Goal: Task Accomplishment & Management: Use online tool/utility

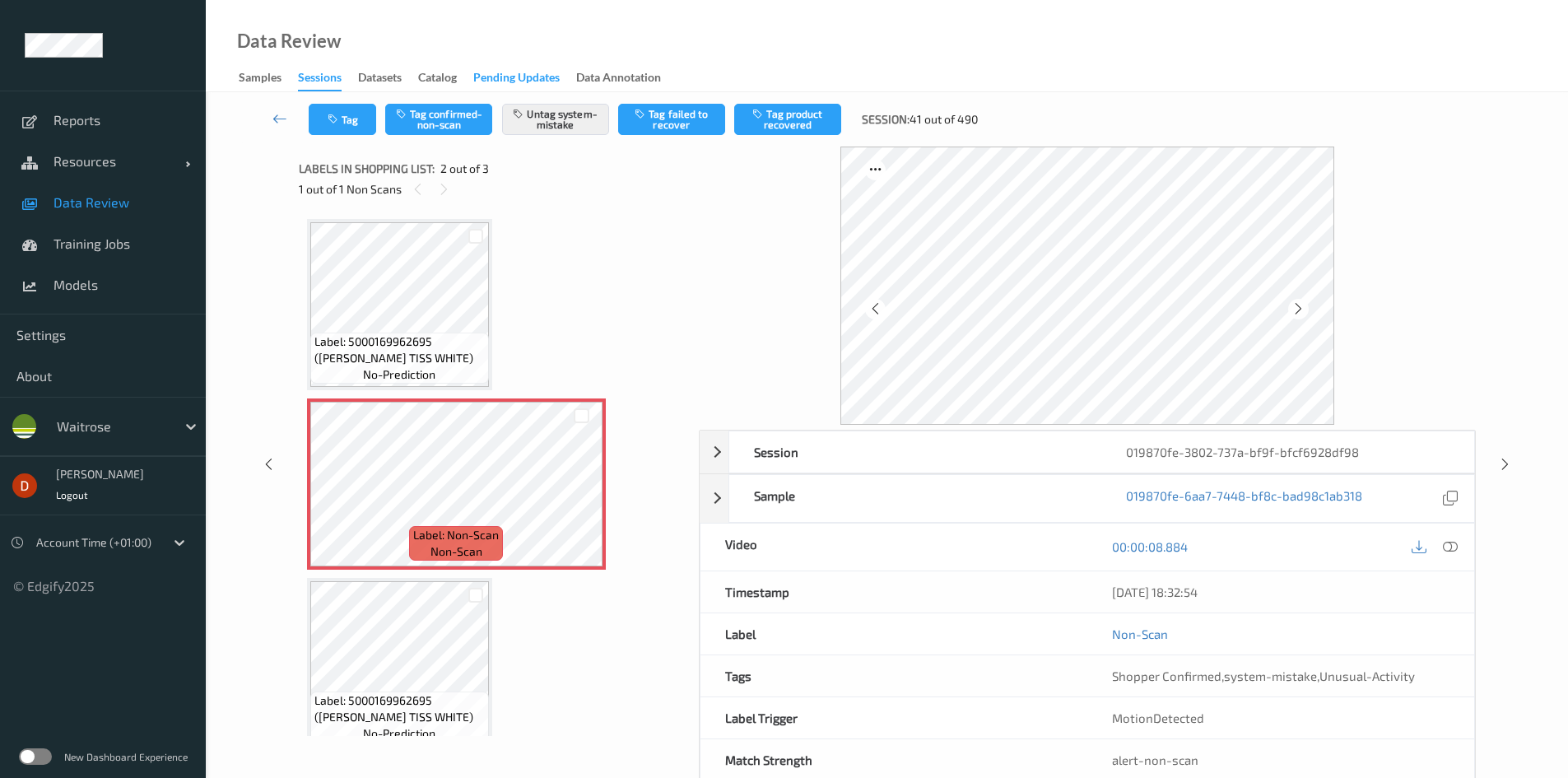
drag, startPoint x: 565, startPoint y: 203, endPoint x: 518, endPoint y: 86, distance: 126.1
click at [563, 201] on div "Labels in shopping list: 2 out of 3 1 out of 1 Non Scans" at bounding box center [493, 178] width 389 height 64
click at [577, 498] on icon at bounding box center [581, 498] width 14 height 15
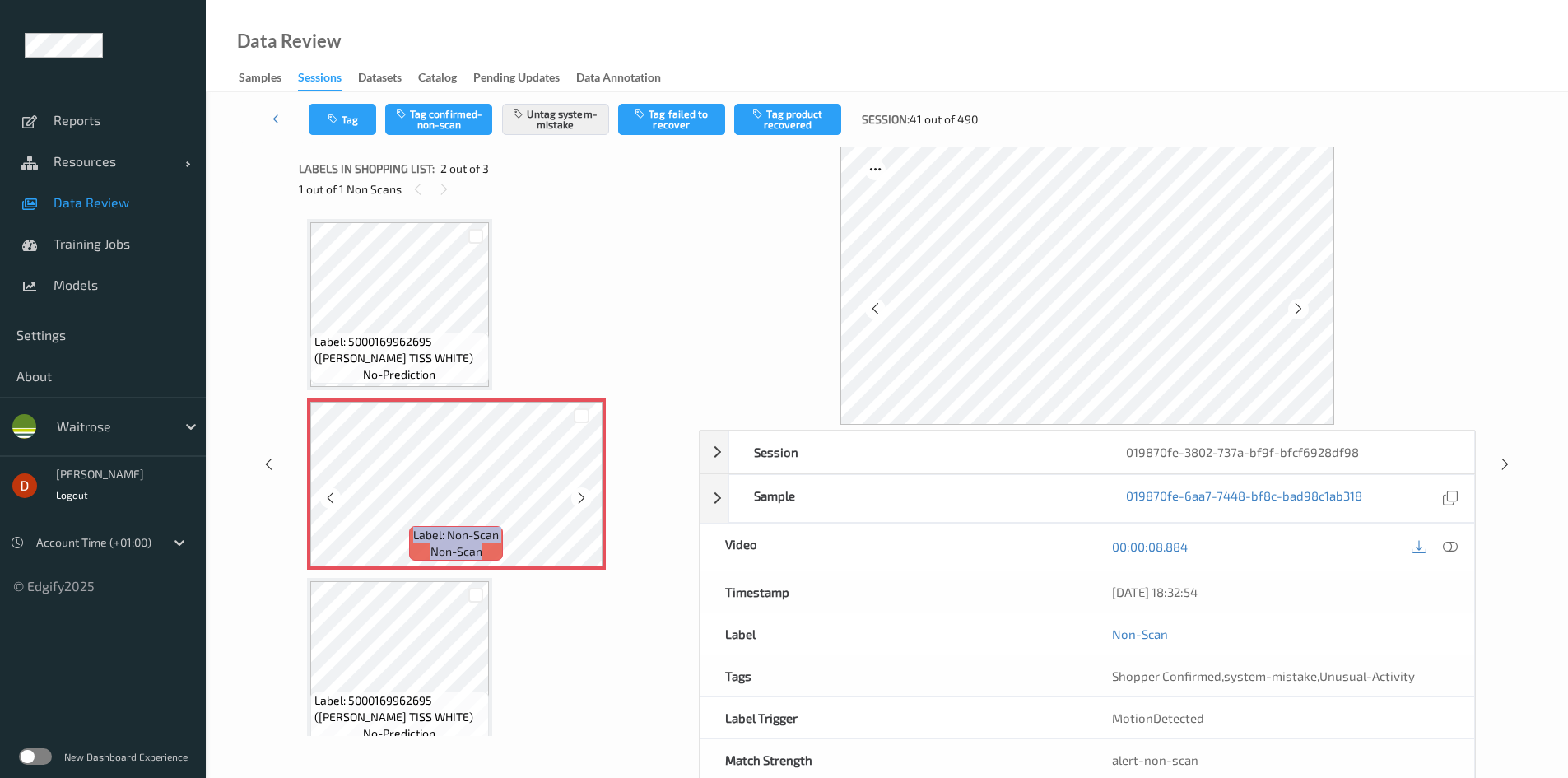
click at [577, 498] on icon at bounding box center [581, 498] width 14 height 15
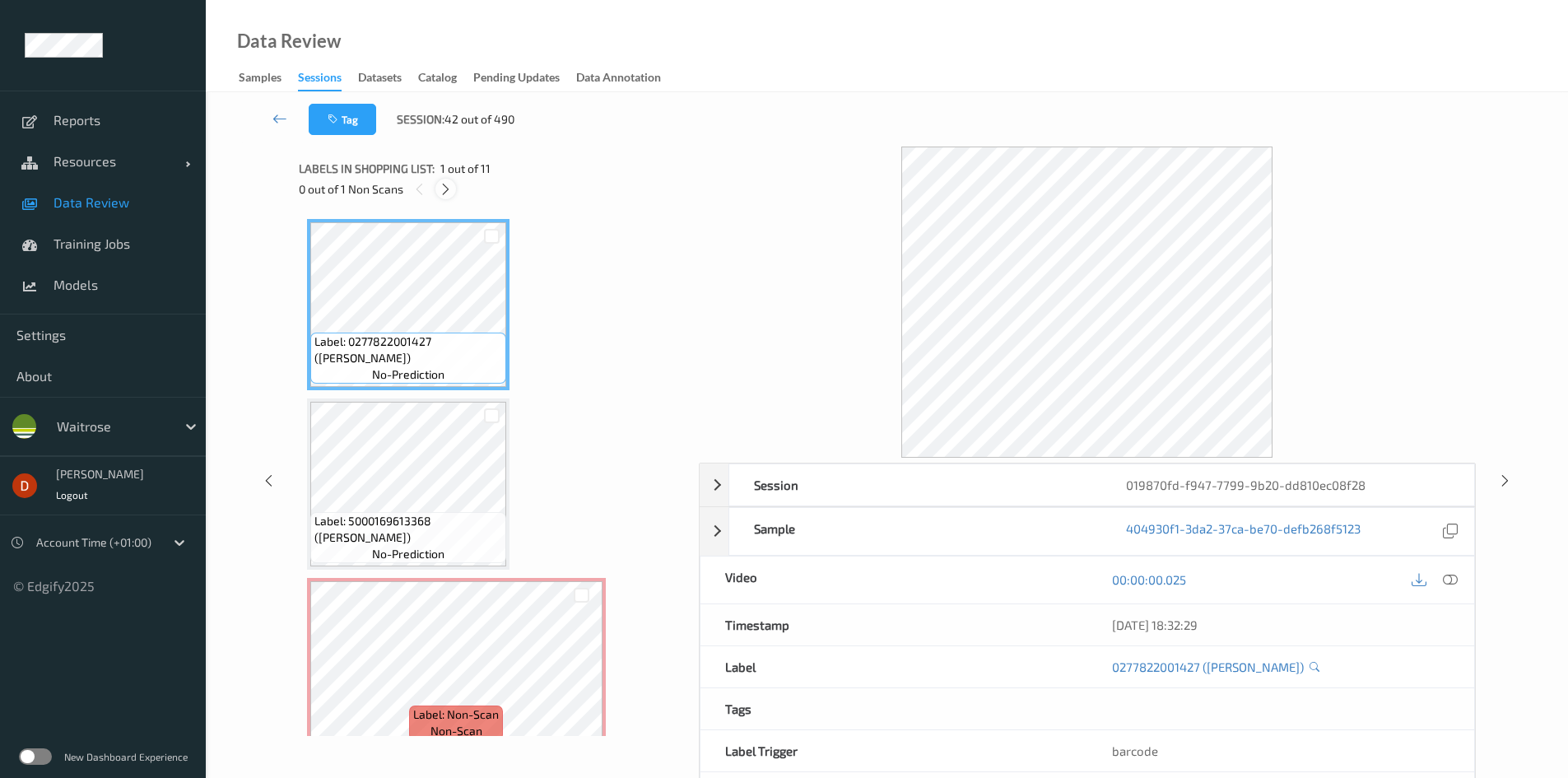
click at [448, 187] on icon at bounding box center [446, 189] width 14 height 15
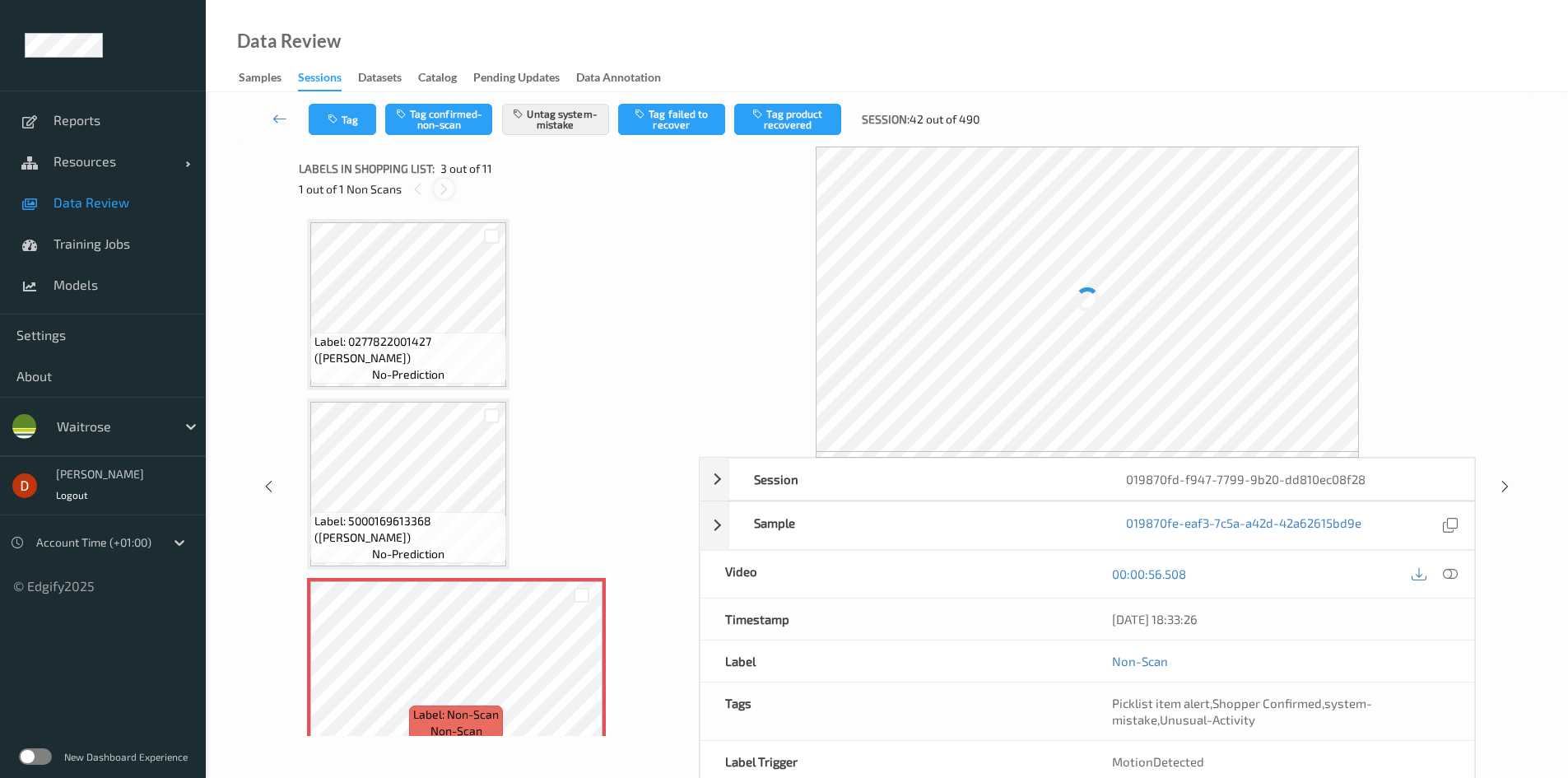
scroll to position [188, 0]
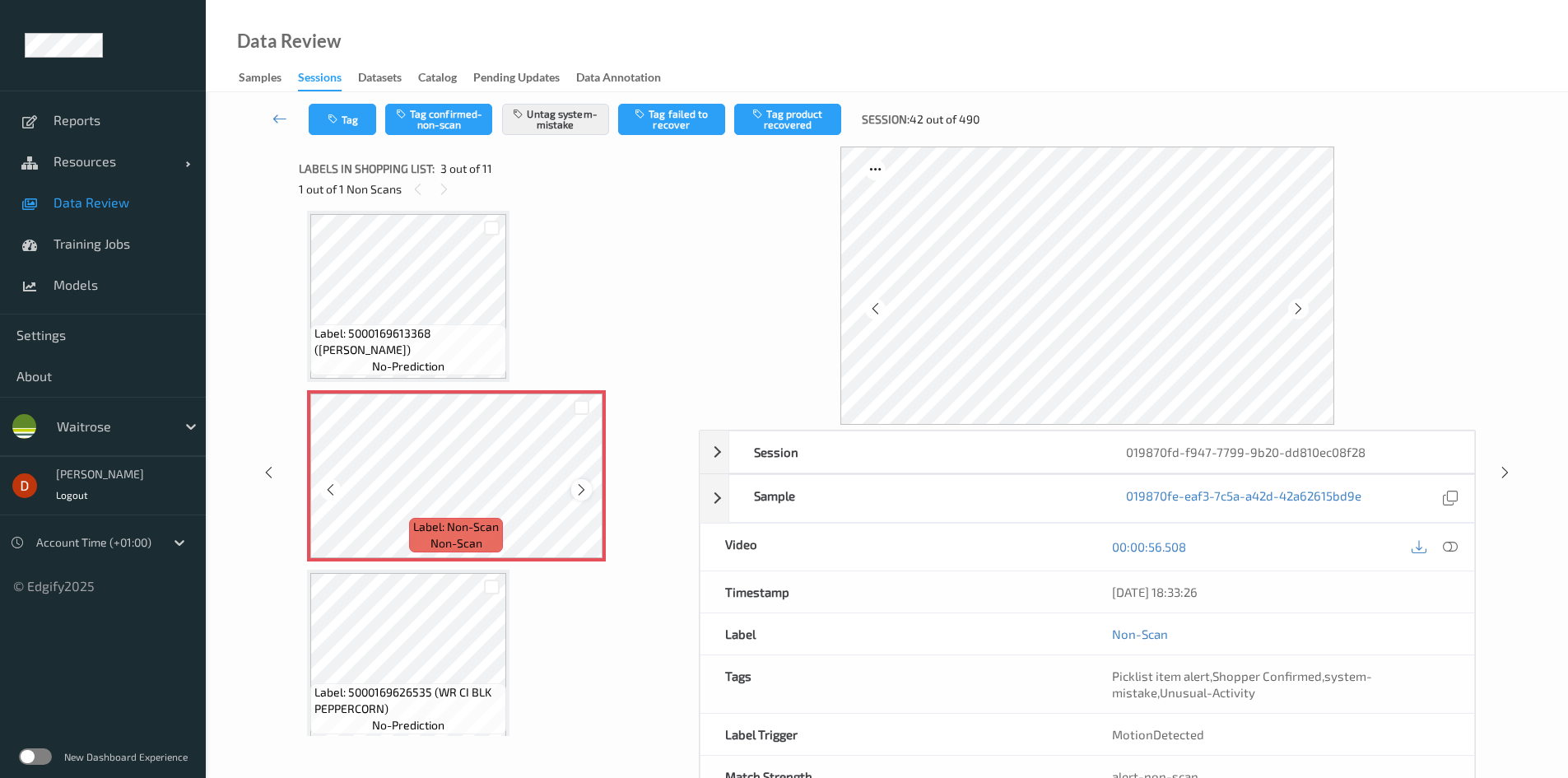
click at [586, 487] on icon at bounding box center [581, 489] width 14 height 15
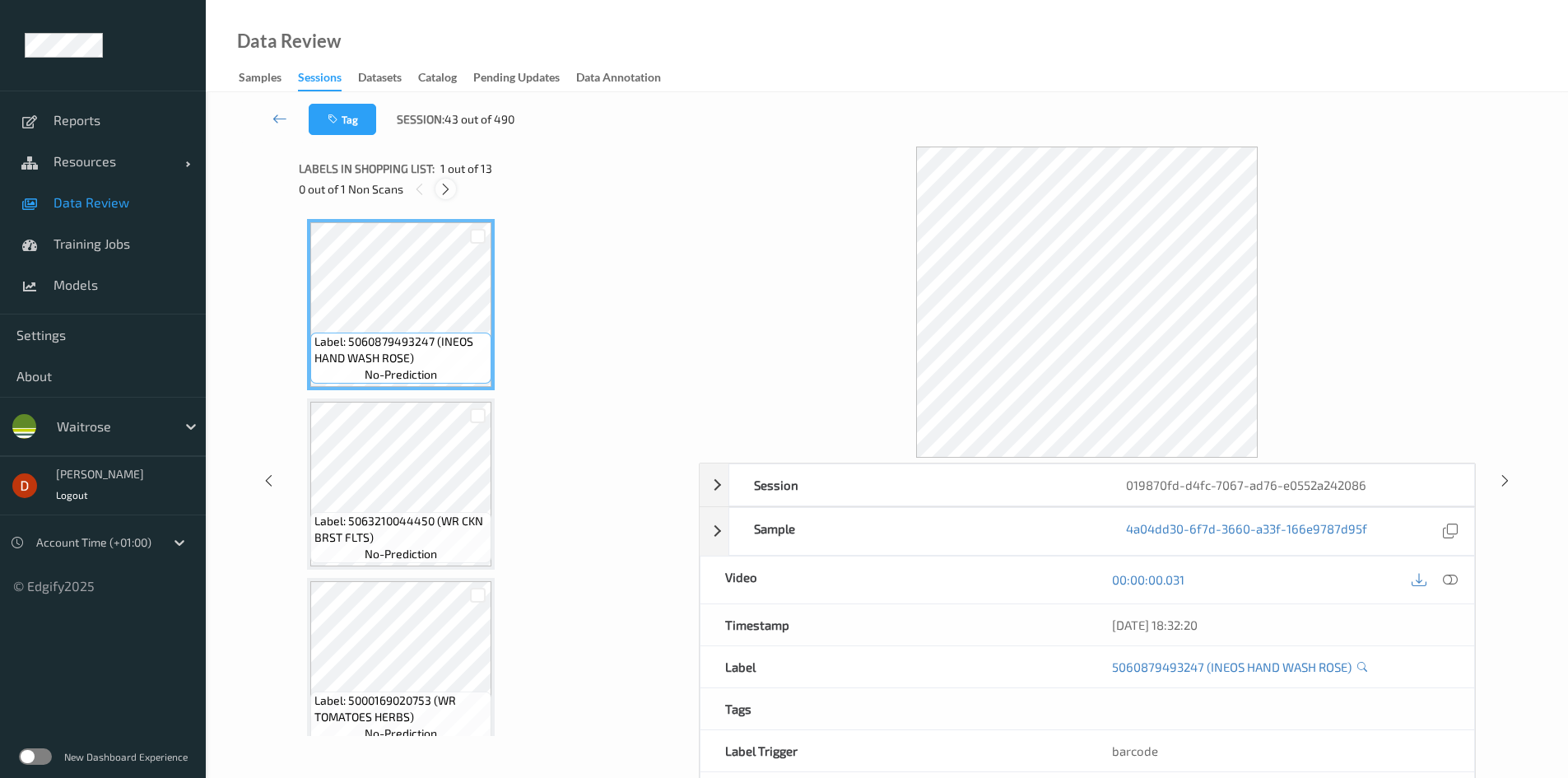
click at [455, 188] on div at bounding box center [445, 188] width 20 height 20
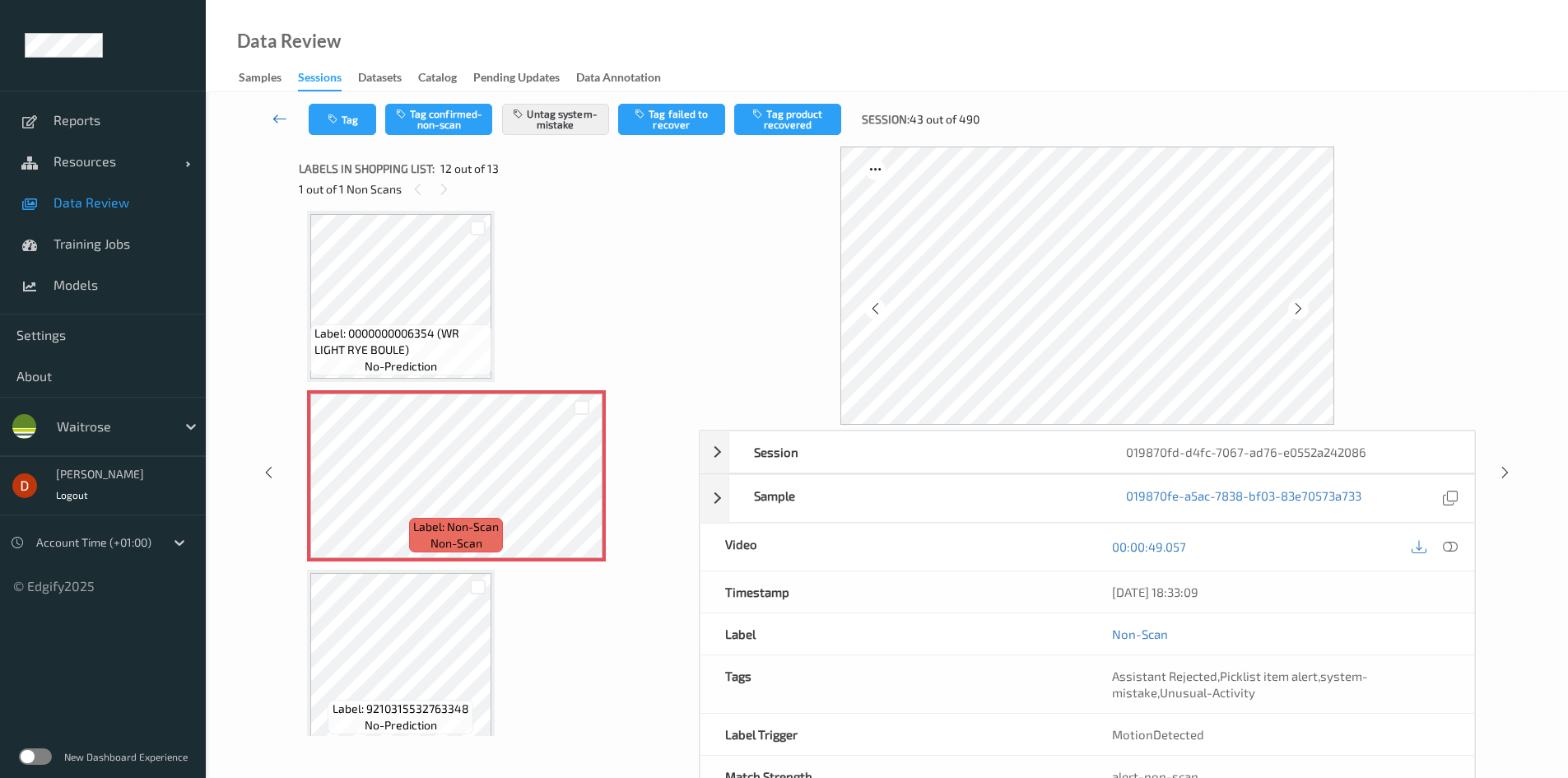
click at [275, 120] on icon at bounding box center [280, 118] width 15 height 17
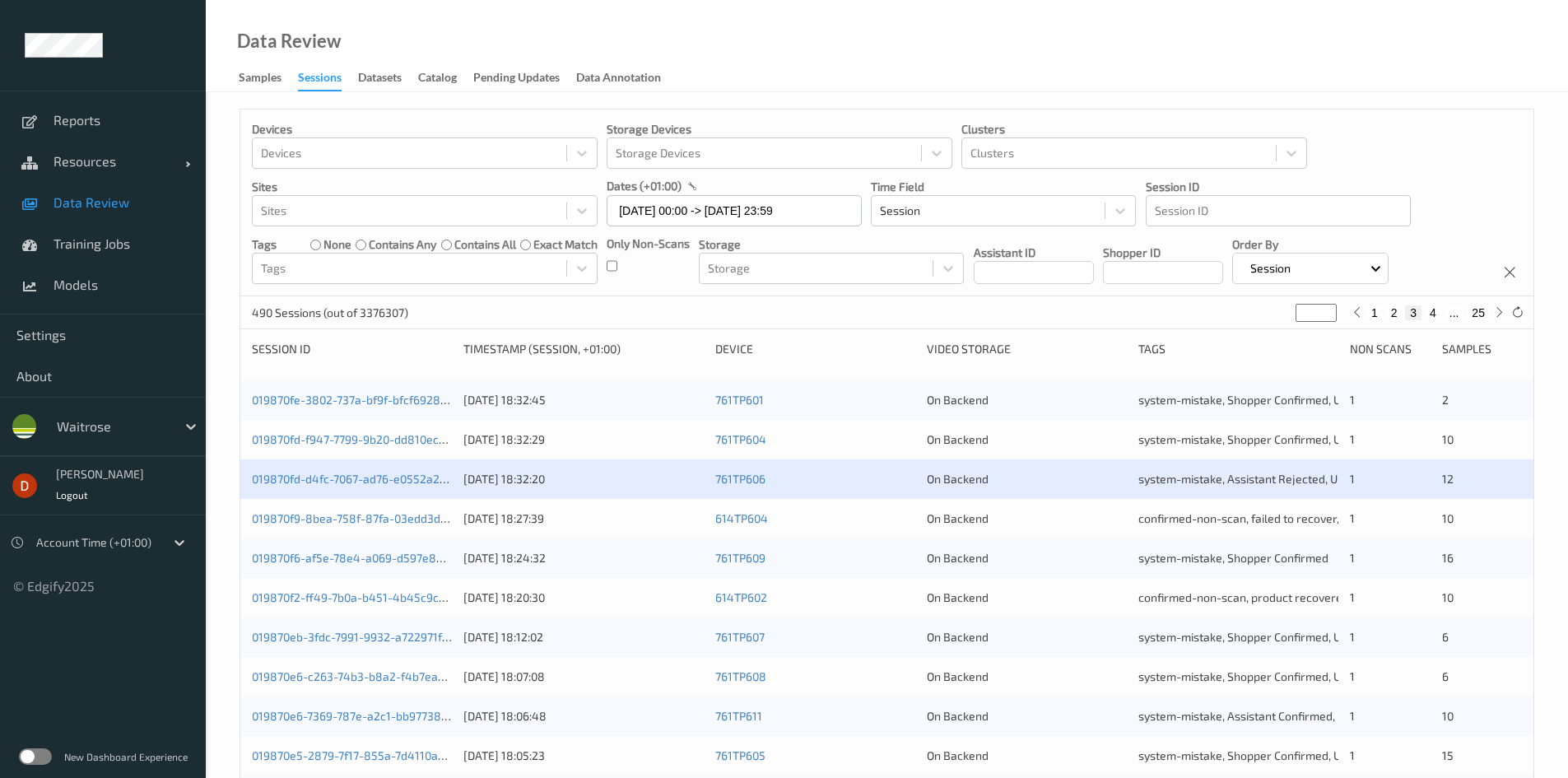
click at [1437, 313] on button "4" at bounding box center [1433, 313] width 17 height 15
type input "*"
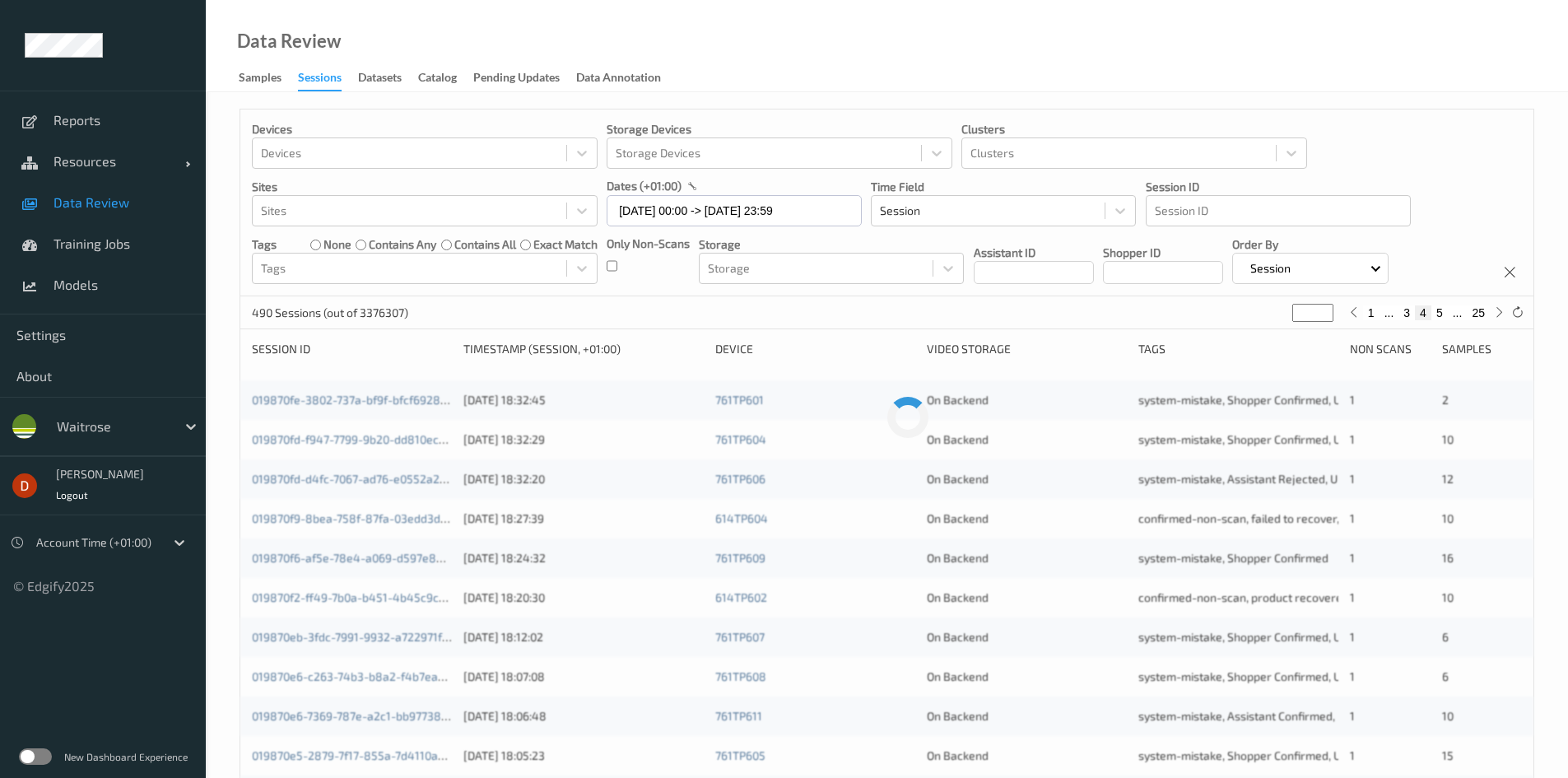
click at [1438, 313] on button "5" at bounding box center [1439, 313] width 17 height 15
type input "*"
click at [1440, 312] on button "6" at bounding box center [1439, 313] width 17 height 15
type input "*"
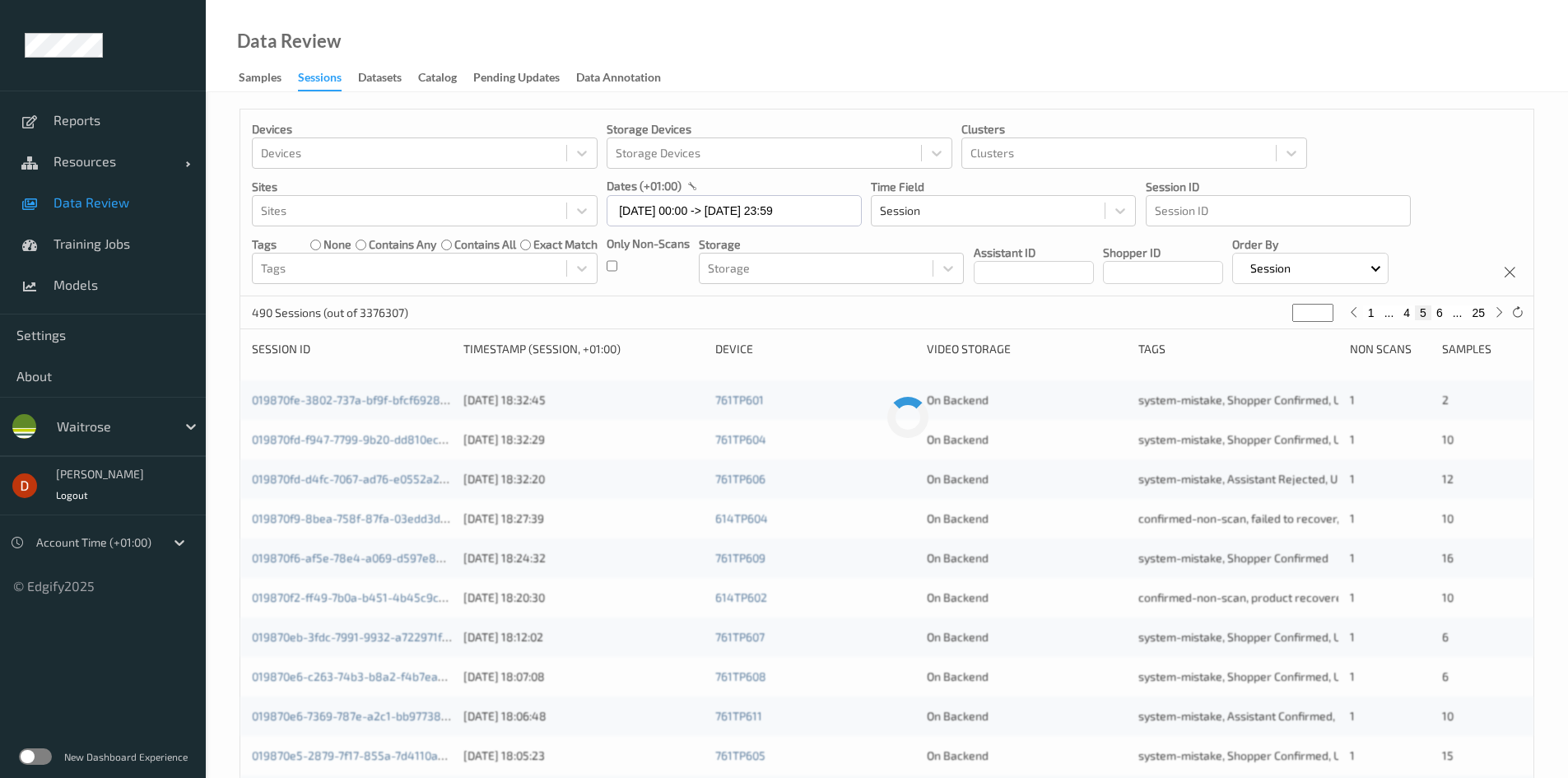
type input "*"
click at [1440, 312] on button "7" at bounding box center [1439, 313] width 17 height 15
type input "*"
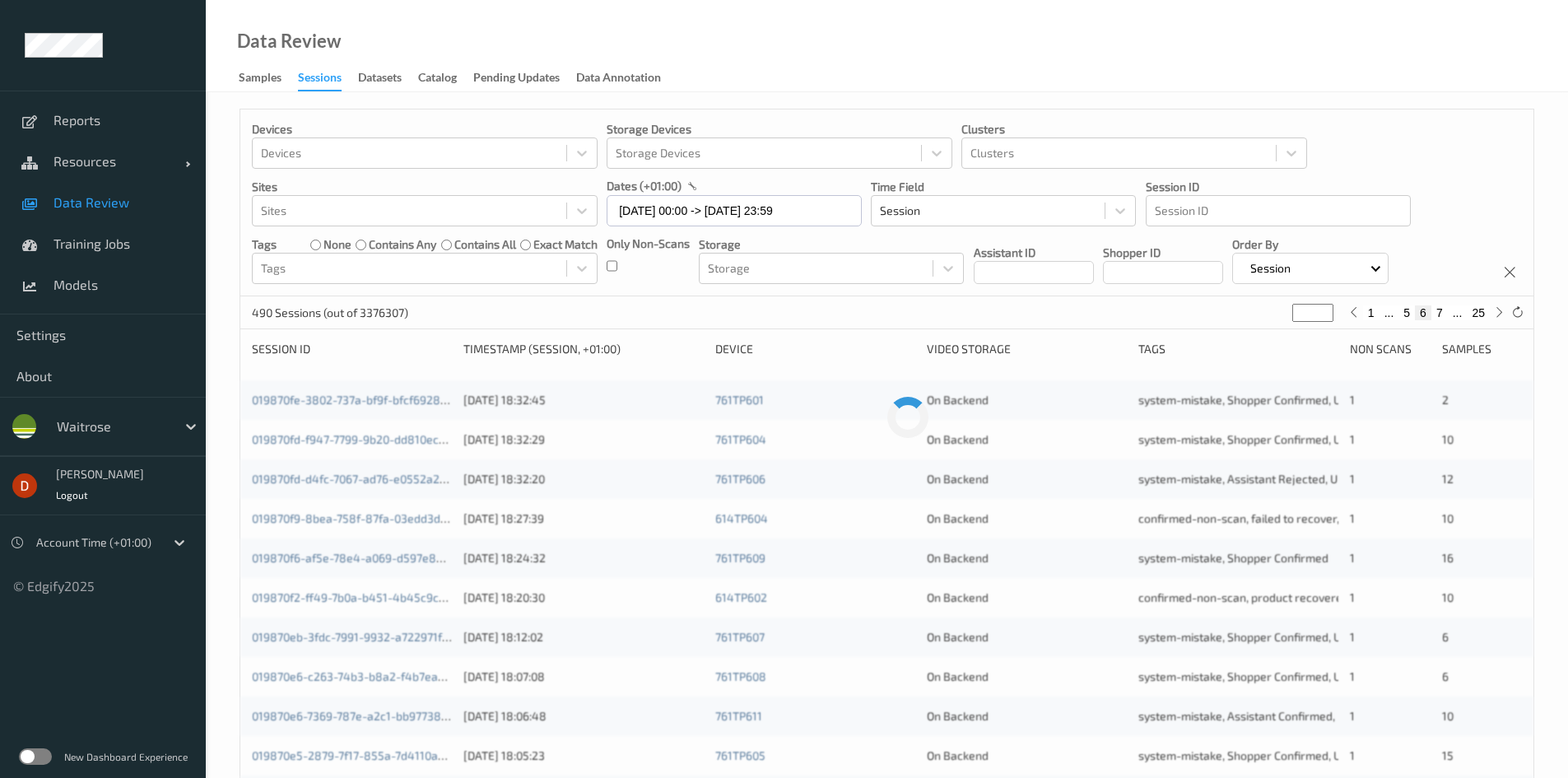
type input "*"
click at [1442, 312] on button "9" at bounding box center [1439, 313] width 17 height 15
type input "*"
click at [1442, 312] on button "10" at bounding box center [1437, 313] width 23 height 15
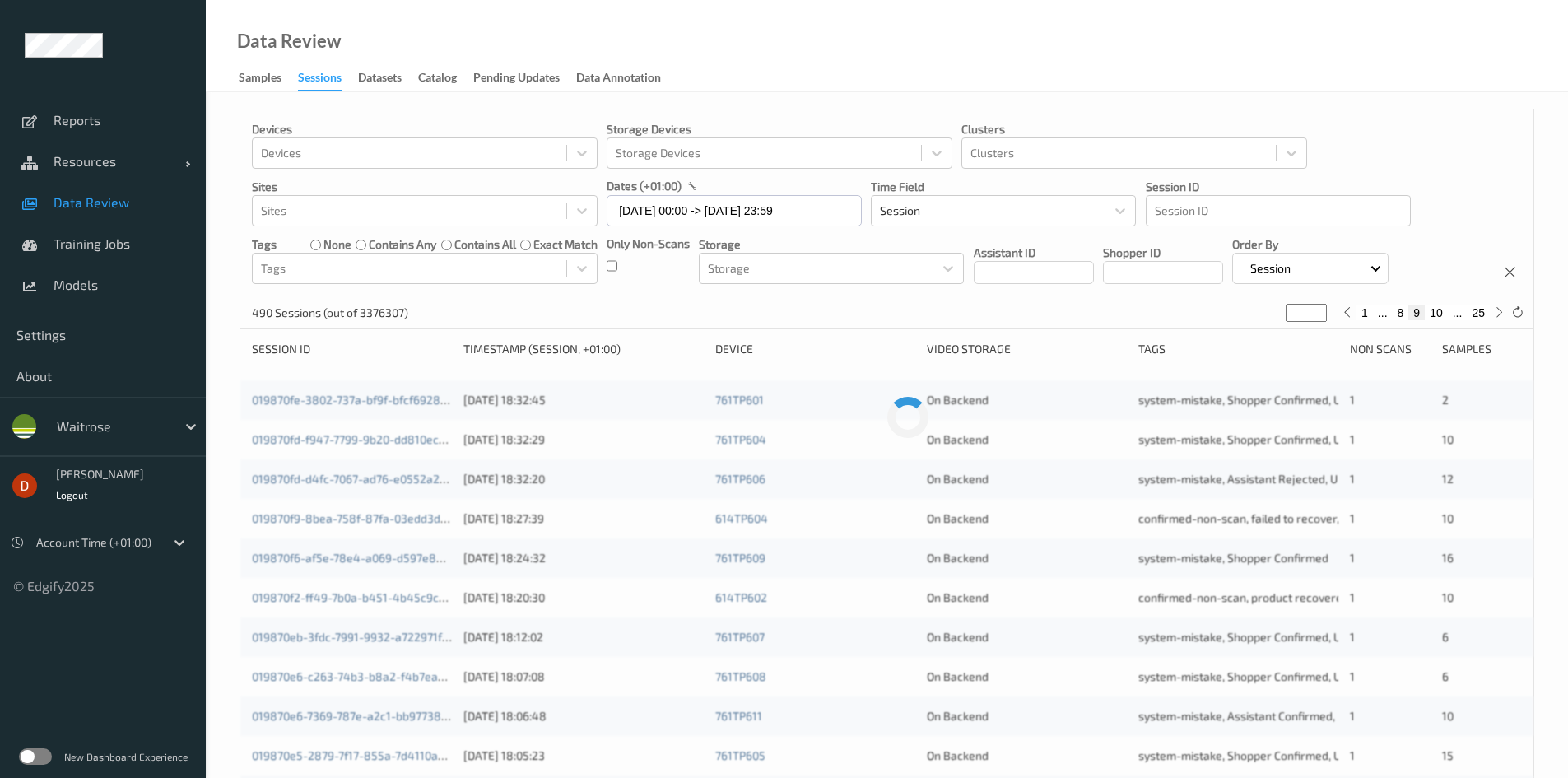
type input "**"
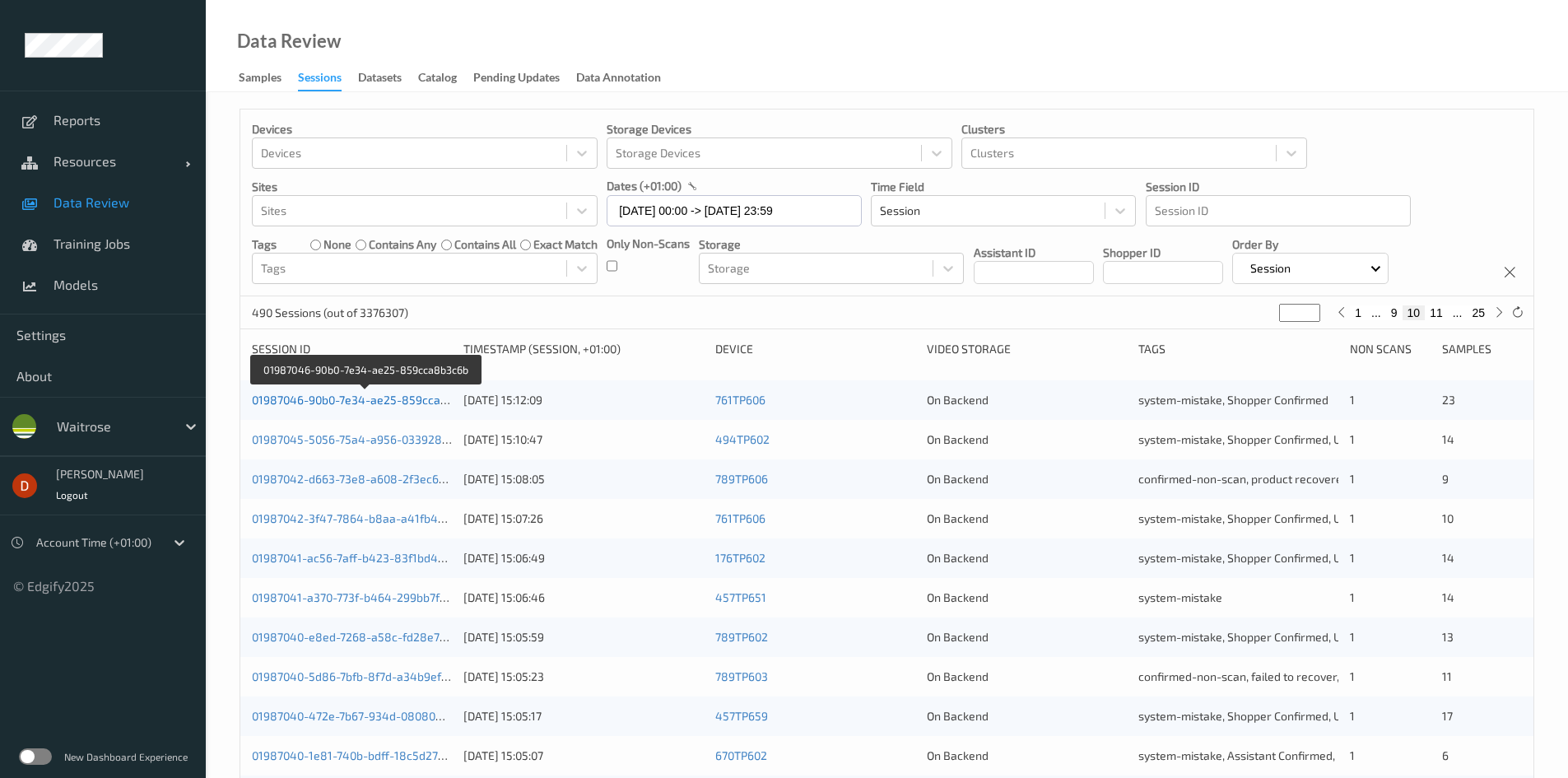
click at [424, 394] on link "01987046-90b0-7e34-ae25-859cca8b3c6b" at bounding box center [366, 399] width 228 height 14
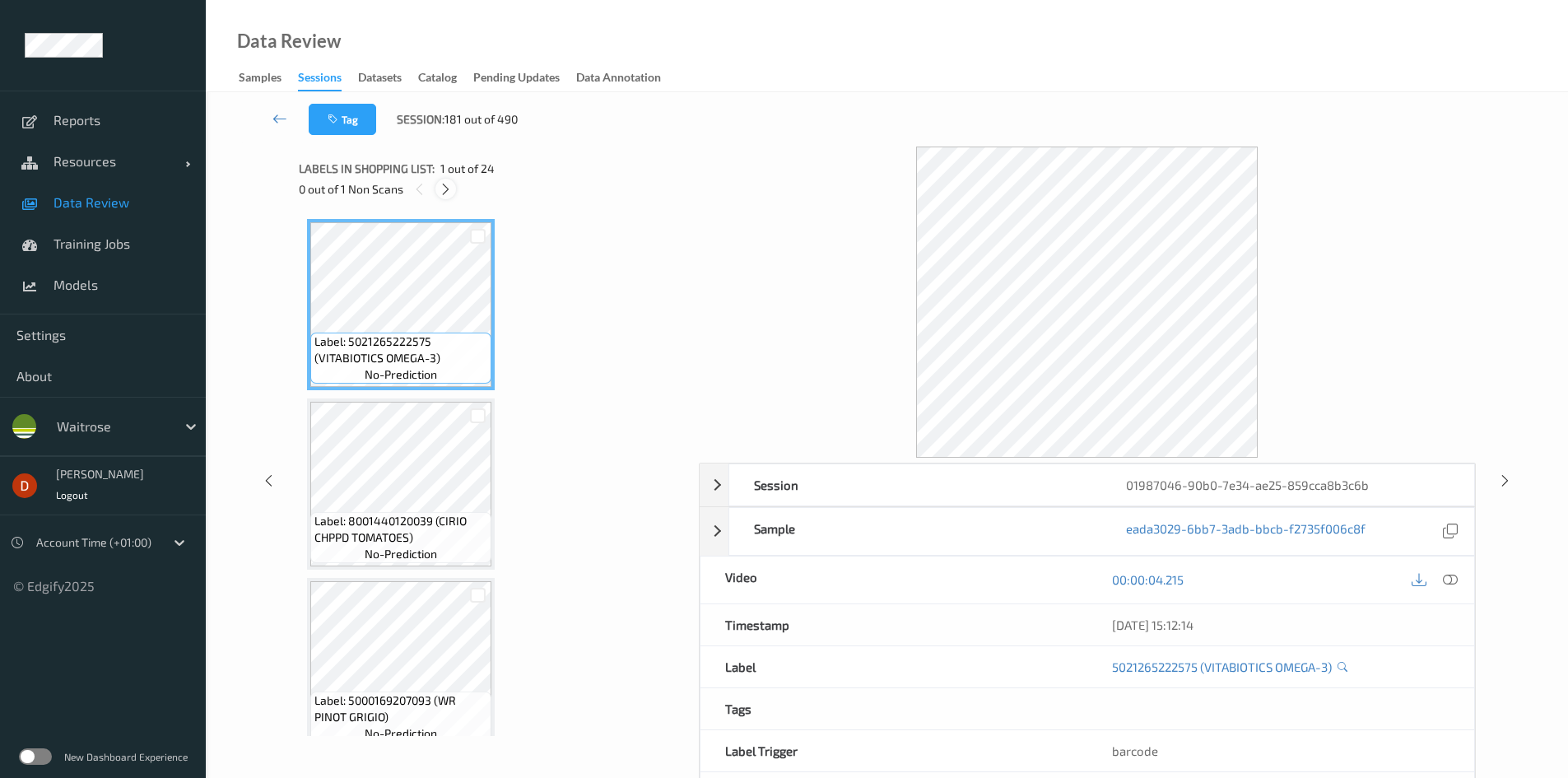
click at [449, 188] on icon at bounding box center [446, 189] width 14 height 15
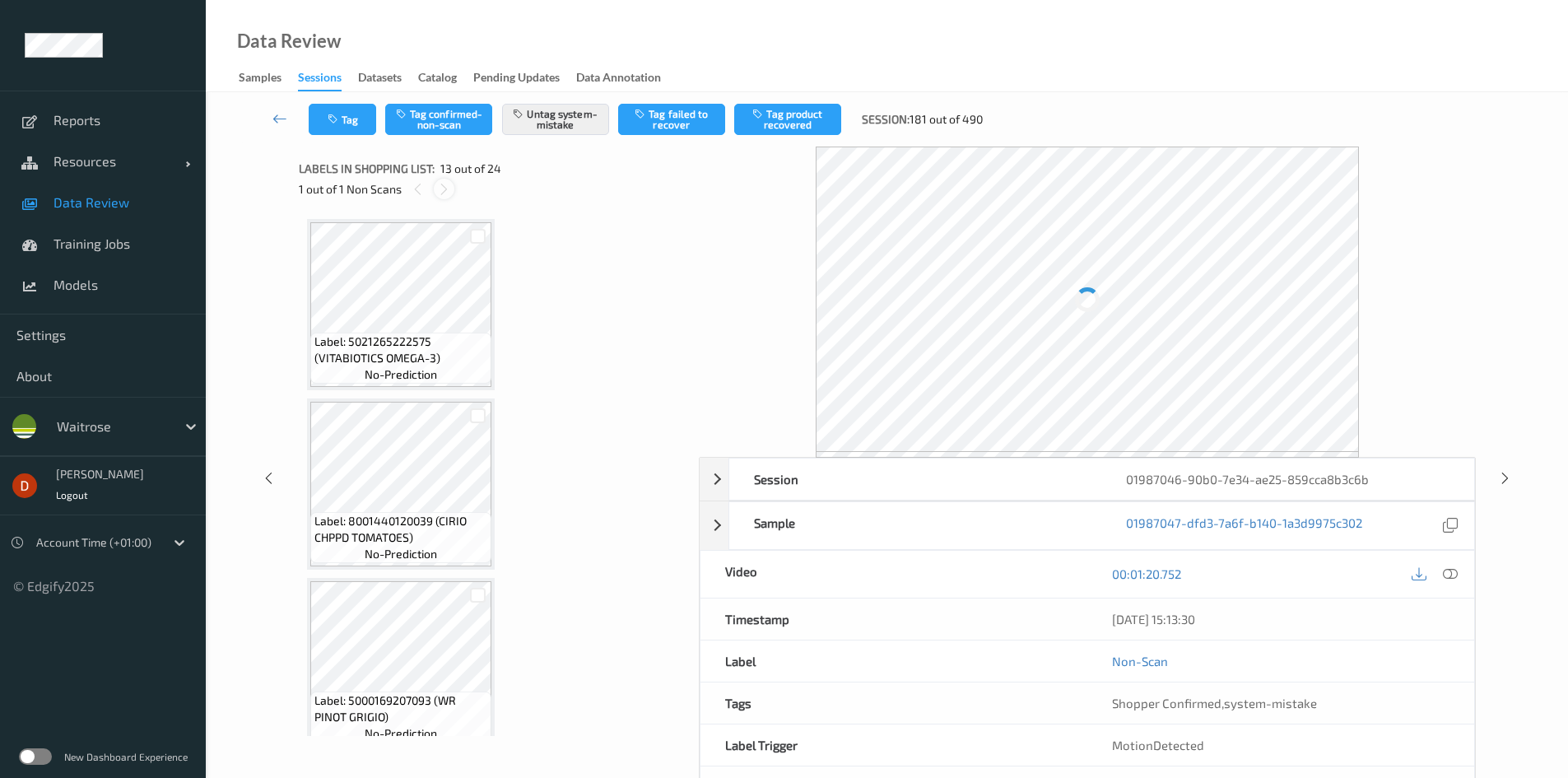
scroll to position [1982, 0]
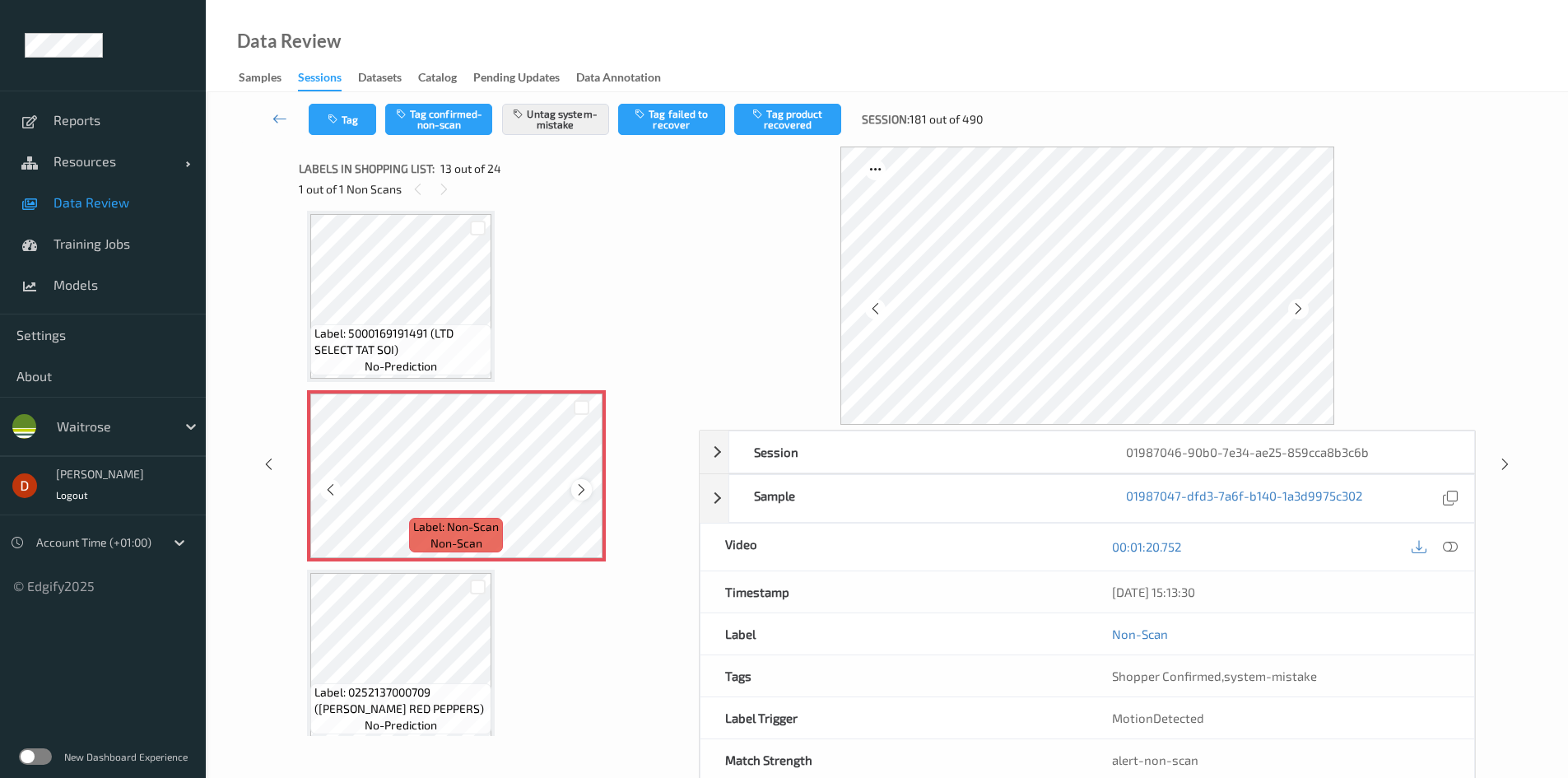
click at [575, 486] on icon at bounding box center [581, 489] width 14 height 15
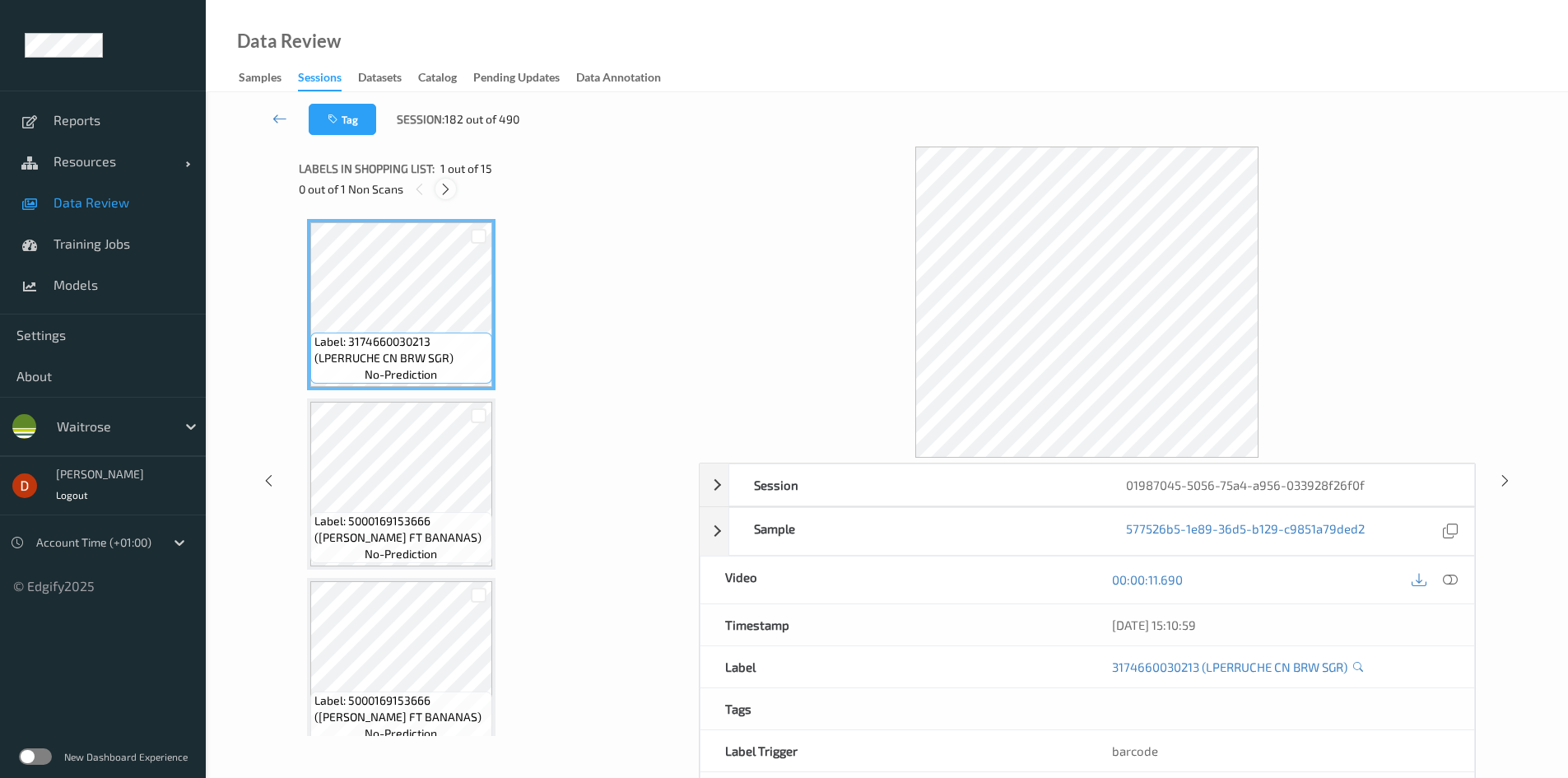
click at [446, 194] on icon at bounding box center [446, 189] width 14 height 15
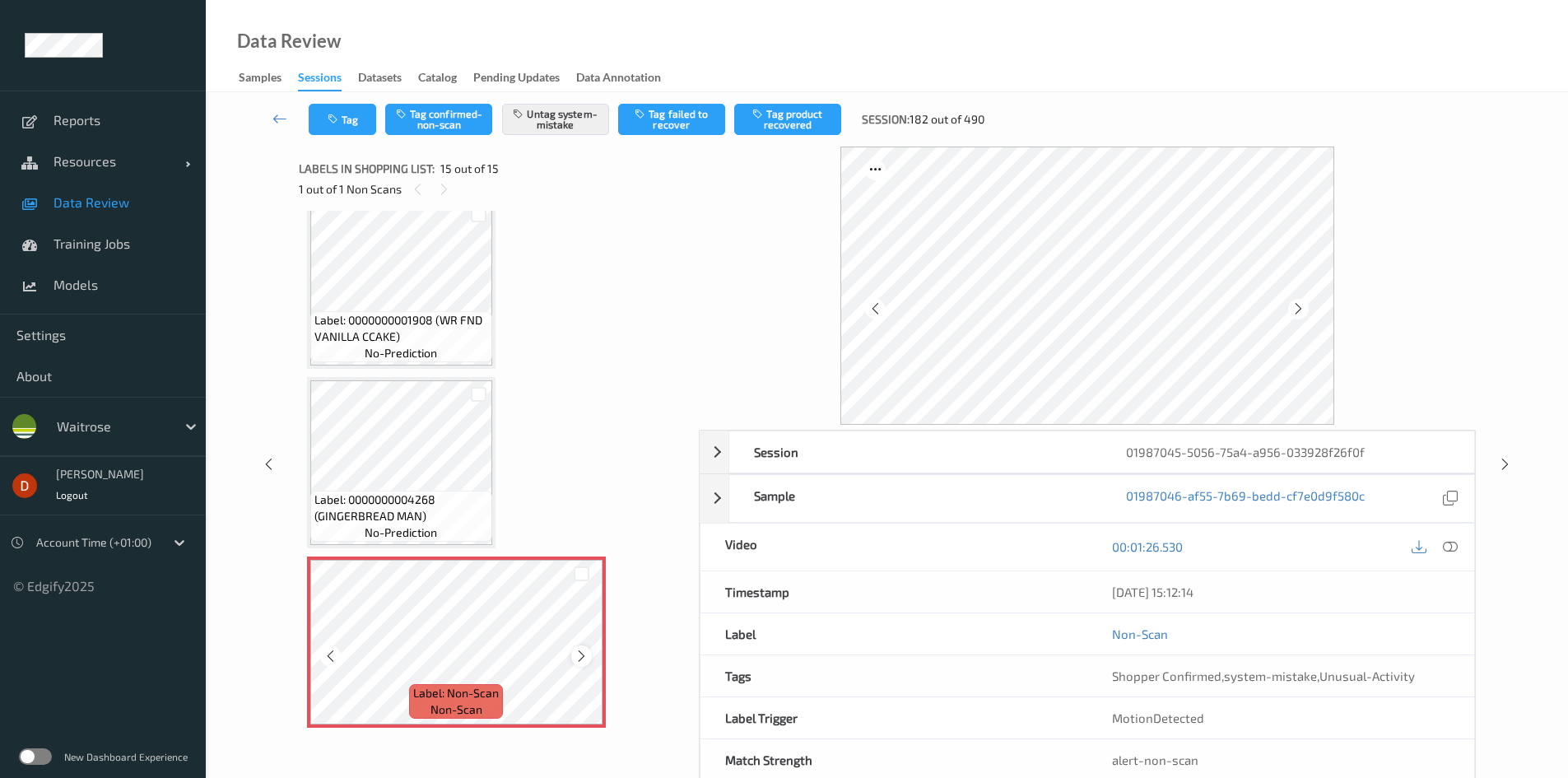
click at [582, 658] on icon at bounding box center [581, 655] width 14 height 15
click at [461, 519] on span "Label: 0000000004268 (GINGERBREAD MAN)" at bounding box center [401, 508] width 173 height 33
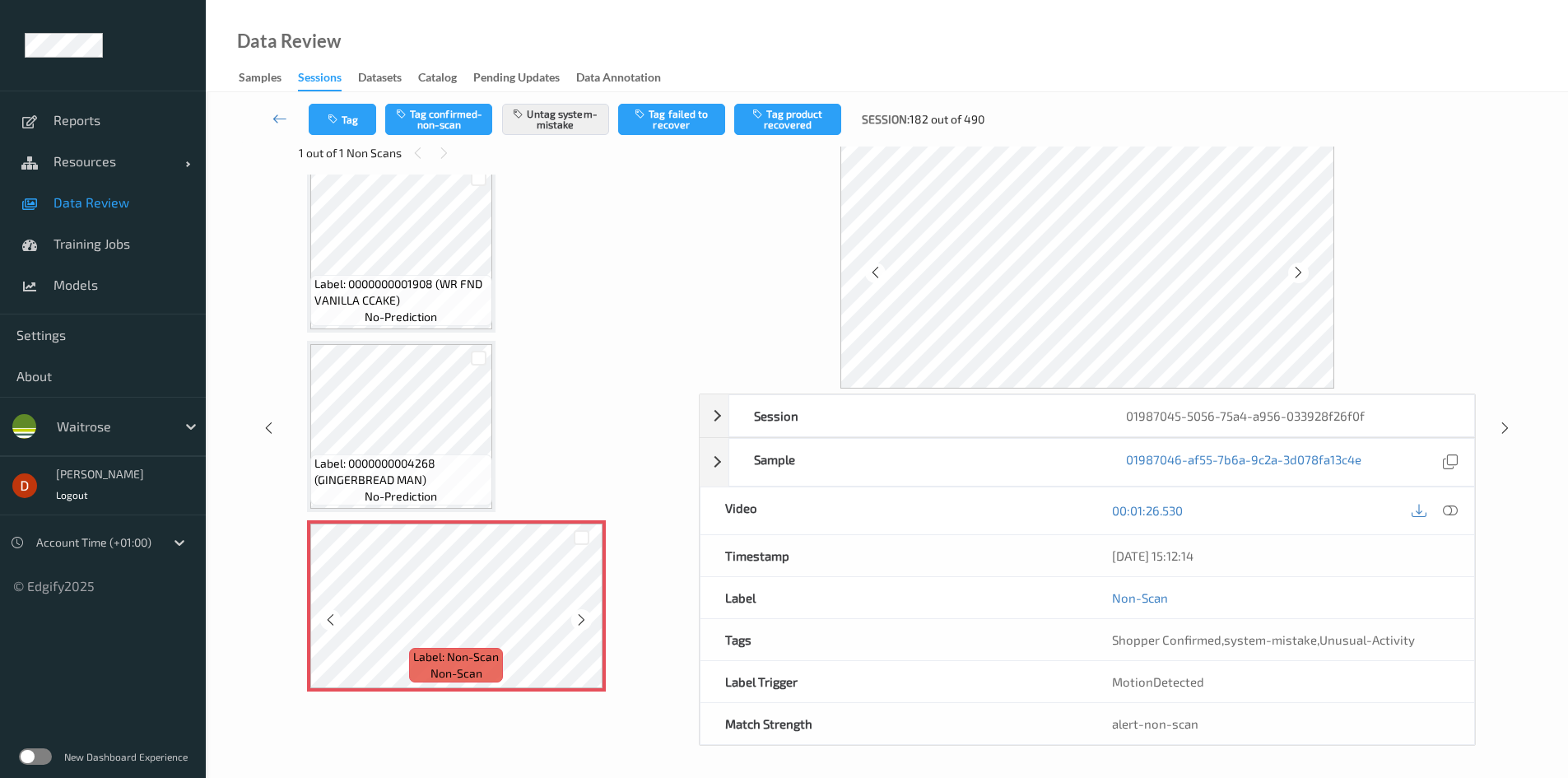
scroll to position [38, 0]
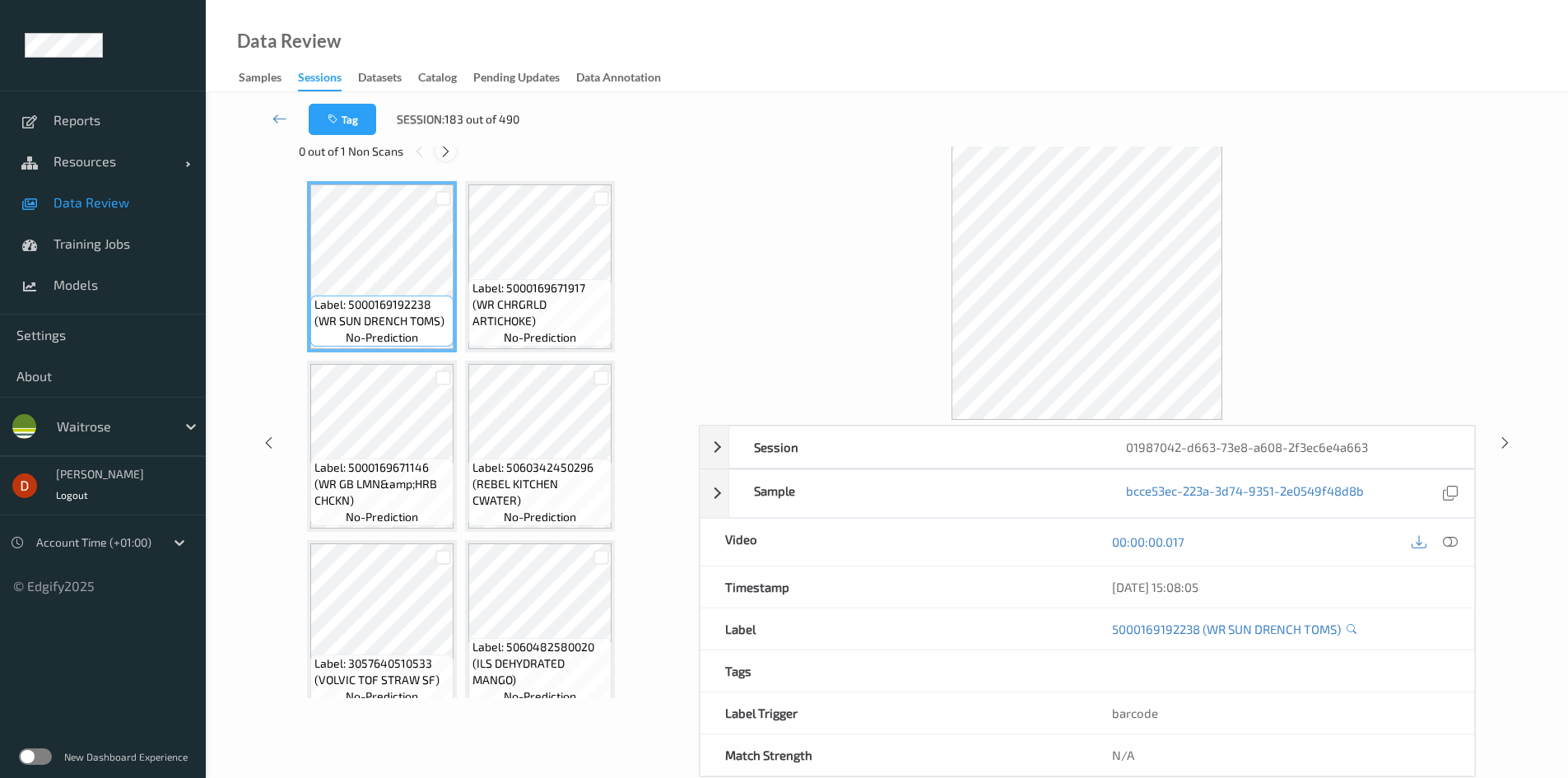
click at [447, 154] on icon at bounding box center [446, 151] width 14 height 15
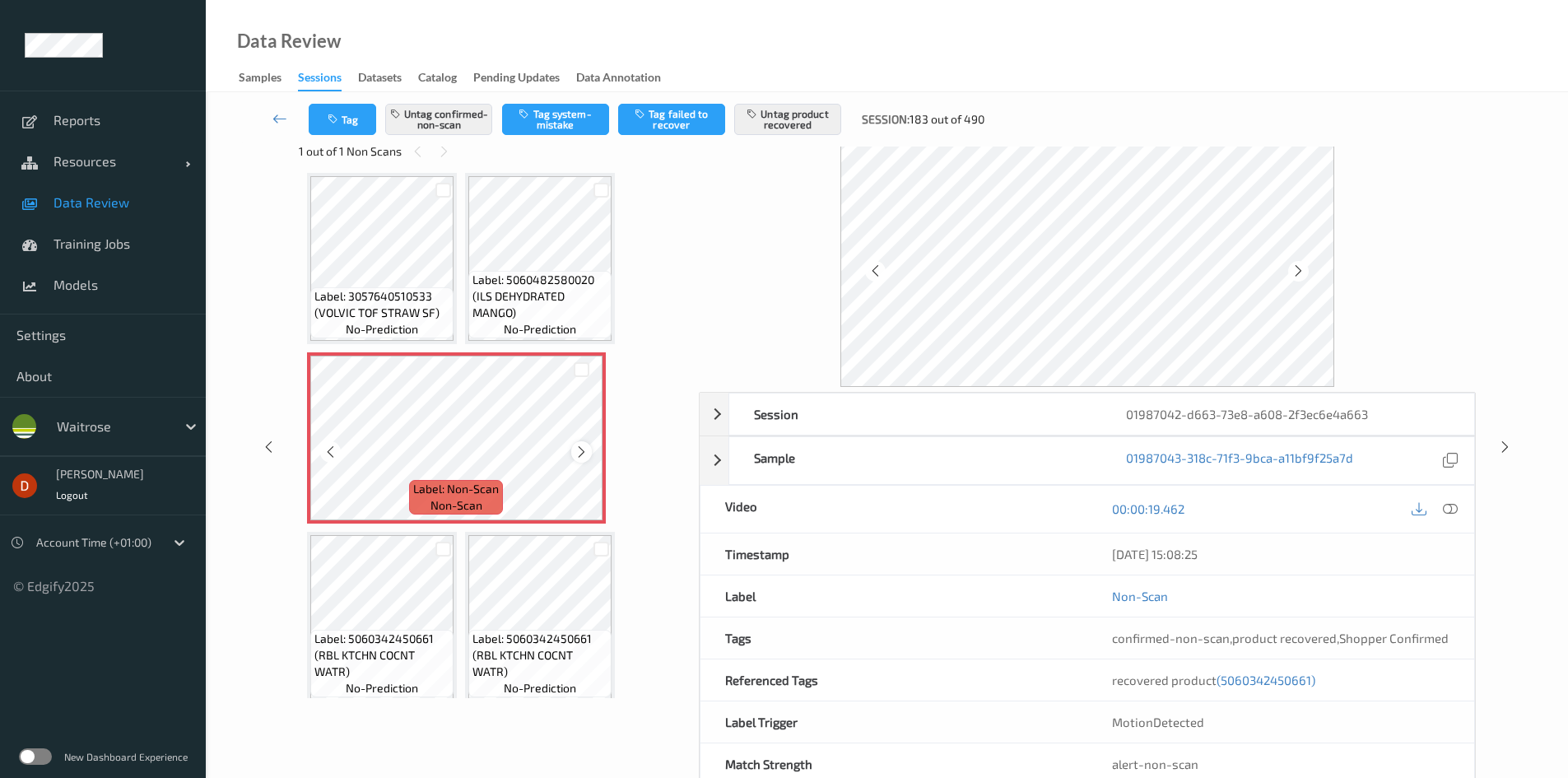
click at [586, 448] on icon at bounding box center [581, 452] width 14 height 15
click at [586, 449] on icon at bounding box center [581, 452] width 14 height 15
click at [401, 292] on span "Label: 3057640510533 (VOLVIC TOF STRAW SF)" at bounding box center [382, 305] width 135 height 33
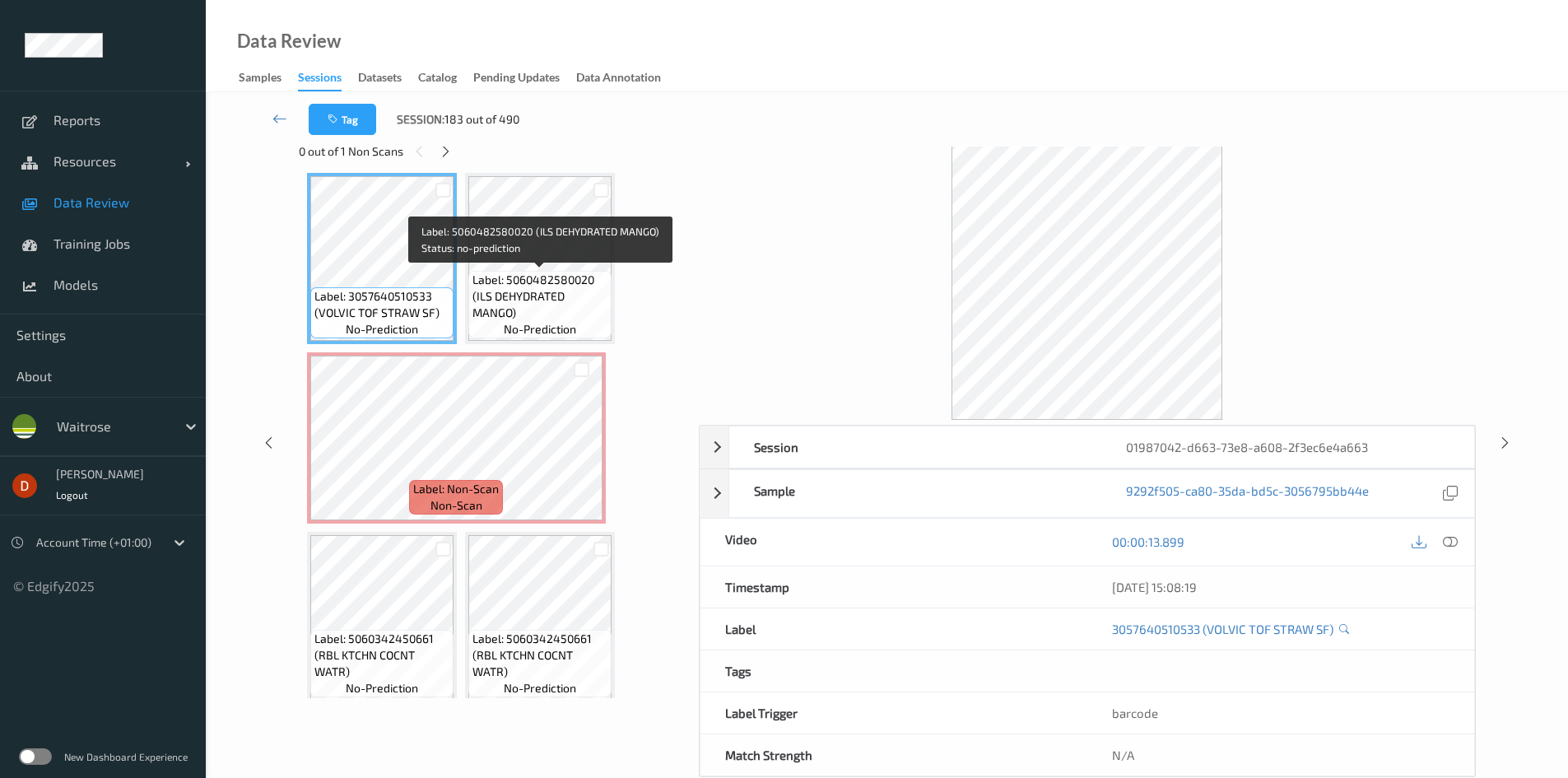
click at [495, 296] on span "Label: 5060482580020 (ILS DEHYDRATED MANGO)" at bounding box center [540, 296] width 135 height 50
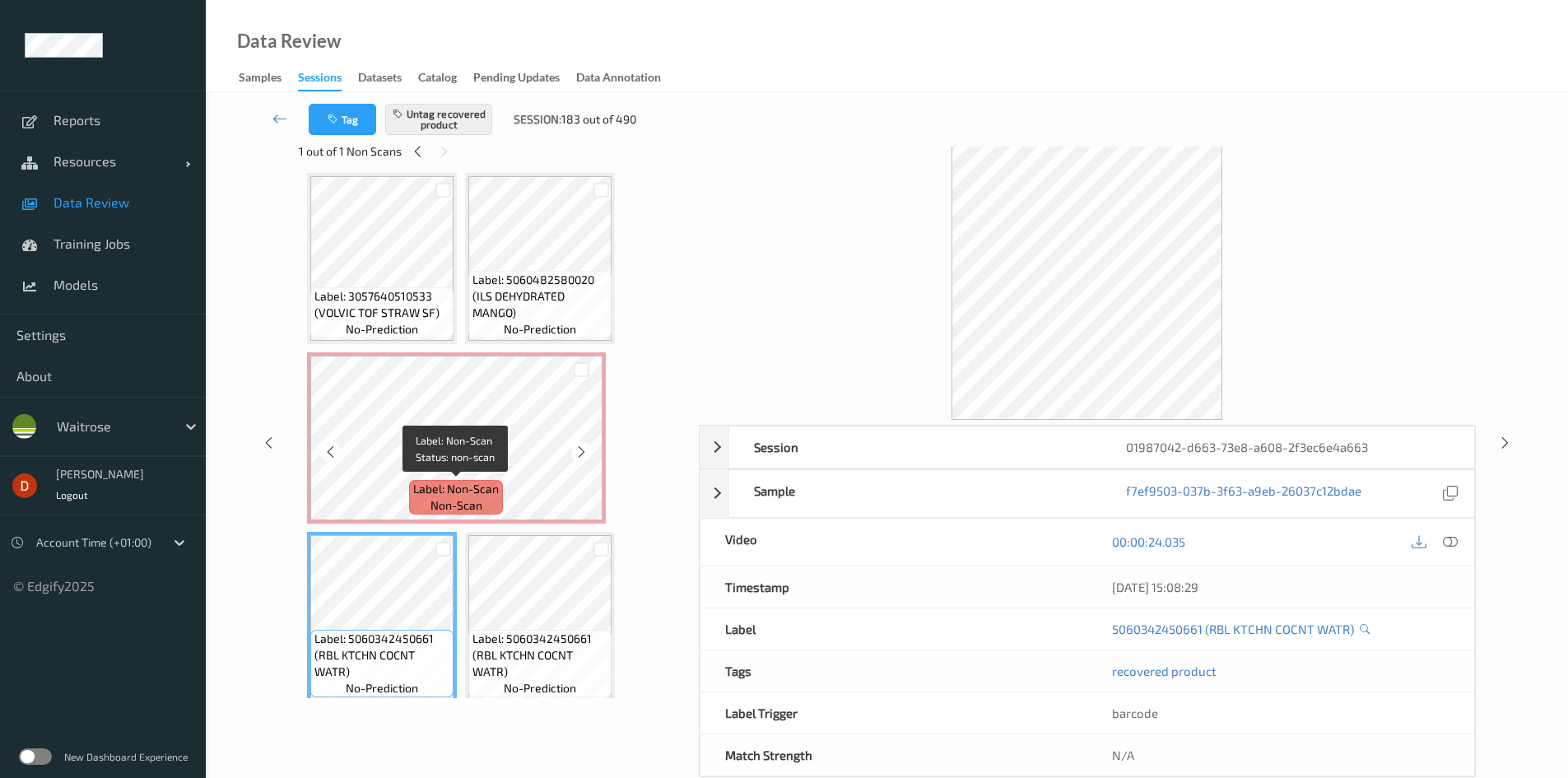
click at [487, 495] on span "Label: Non-Scan" at bounding box center [456, 489] width 86 height 17
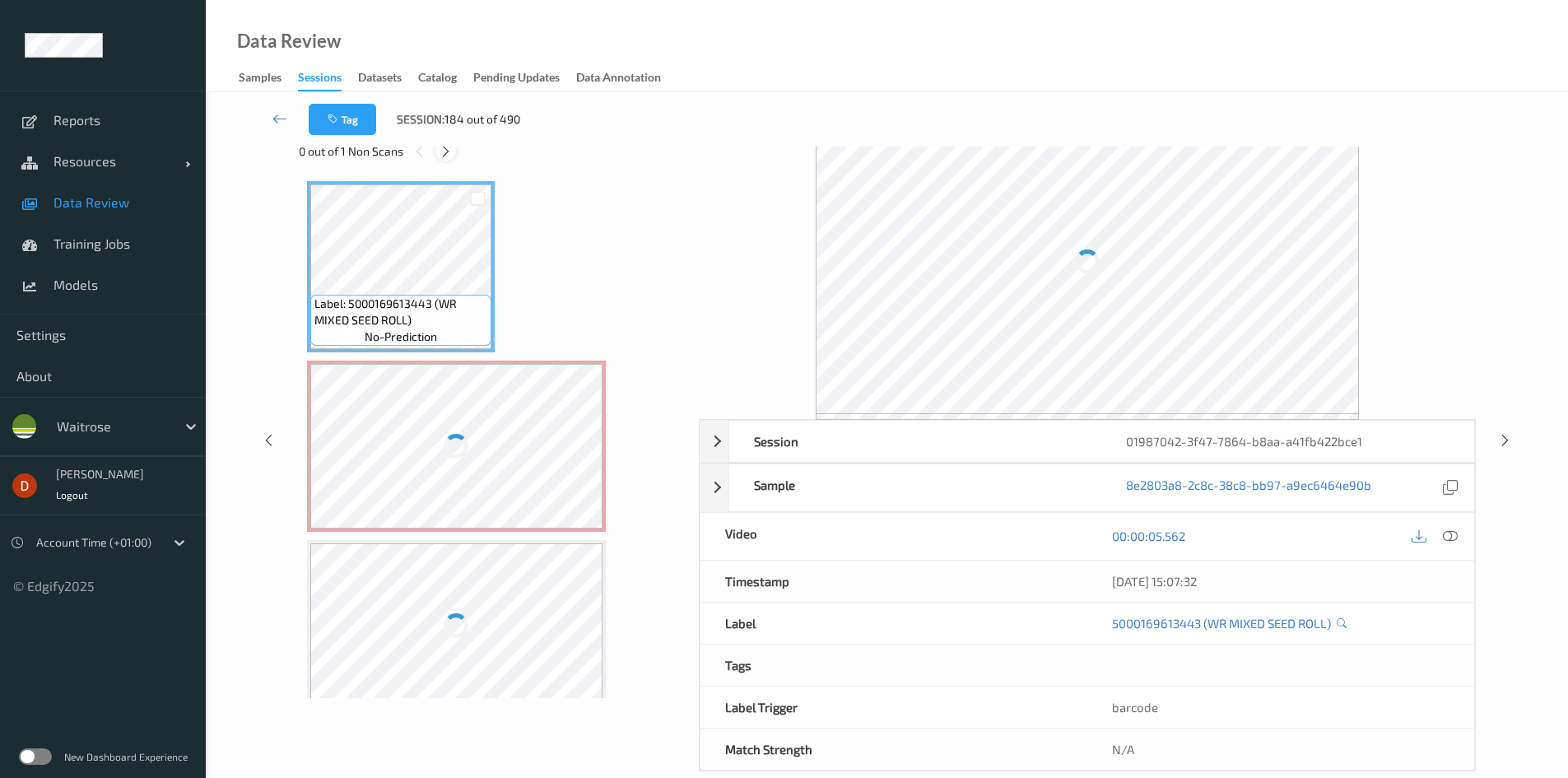
click at [437, 146] on div at bounding box center [445, 151] width 20 height 20
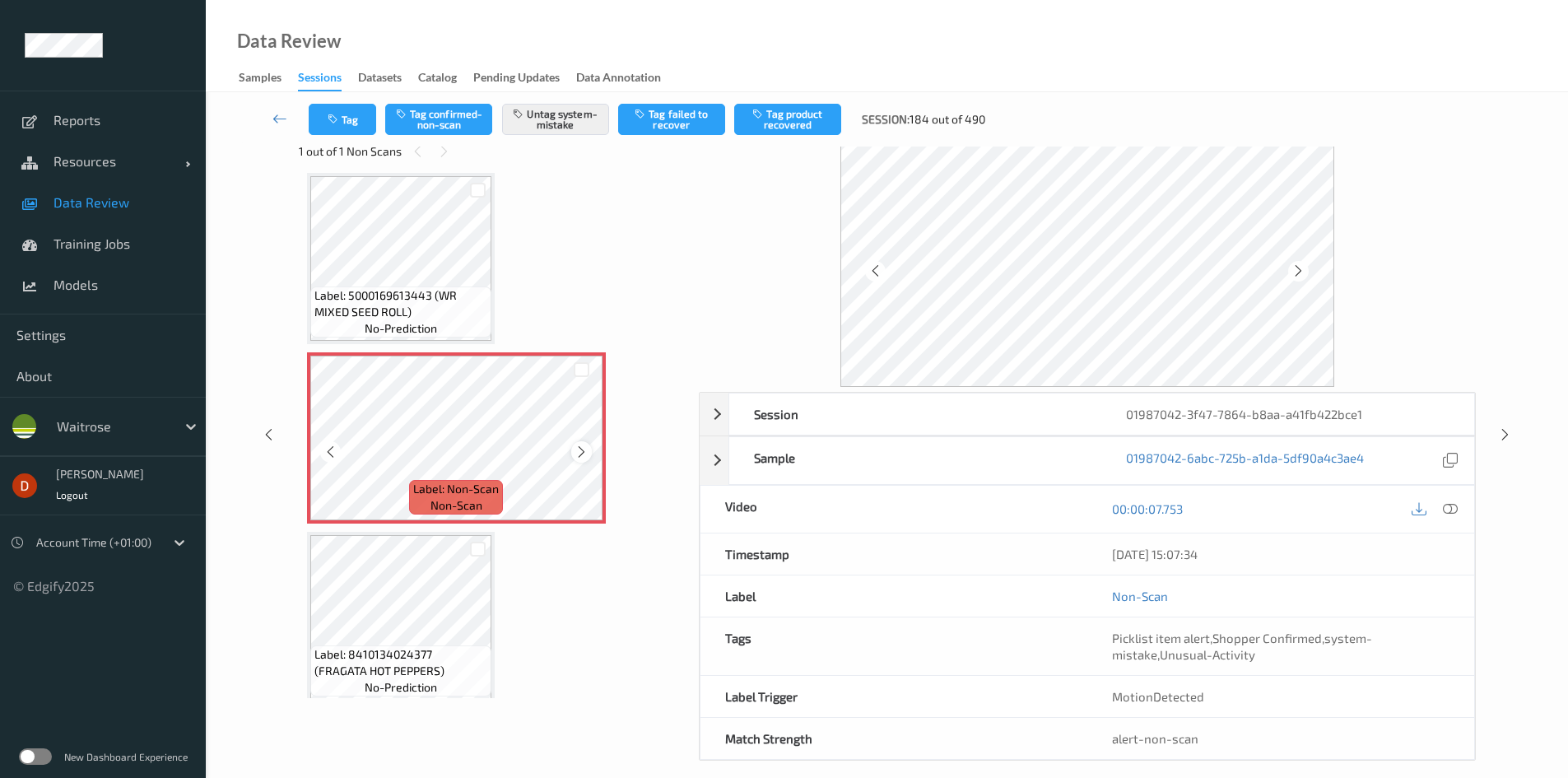
click at [577, 446] on icon at bounding box center [581, 452] width 14 height 15
click at [573, 450] on div at bounding box center [581, 451] width 20 height 20
click at [574, 450] on div at bounding box center [581, 451] width 20 height 20
click at [575, 450] on icon at bounding box center [581, 452] width 14 height 15
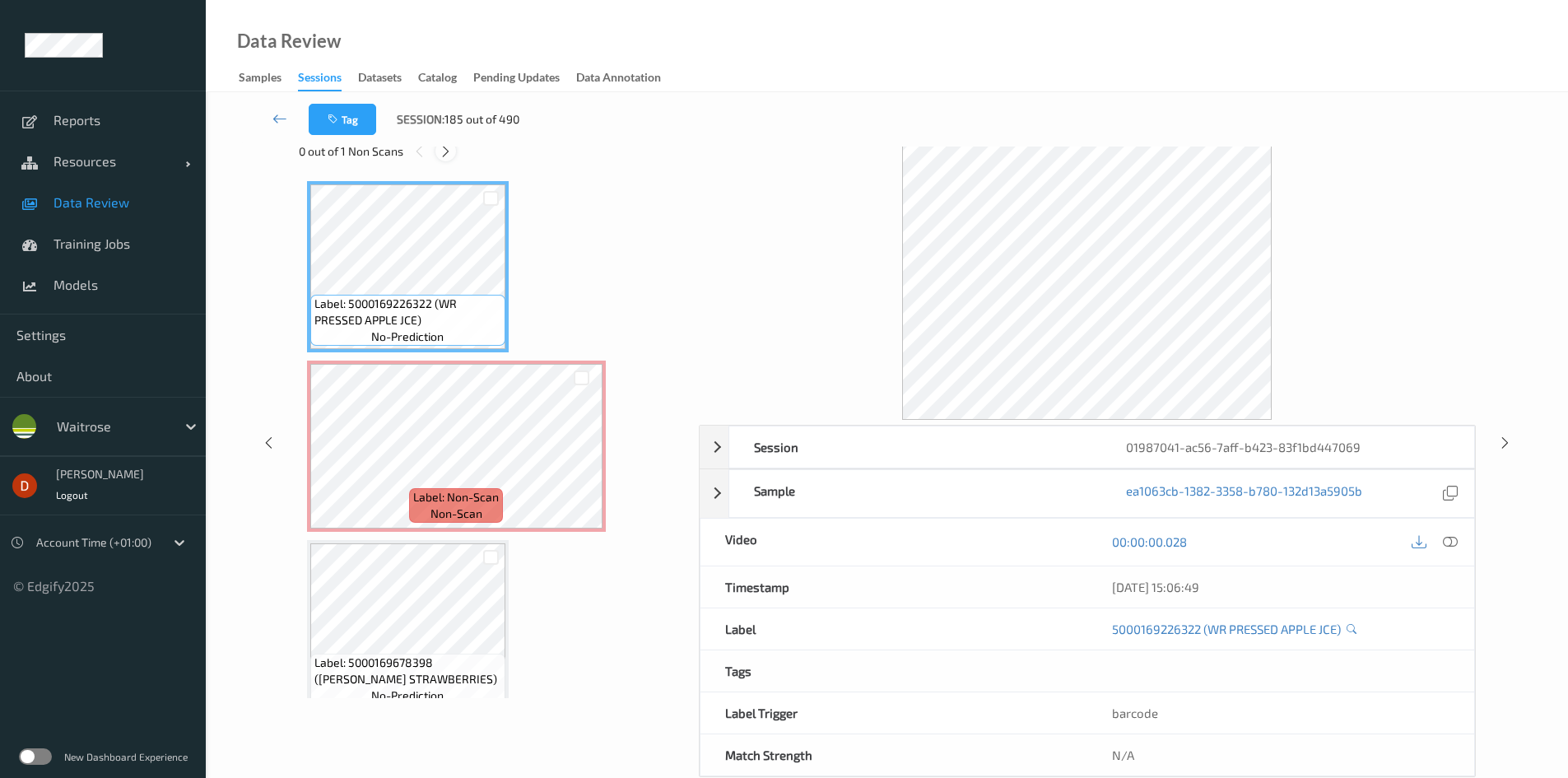
click at [450, 148] on icon at bounding box center [446, 151] width 14 height 15
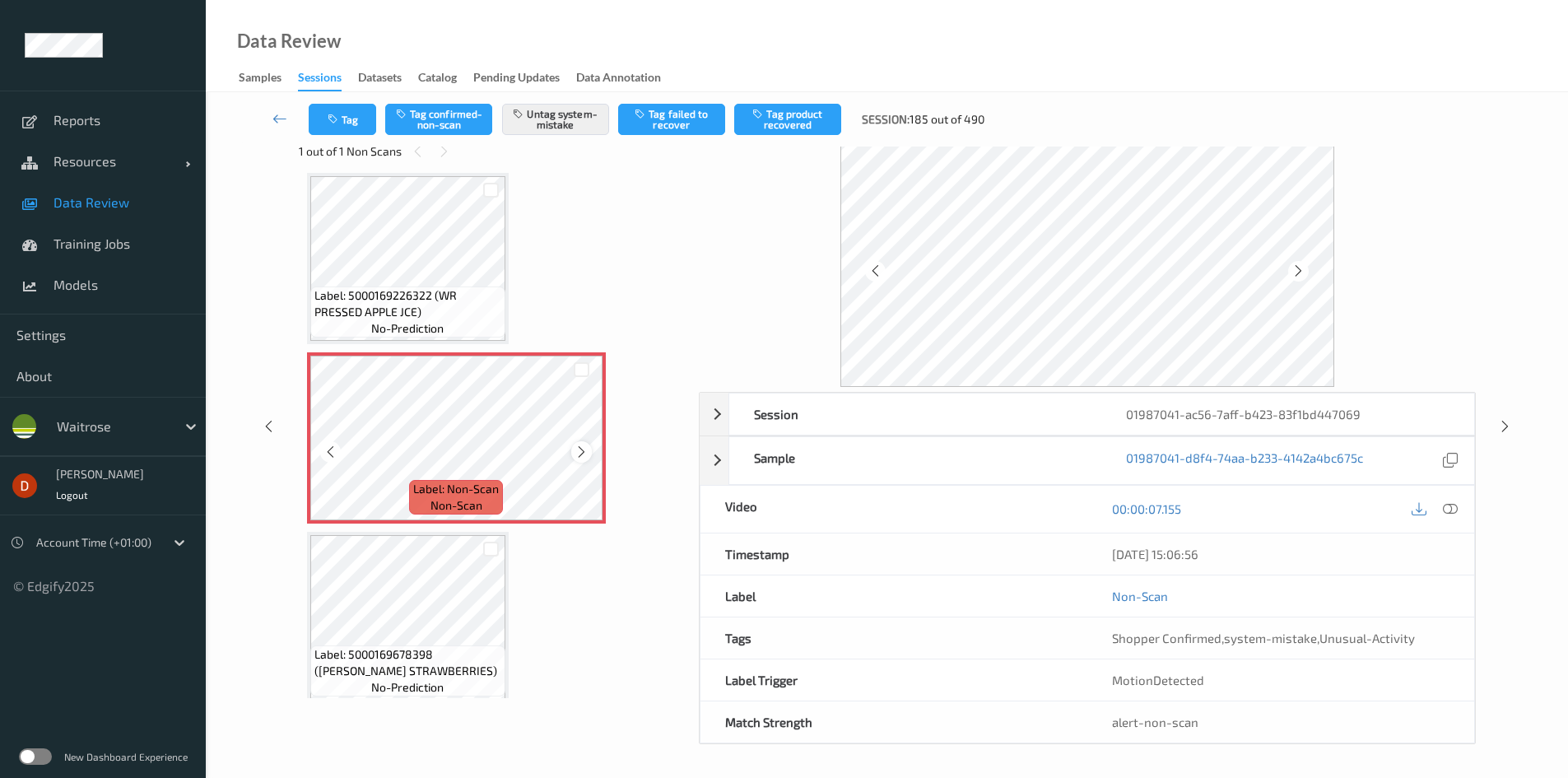
click at [579, 445] on icon at bounding box center [581, 452] width 14 height 15
click at [582, 445] on icon at bounding box center [581, 452] width 14 height 15
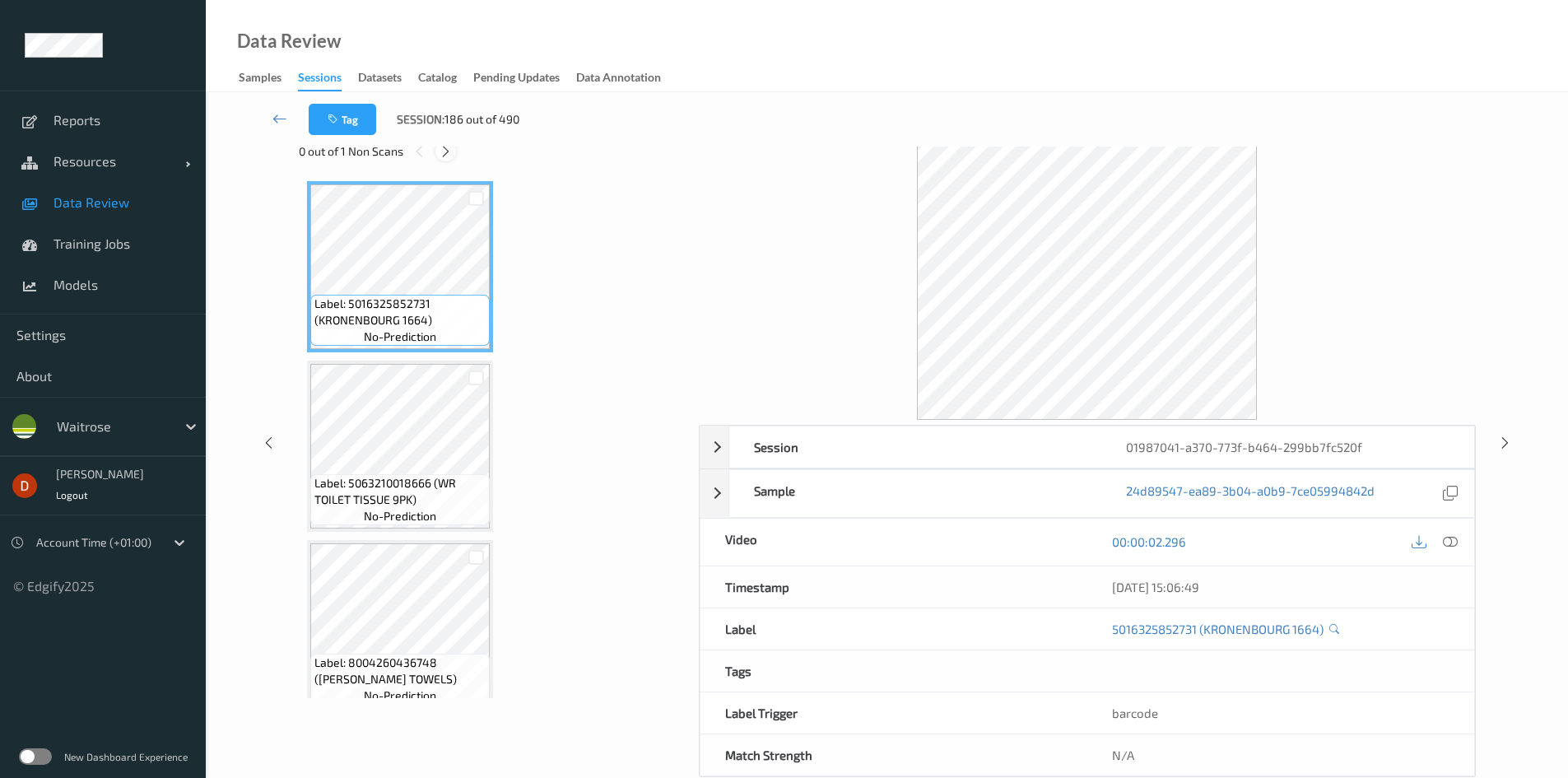
click at [441, 154] on icon at bounding box center [446, 151] width 14 height 15
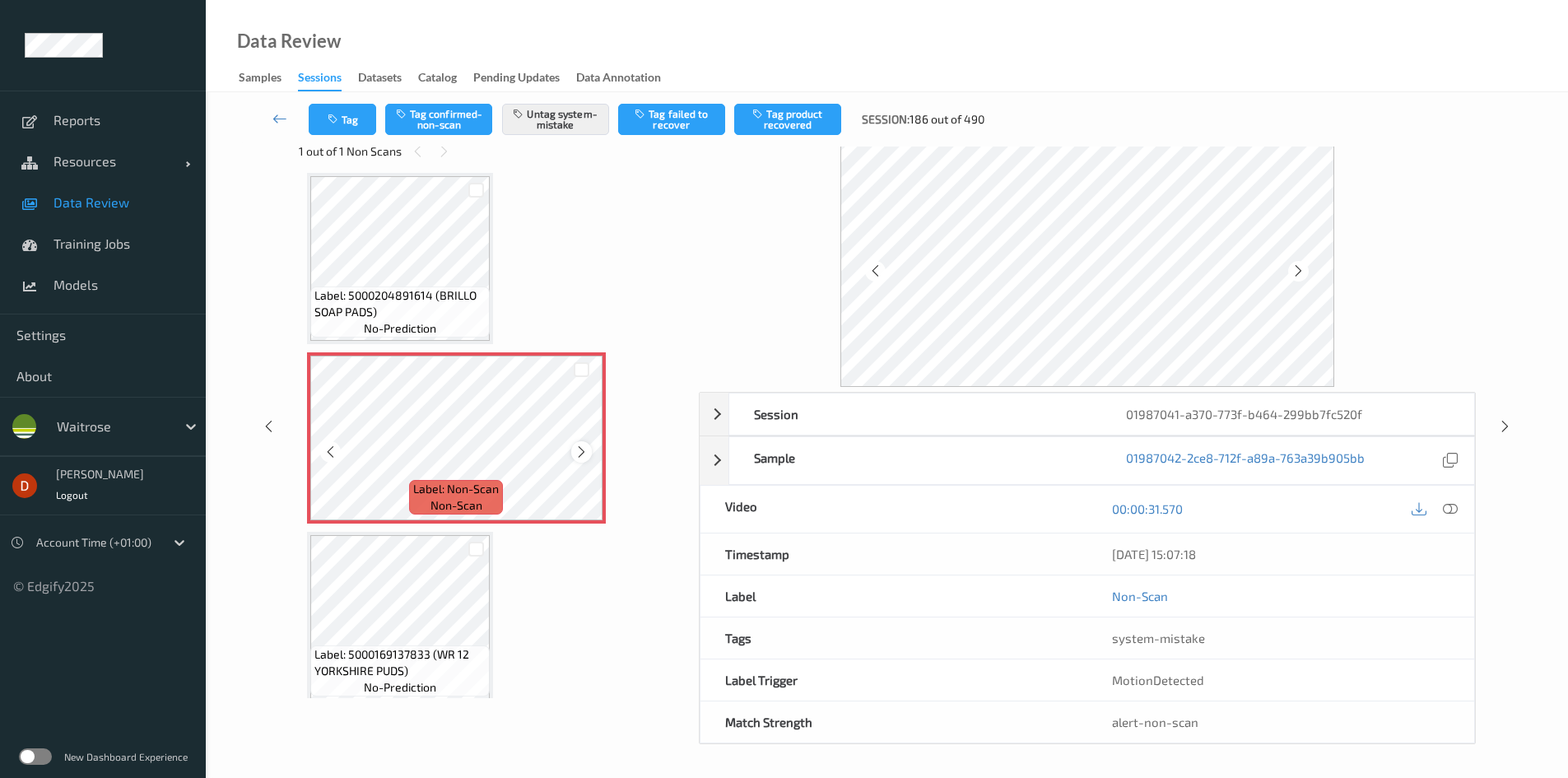
click at [575, 455] on icon at bounding box center [581, 452] width 14 height 15
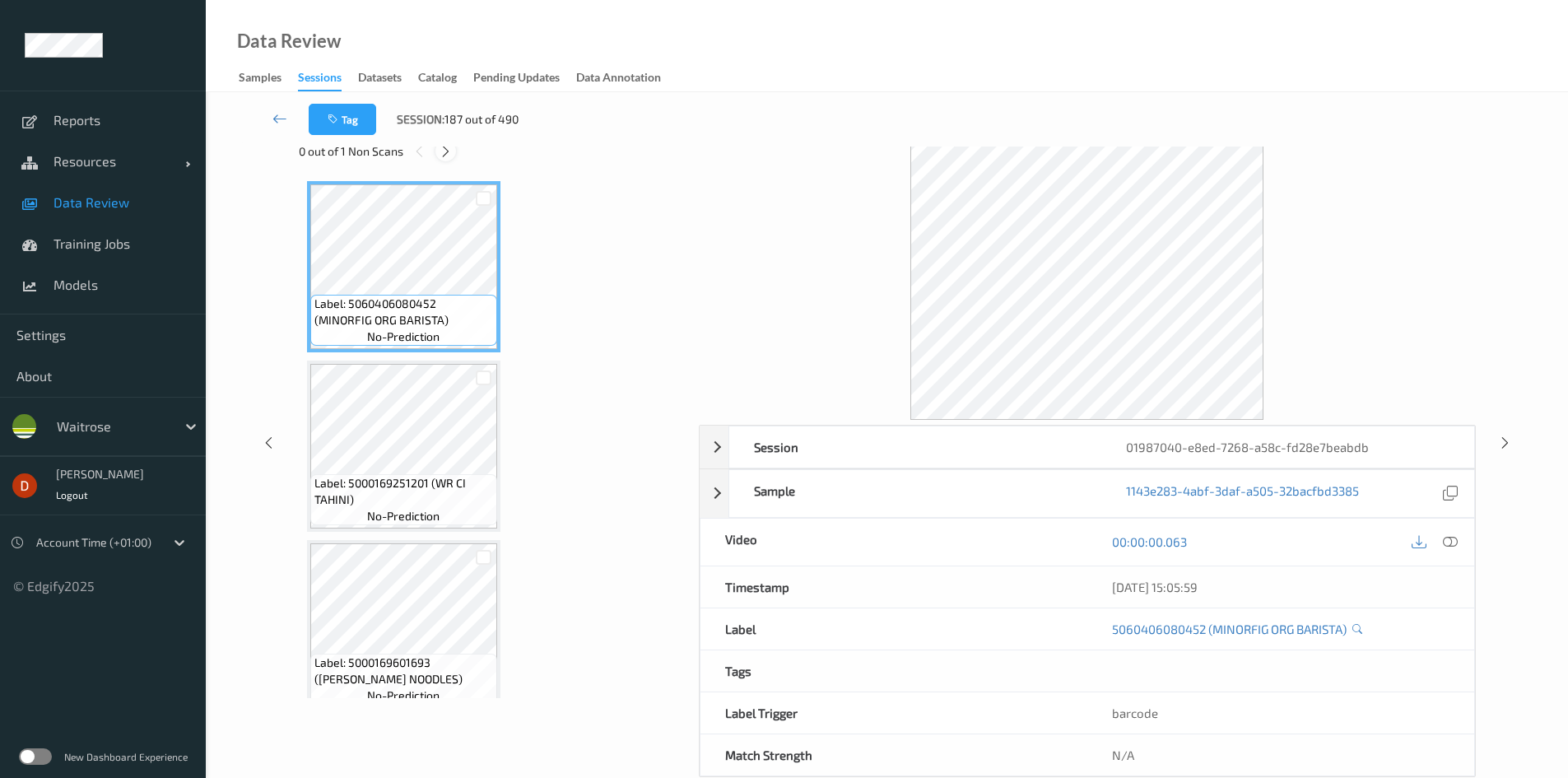
click at [446, 155] on icon at bounding box center [446, 151] width 14 height 15
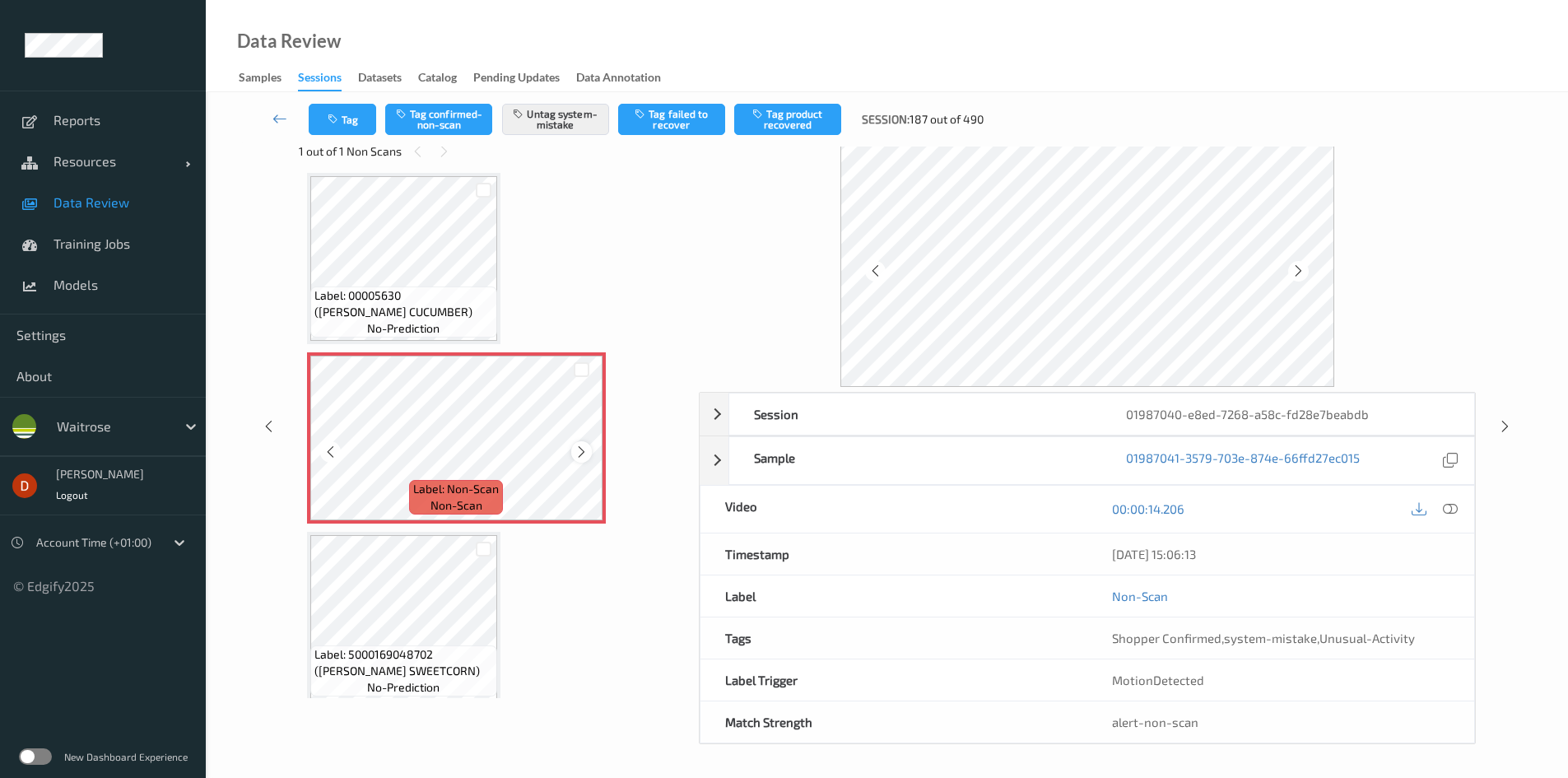
click at [579, 448] on icon at bounding box center [581, 452] width 14 height 15
click at [458, 301] on span "Label: 00005630 ([PERSON_NAME] CUCUMBER)" at bounding box center [403, 304] width 178 height 33
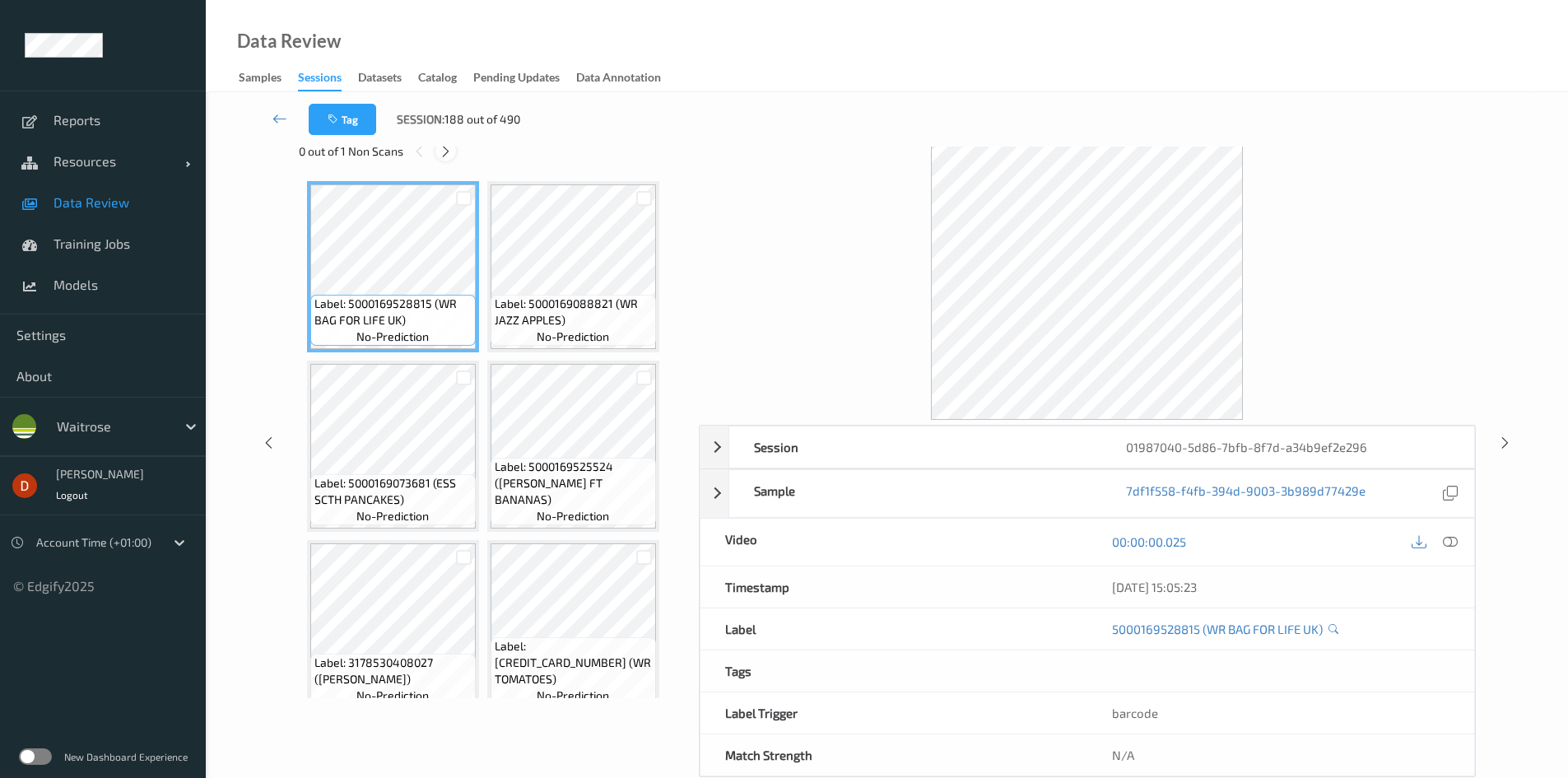
click at [440, 156] on icon at bounding box center [446, 151] width 14 height 15
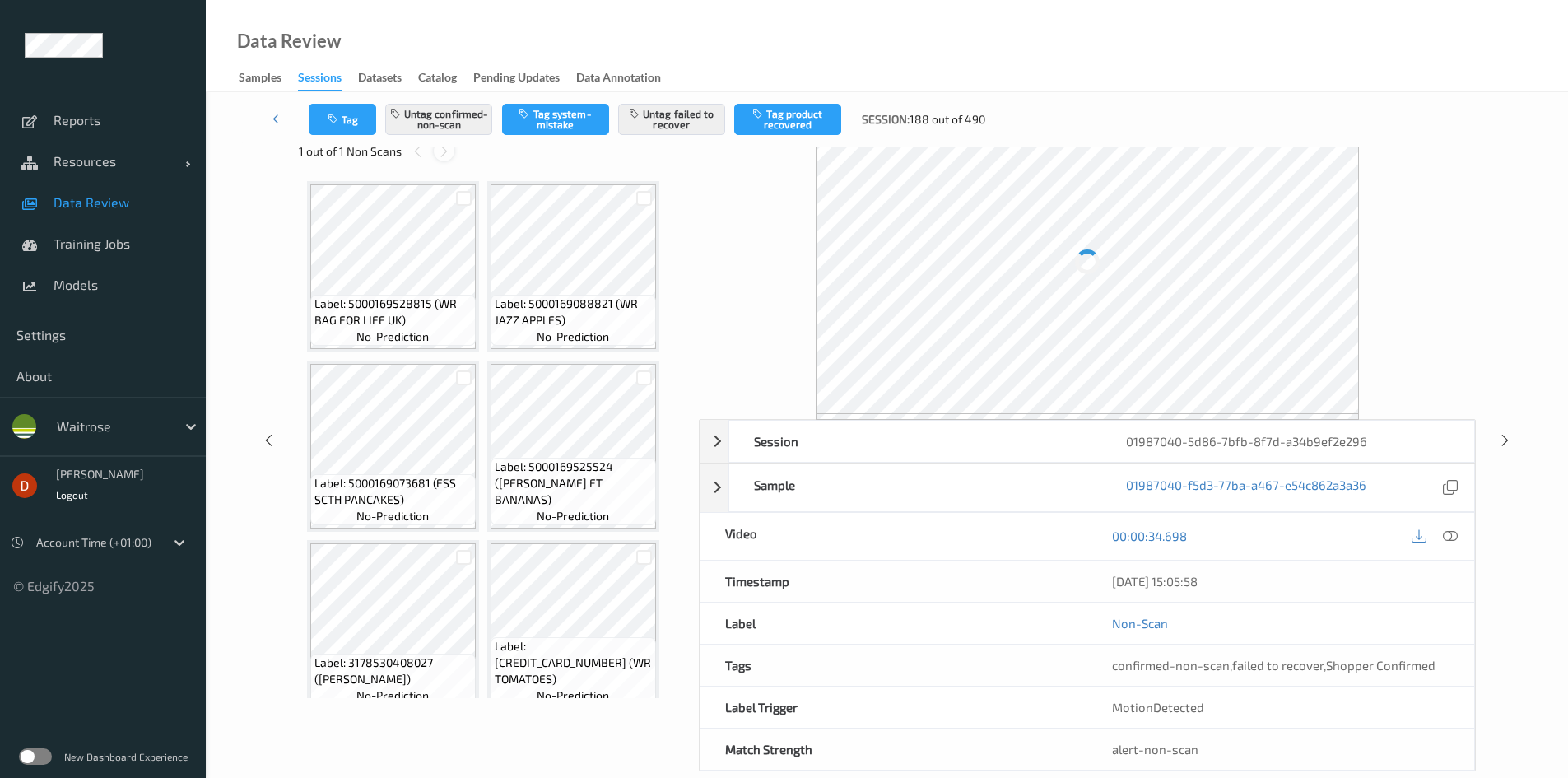
scroll to position [367, 0]
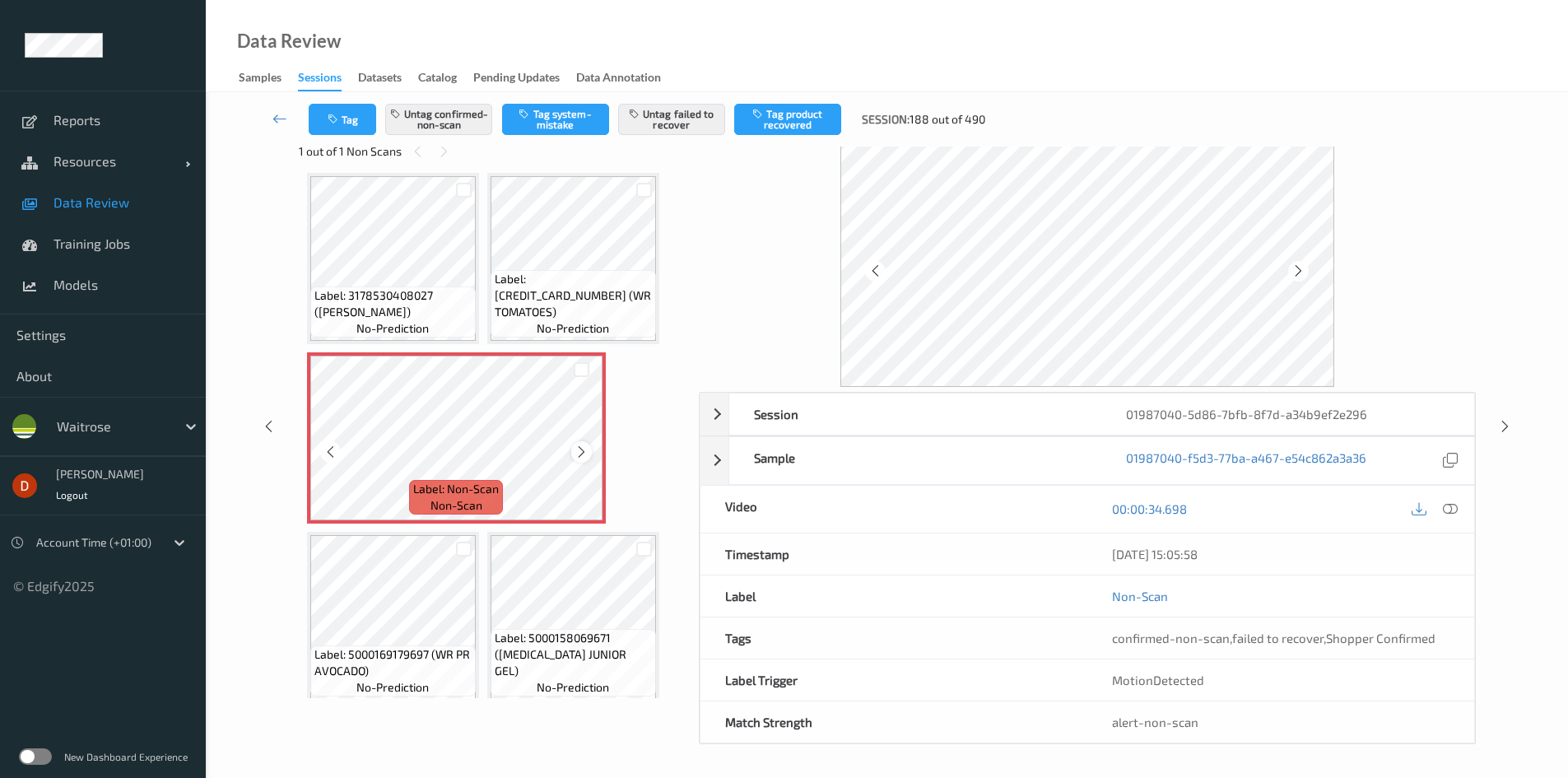
click at [587, 450] on icon at bounding box center [581, 452] width 14 height 15
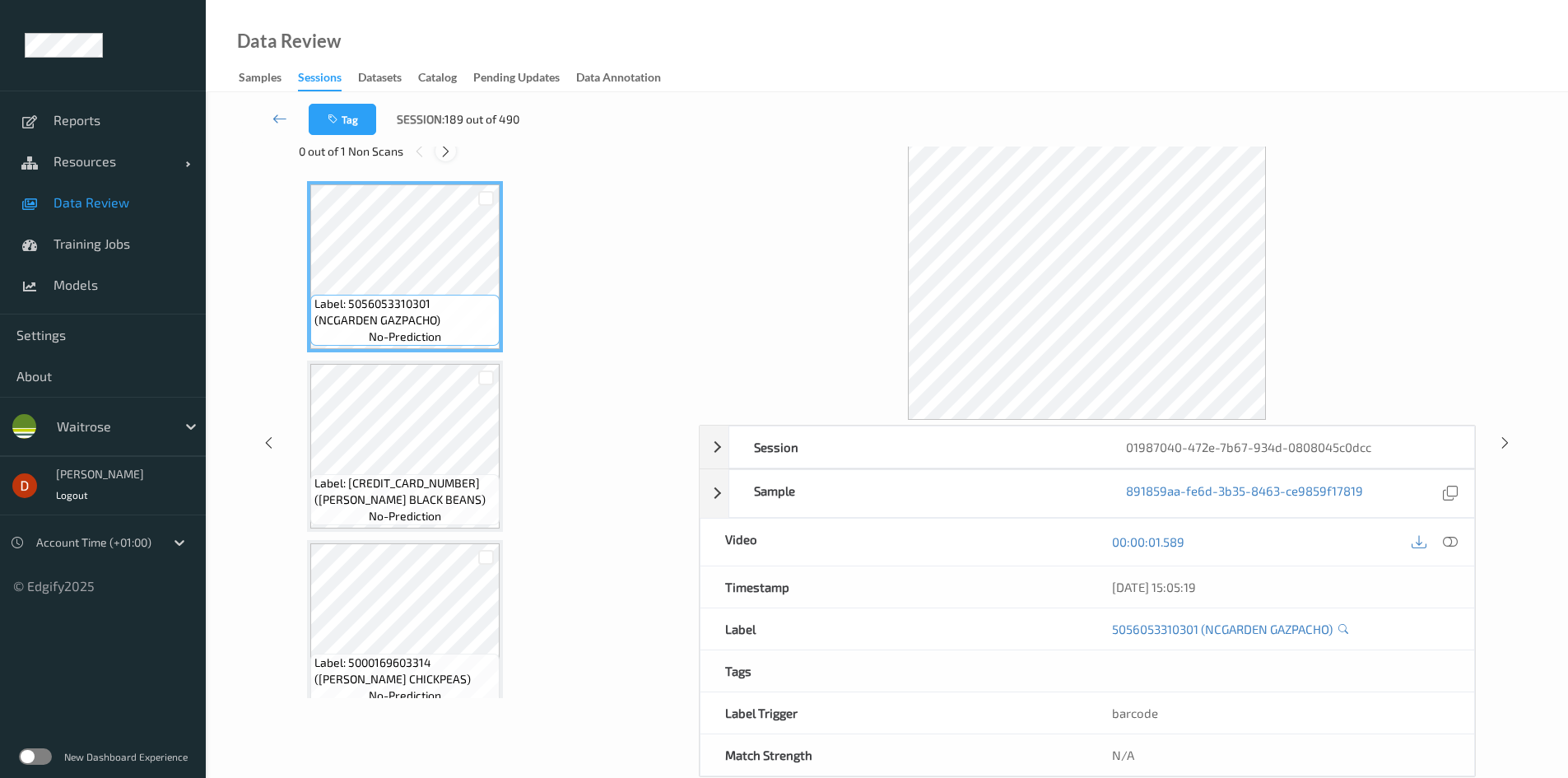
click at [455, 151] on div at bounding box center [445, 151] width 20 height 20
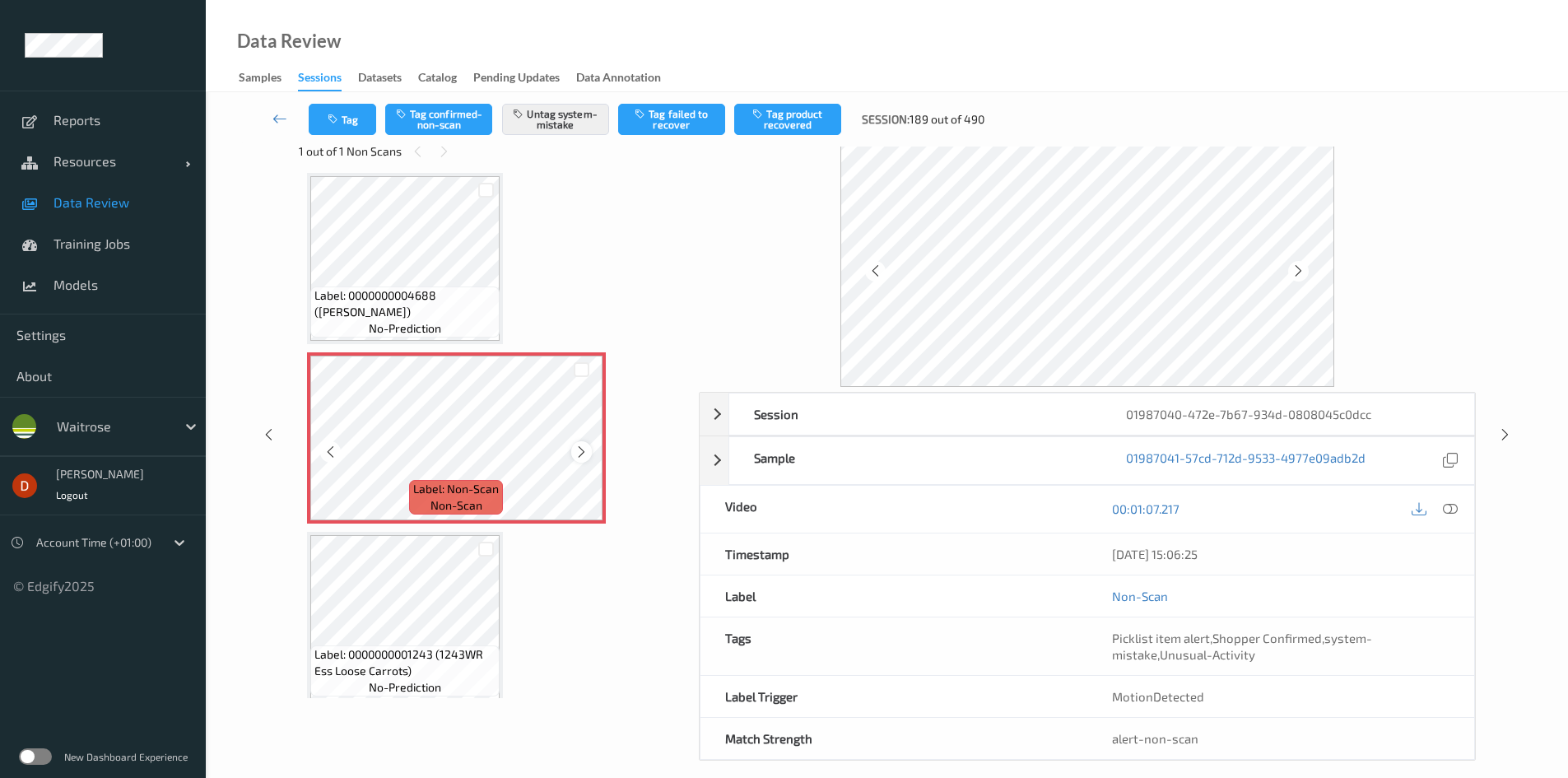
click at [587, 450] on icon at bounding box center [581, 452] width 14 height 15
click at [466, 295] on span "Label: 0000000004688 ([PERSON_NAME])" at bounding box center [405, 304] width 181 height 33
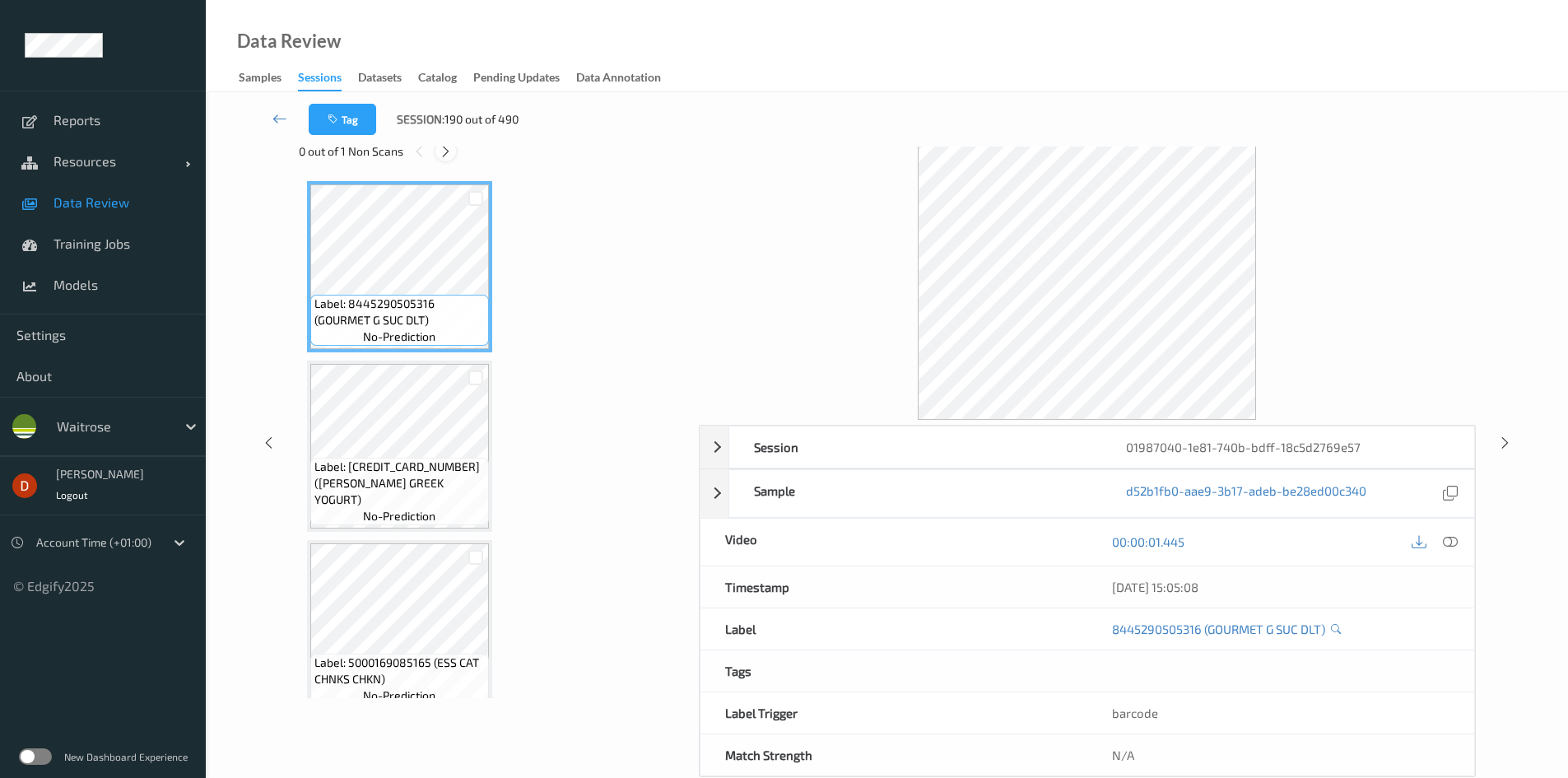
click at [436, 152] on div at bounding box center [445, 151] width 20 height 20
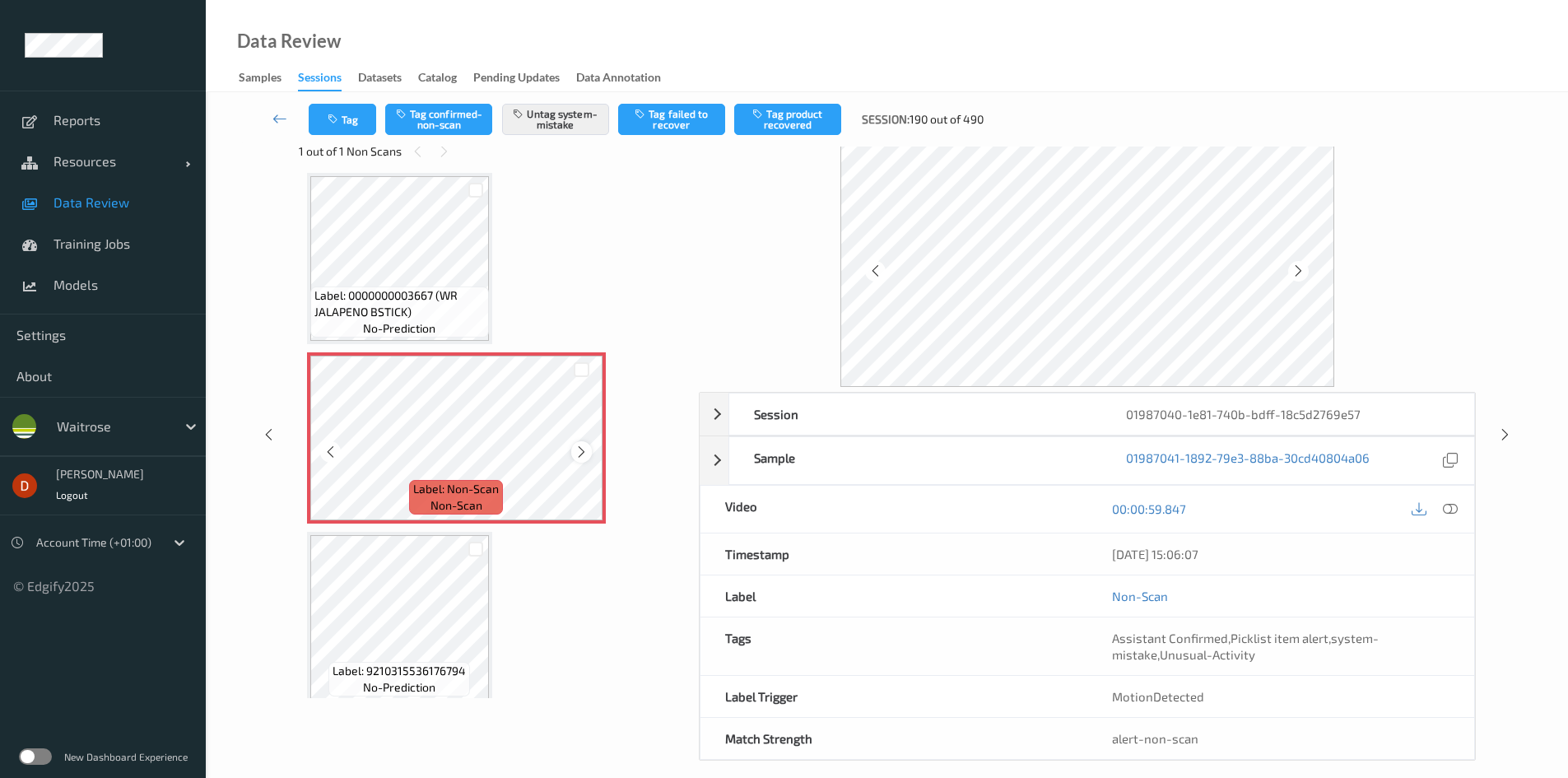
click at [589, 460] on div at bounding box center [581, 451] width 20 height 20
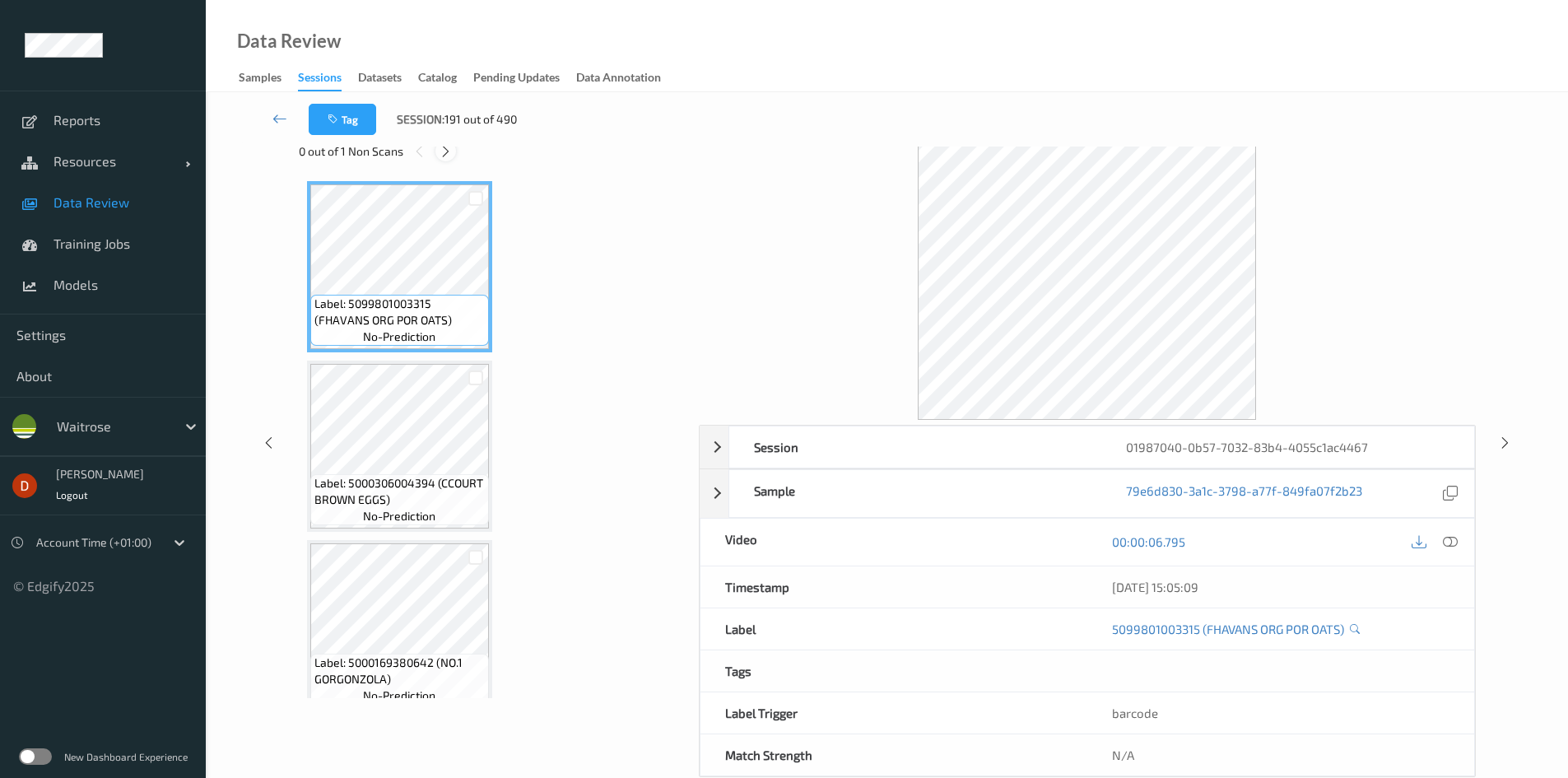
click at [444, 152] on icon at bounding box center [446, 151] width 14 height 15
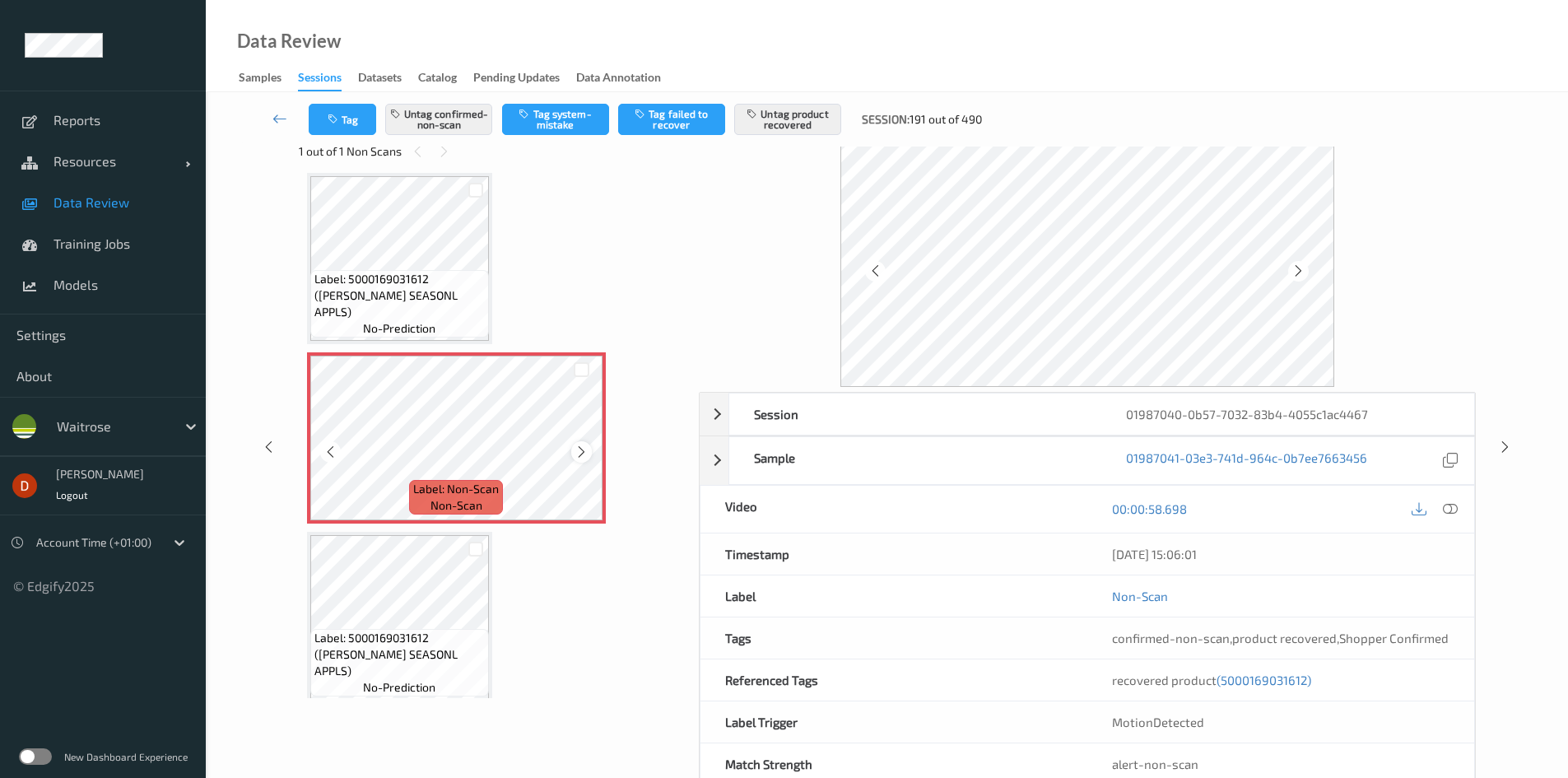
click at [575, 452] on icon at bounding box center [581, 452] width 14 height 15
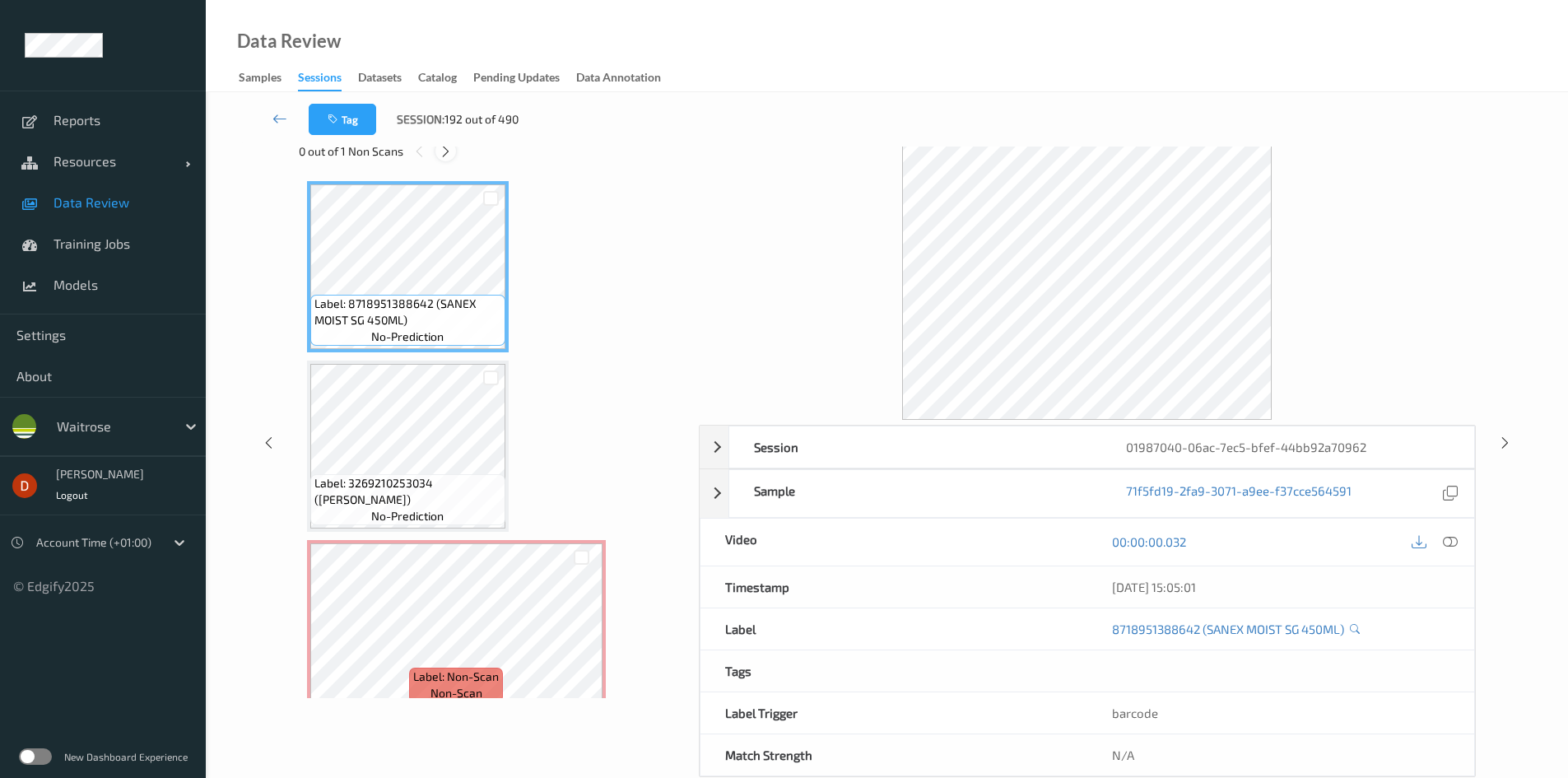
click at [453, 155] on icon at bounding box center [446, 151] width 14 height 15
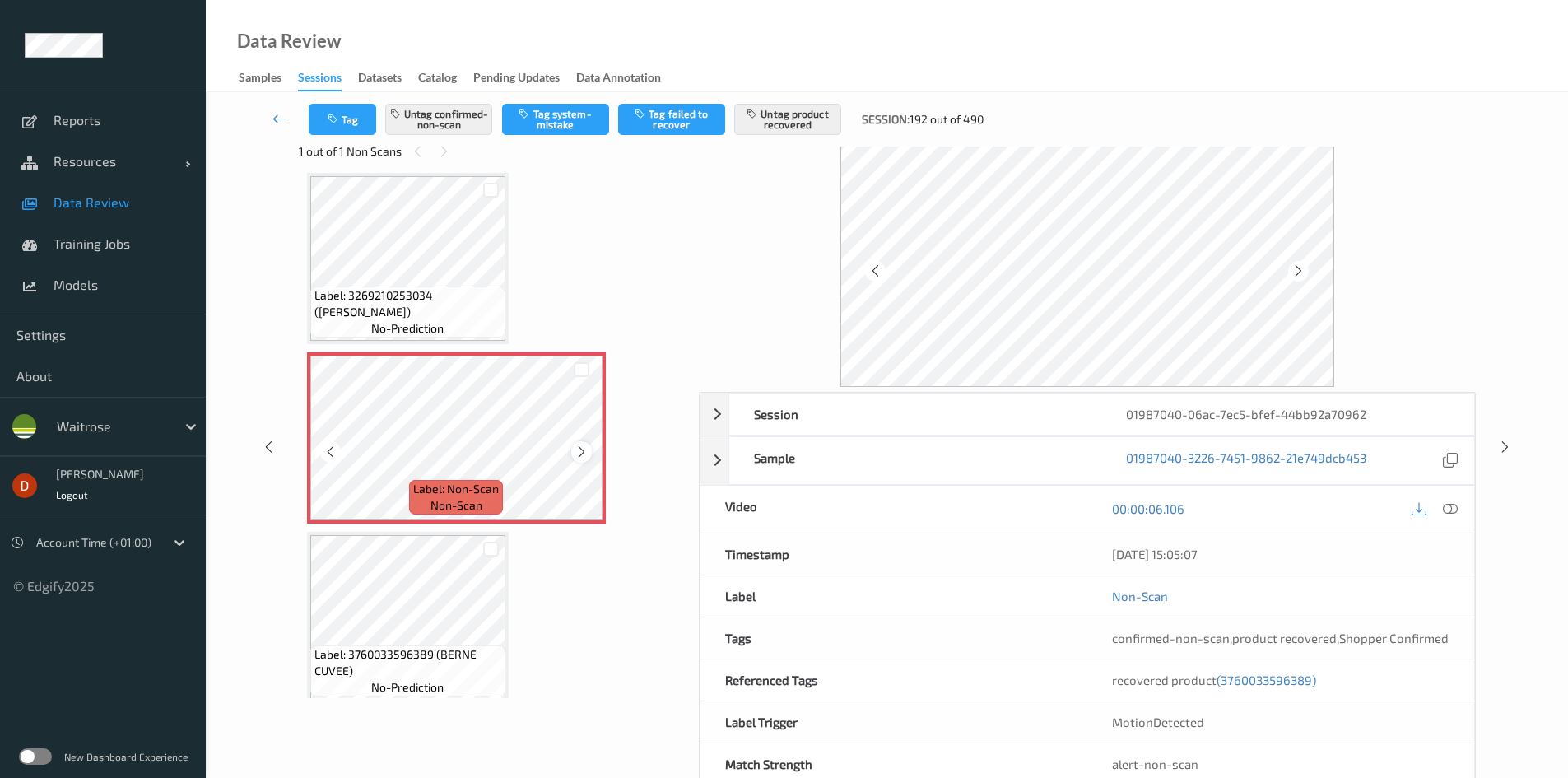
click at [583, 450] on icon at bounding box center [581, 452] width 14 height 15
click at [425, 301] on span "Label: 3269210253034 ([PERSON_NAME])" at bounding box center [408, 304] width 187 height 33
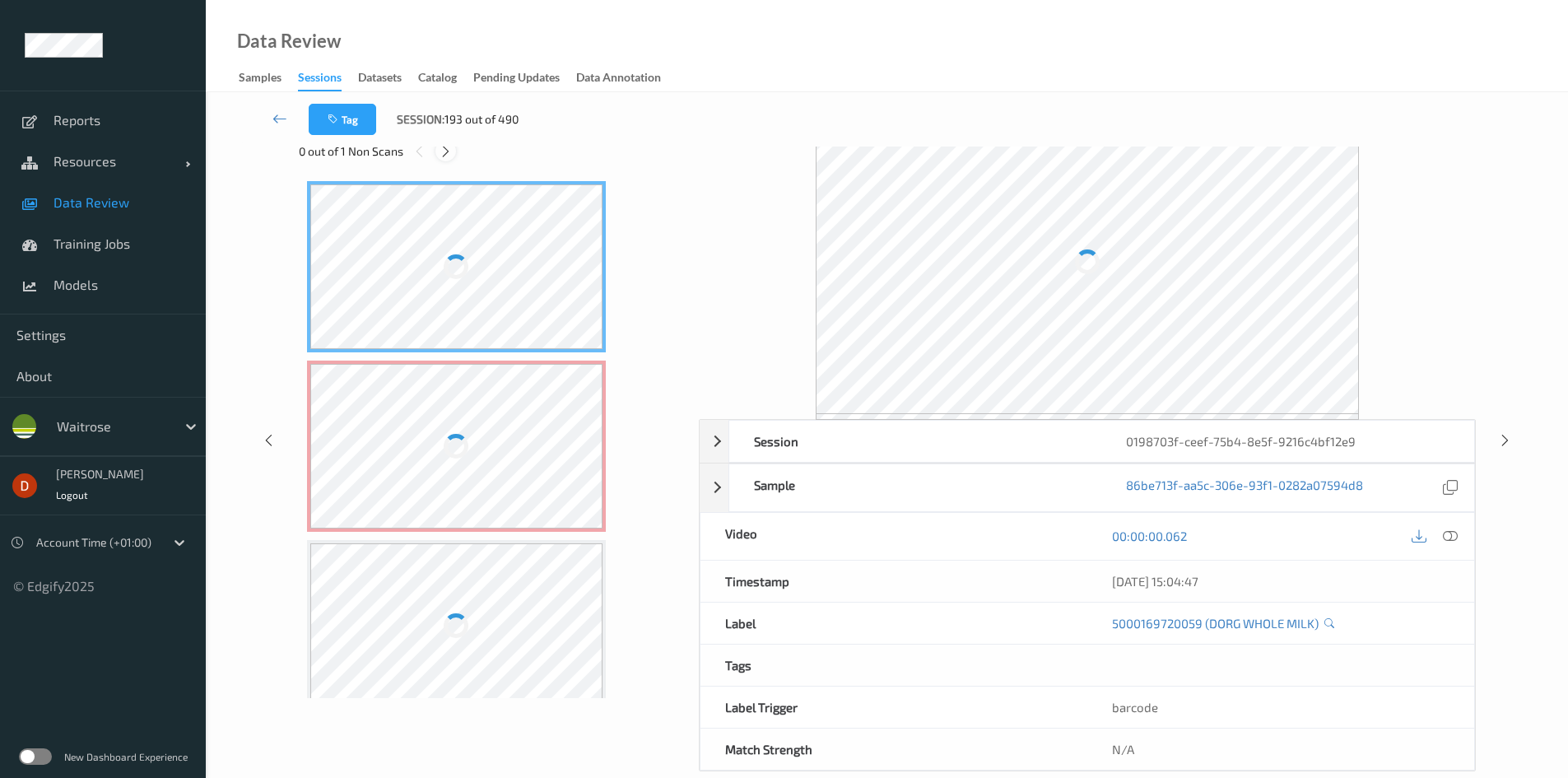
drag, startPoint x: 450, startPoint y: 150, endPoint x: 452, endPoint y: 159, distance: 9.2
click at [450, 151] on icon at bounding box center [446, 151] width 14 height 15
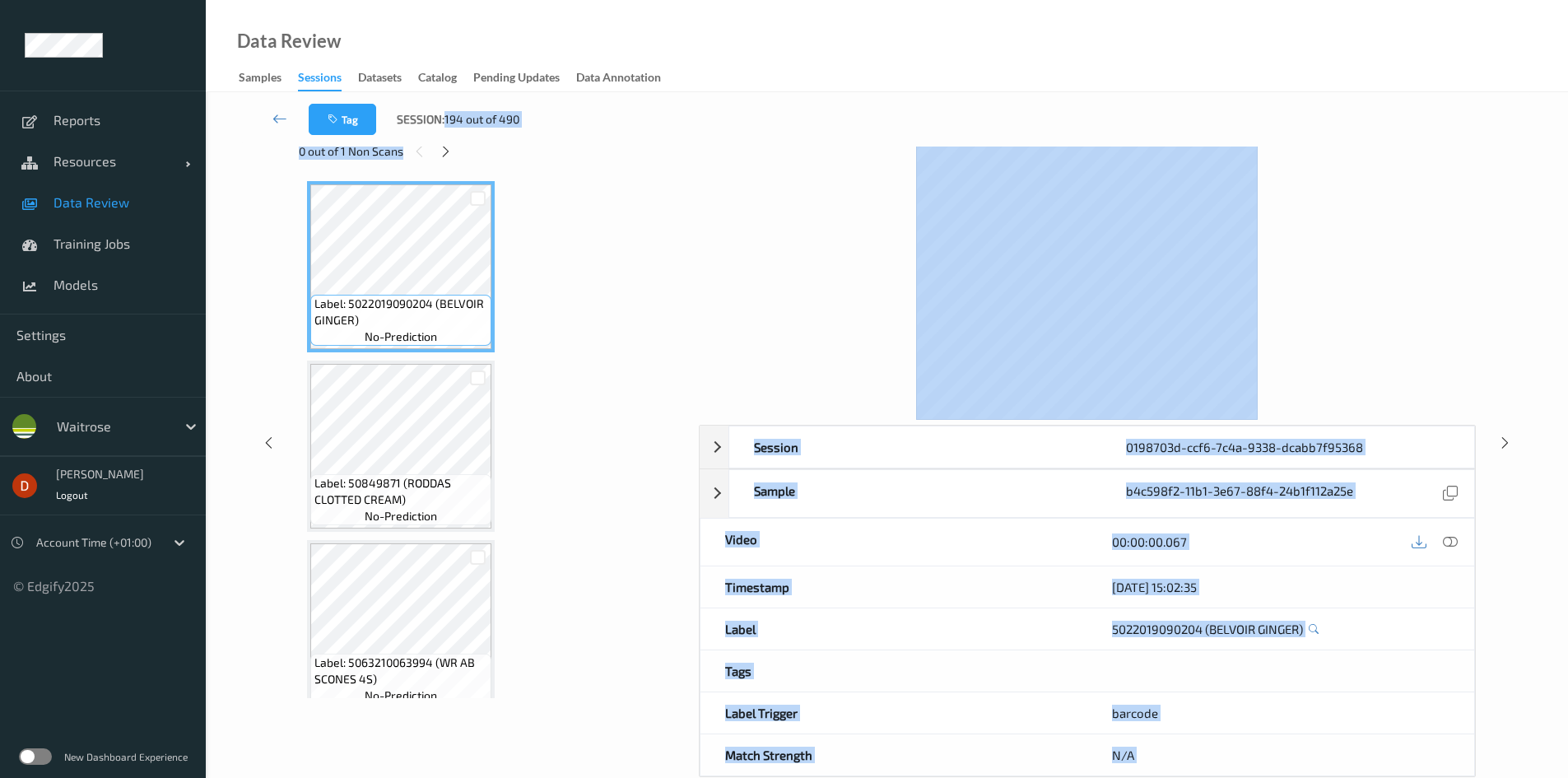
click at [445, 146] on div "Tag Session: 194 out of 490 Session 0198703d-ccf6-7c4a-9338-dcabb7f95368 Sessio…" at bounding box center [887, 416] width 1295 height 722
click at [453, 161] on div "0 out of 1 Non Scans" at bounding box center [493, 151] width 389 height 20
click at [450, 149] on icon at bounding box center [446, 151] width 14 height 15
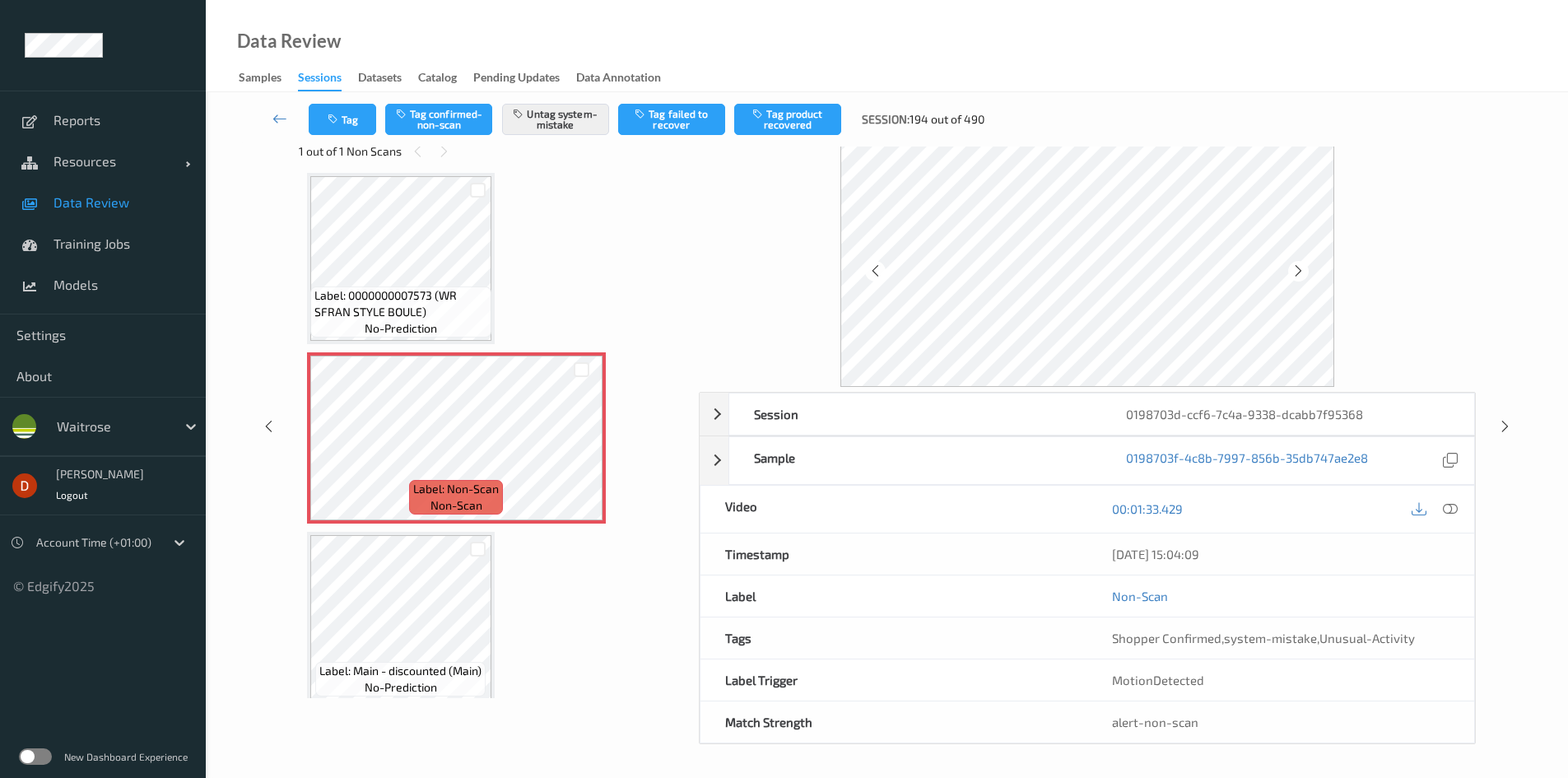
click at [481, 337] on div "Label: 0000000007573 (WR SFRAN STYLE BOULE) no-prediction" at bounding box center [401, 312] width 181 height 51
click at [453, 124] on button "Tag confirmed-non-scan" at bounding box center [439, 120] width 107 height 31
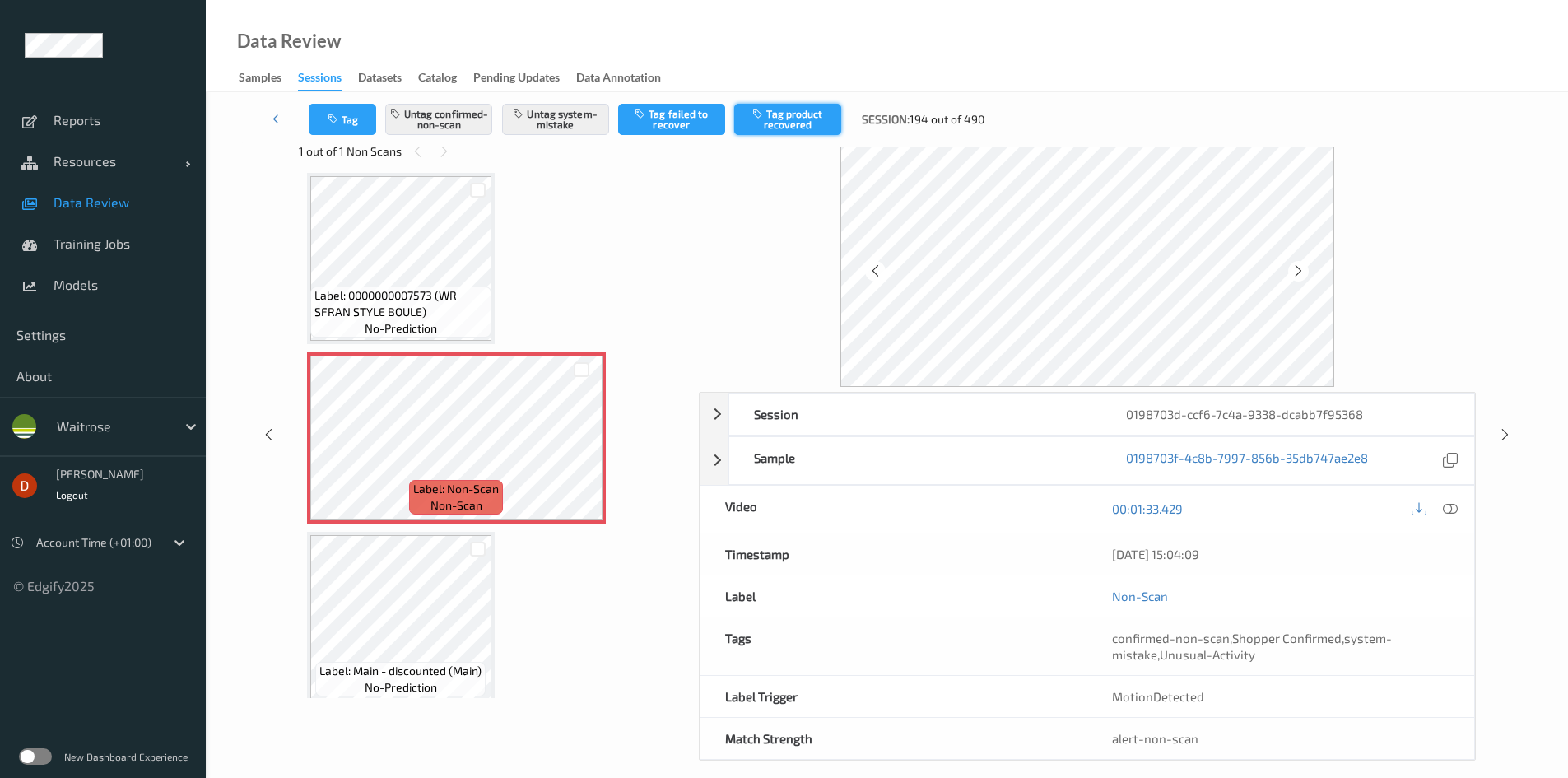
click at [765, 125] on button "Tag product recovered" at bounding box center [788, 120] width 107 height 31
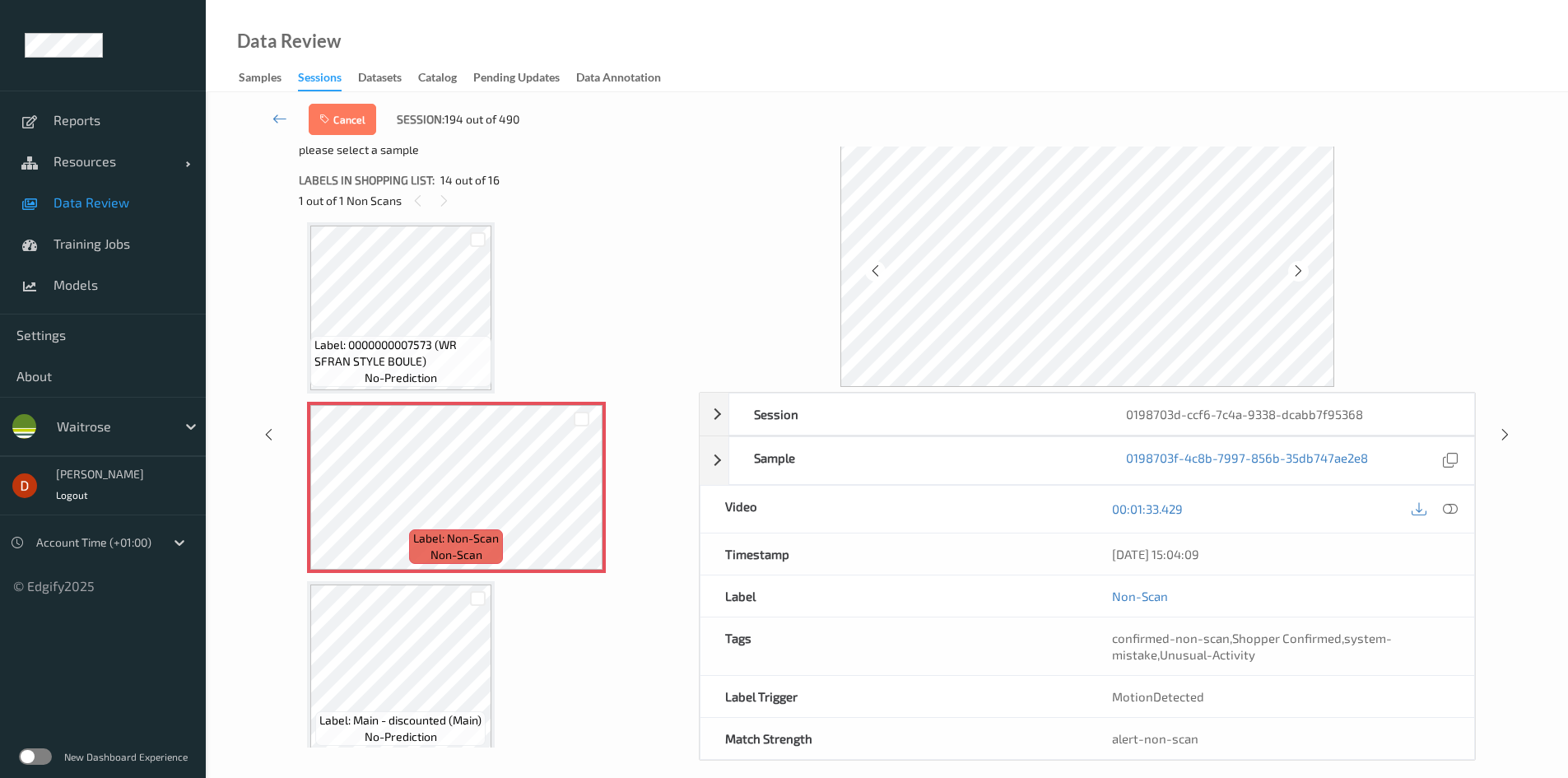
click at [470, 610] on div at bounding box center [478, 598] width 25 height 27
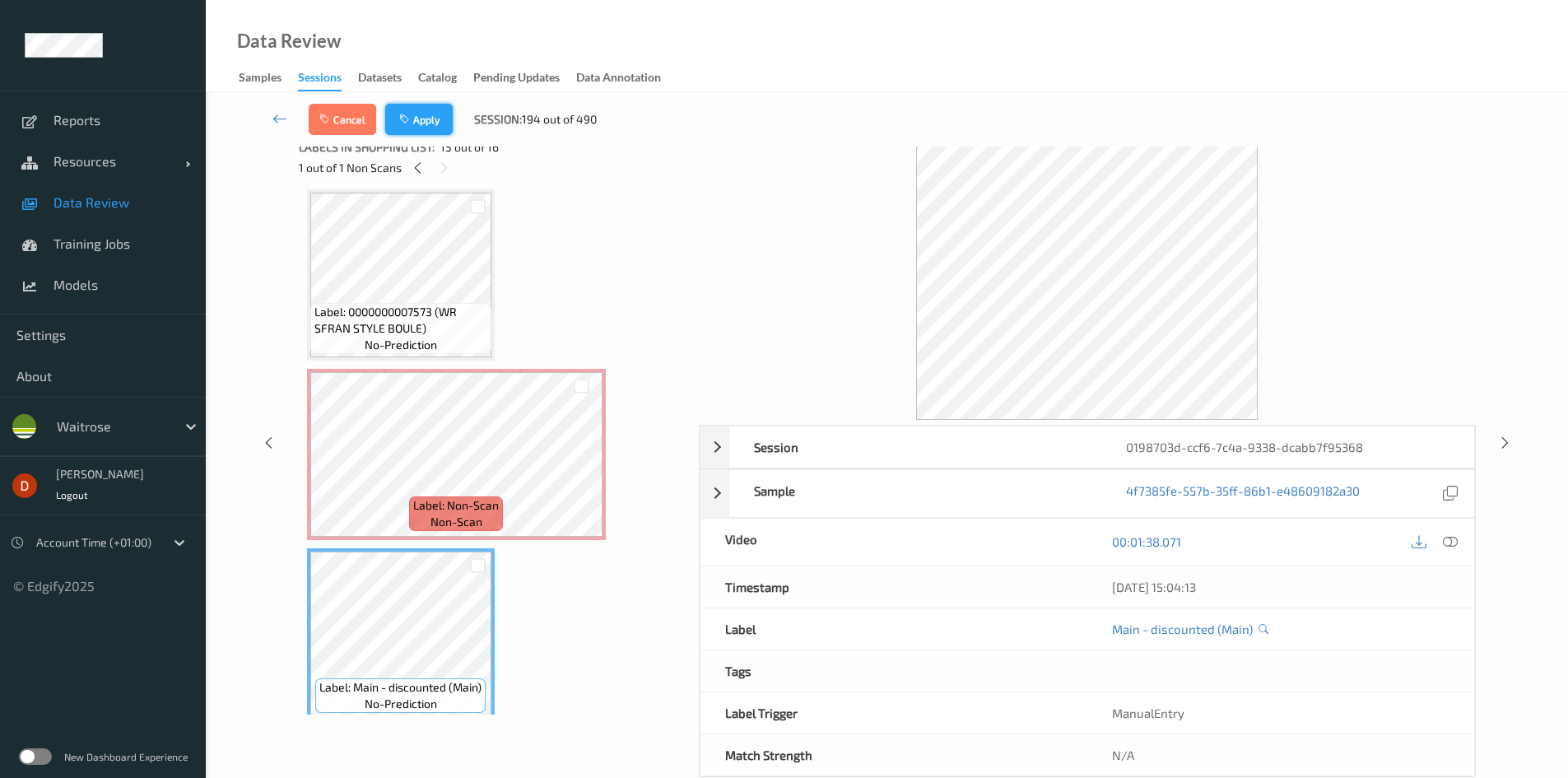
click at [439, 107] on button "Apply" at bounding box center [419, 120] width 67 height 31
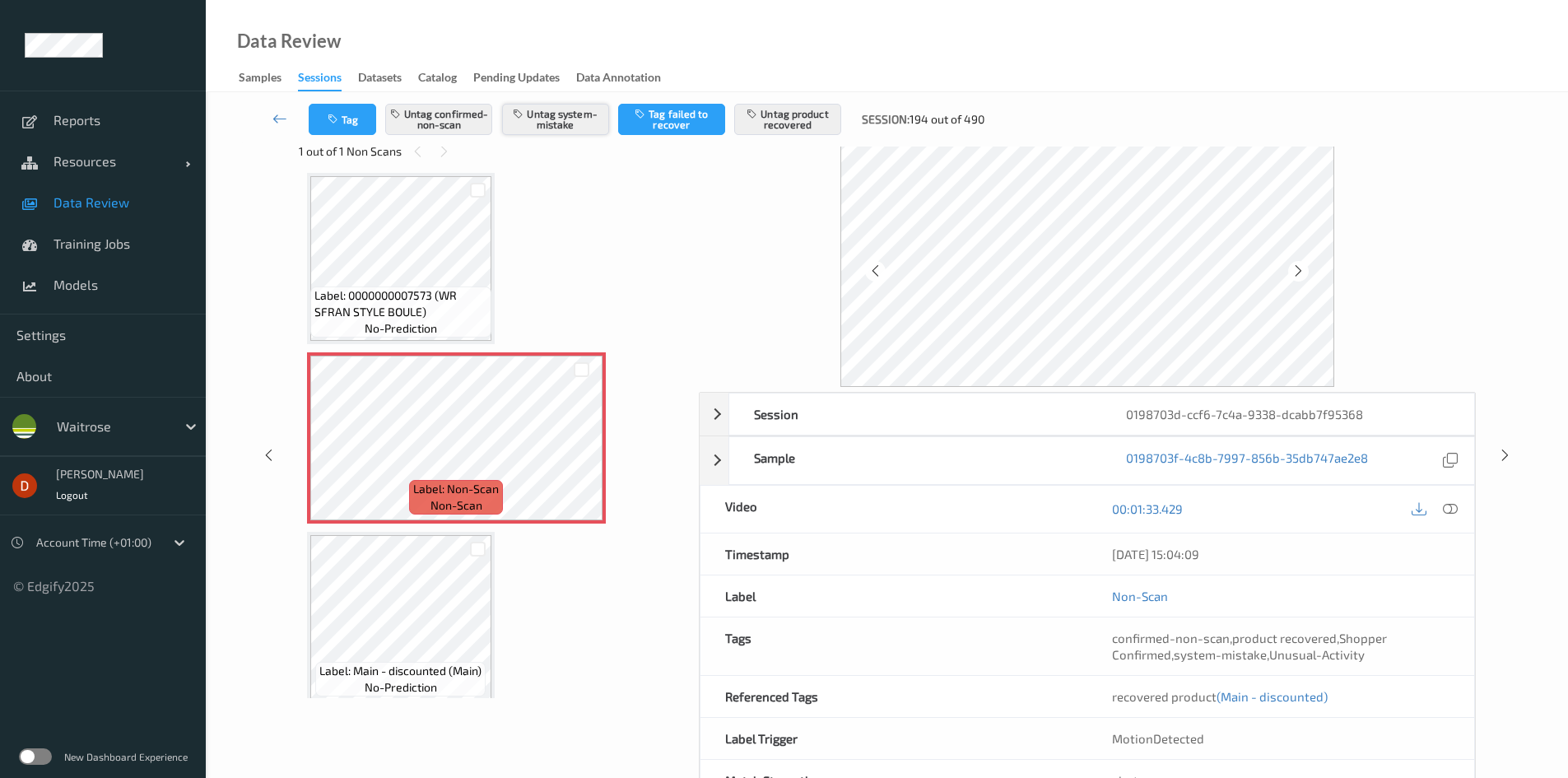
click at [557, 104] on button "Untag system-mistake" at bounding box center [556, 120] width 107 height 31
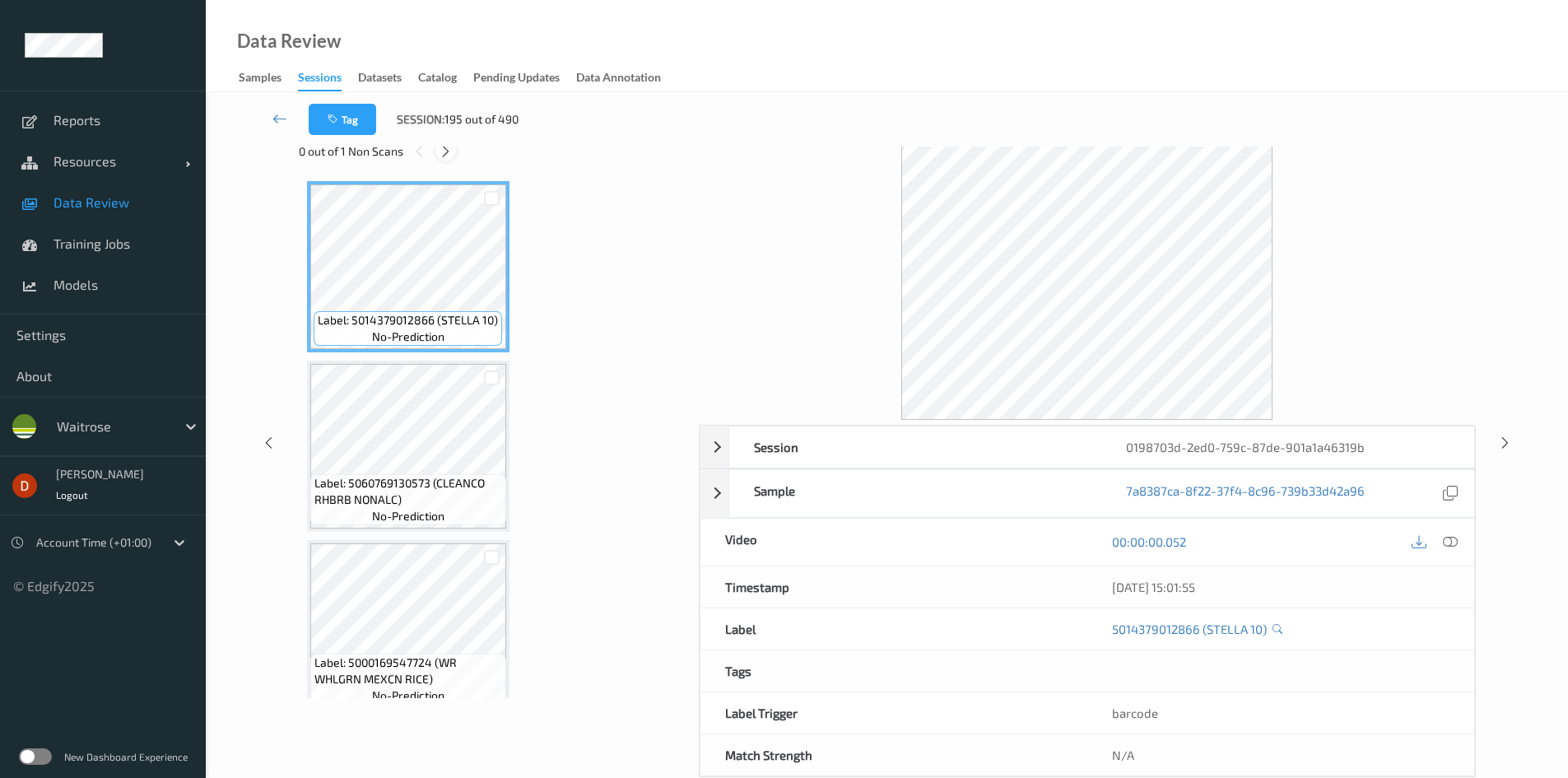
click at [436, 150] on div at bounding box center [445, 151] width 20 height 20
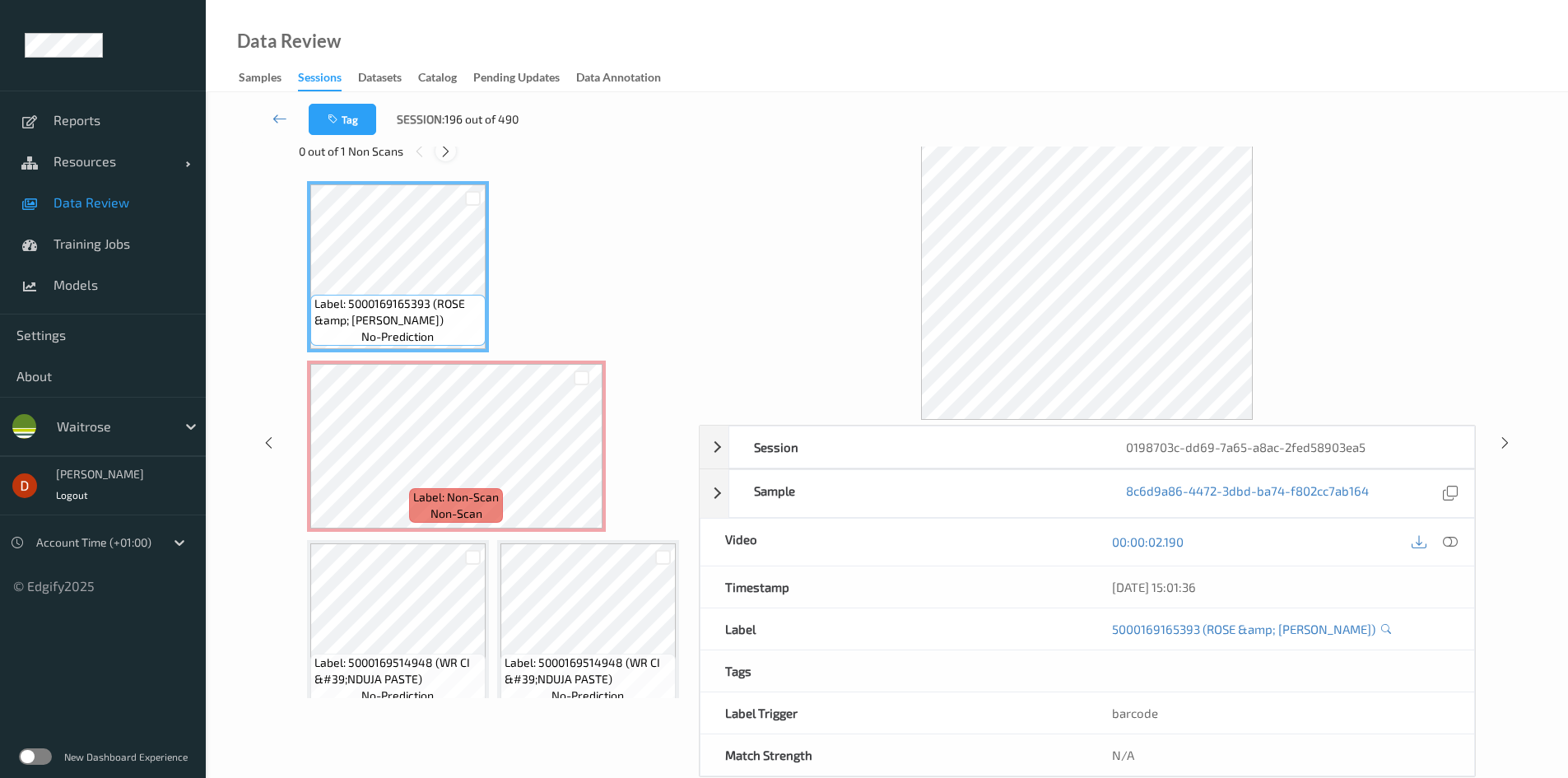
drag, startPoint x: 447, startPoint y: 145, endPoint x: 447, endPoint y: 157, distance: 12.0
click at [447, 144] on div "Tag Session: 196 out of 490" at bounding box center [887, 120] width 1295 height 55
click at [443, 151] on icon at bounding box center [446, 151] width 14 height 15
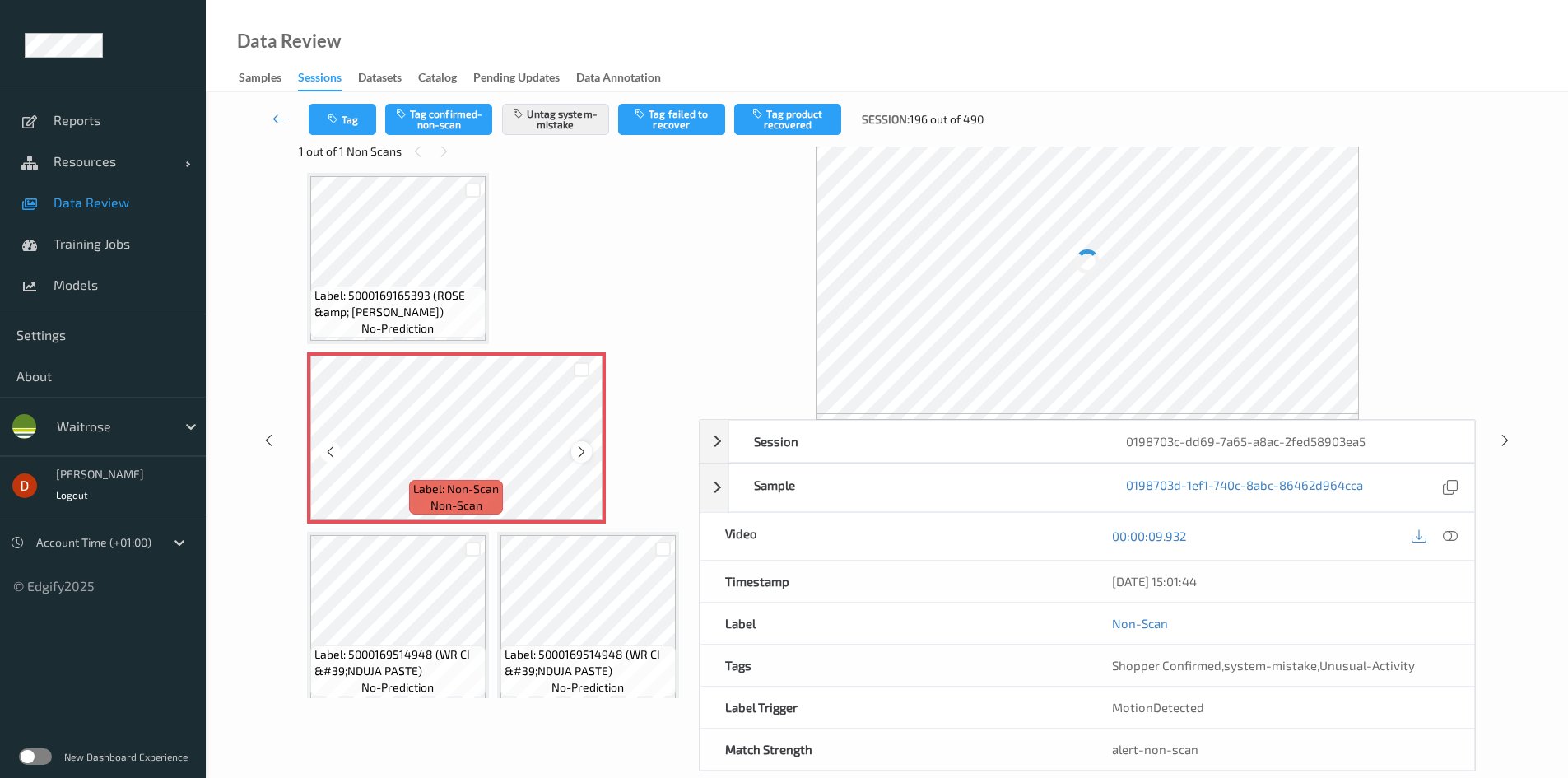
click at [587, 447] on icon at bounding box center [581, 452] width 14 height 15
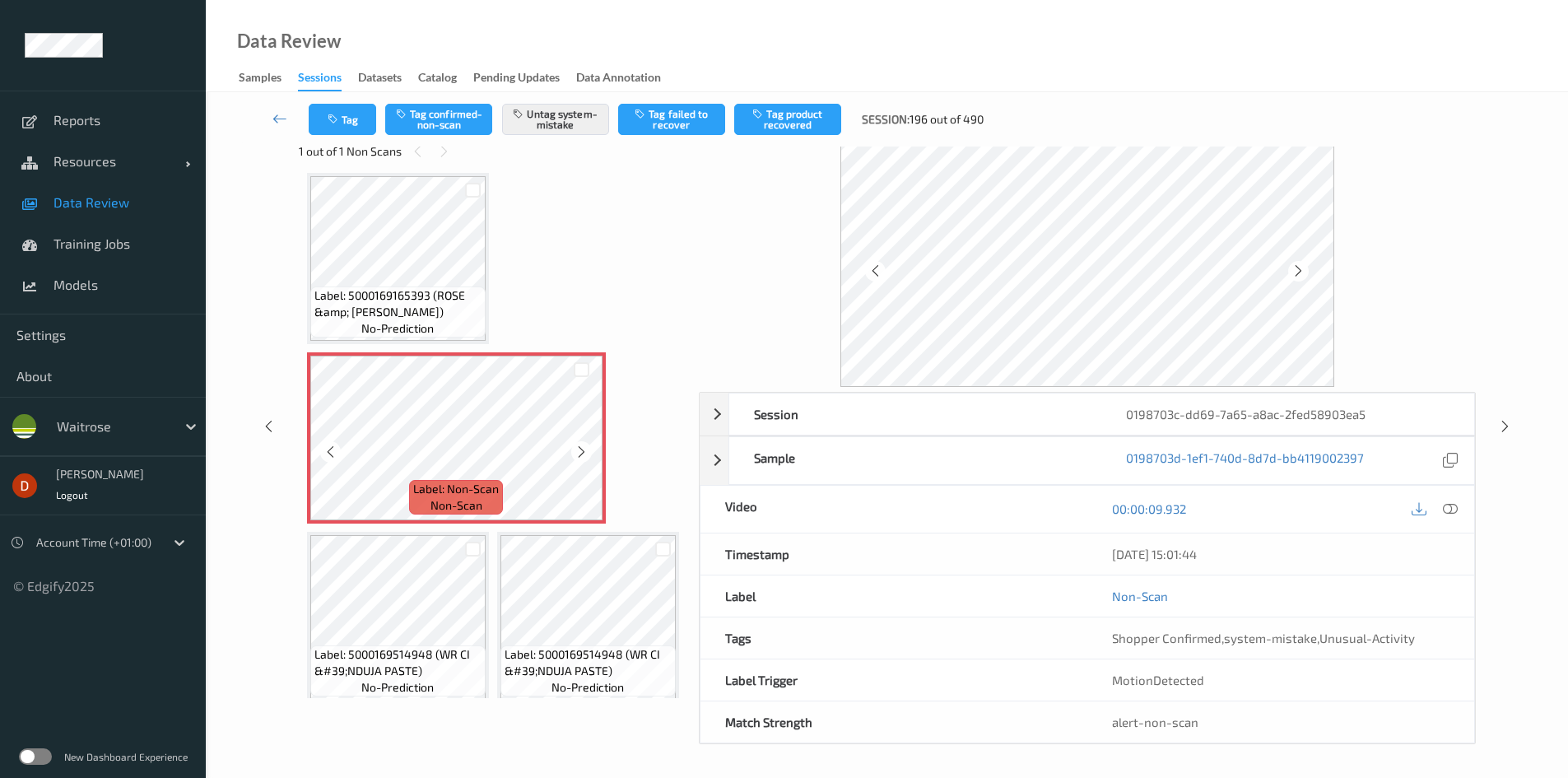
click at [587, 447] on icon at bounding box center [581, 452] width 14 height 15
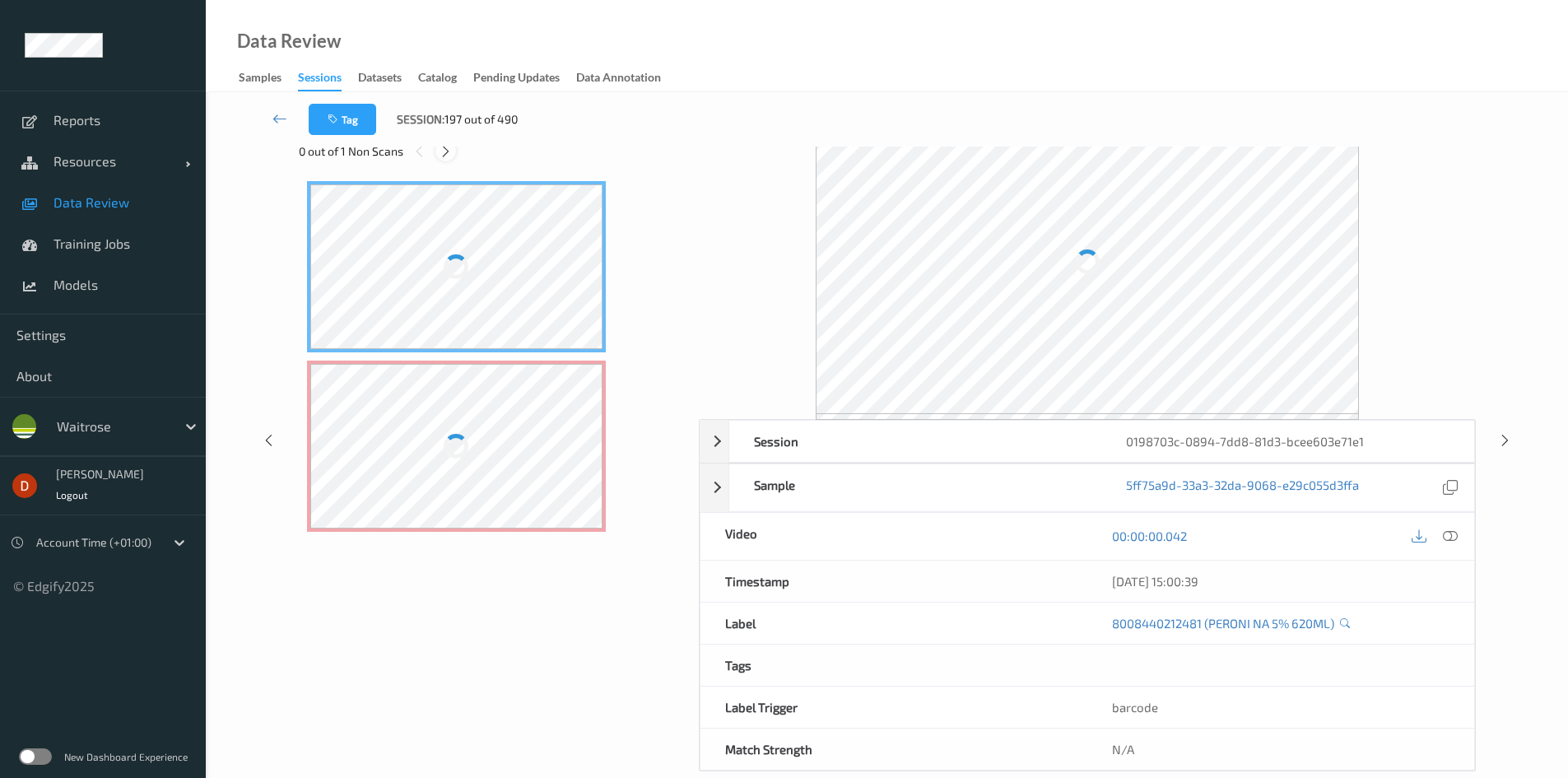
click at [446, 152] on icon at bounding box center [446, 151] width 14 height 15
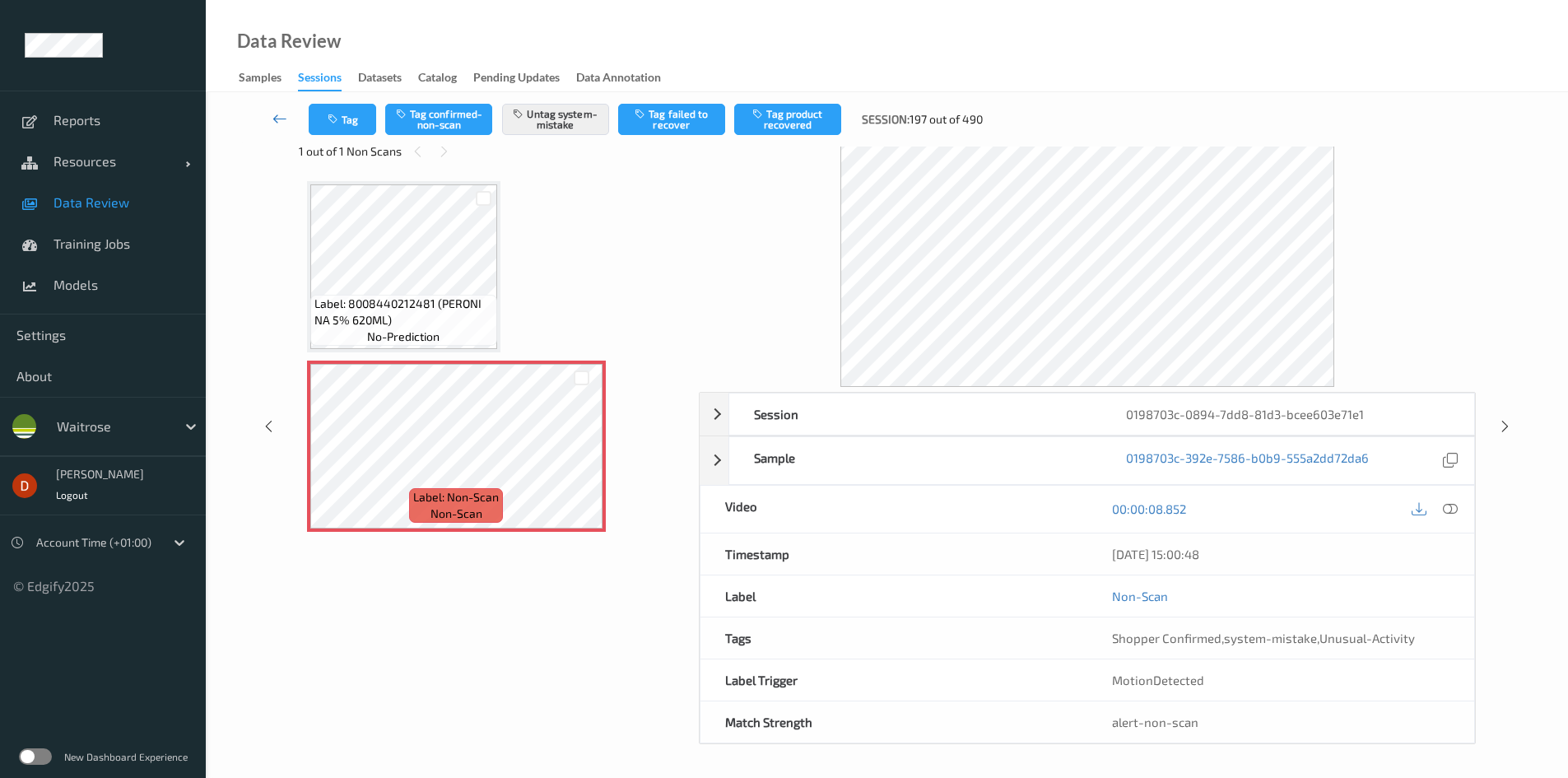
click at [271, 117] on link at bounding box center [280, 120] width 57 height 31
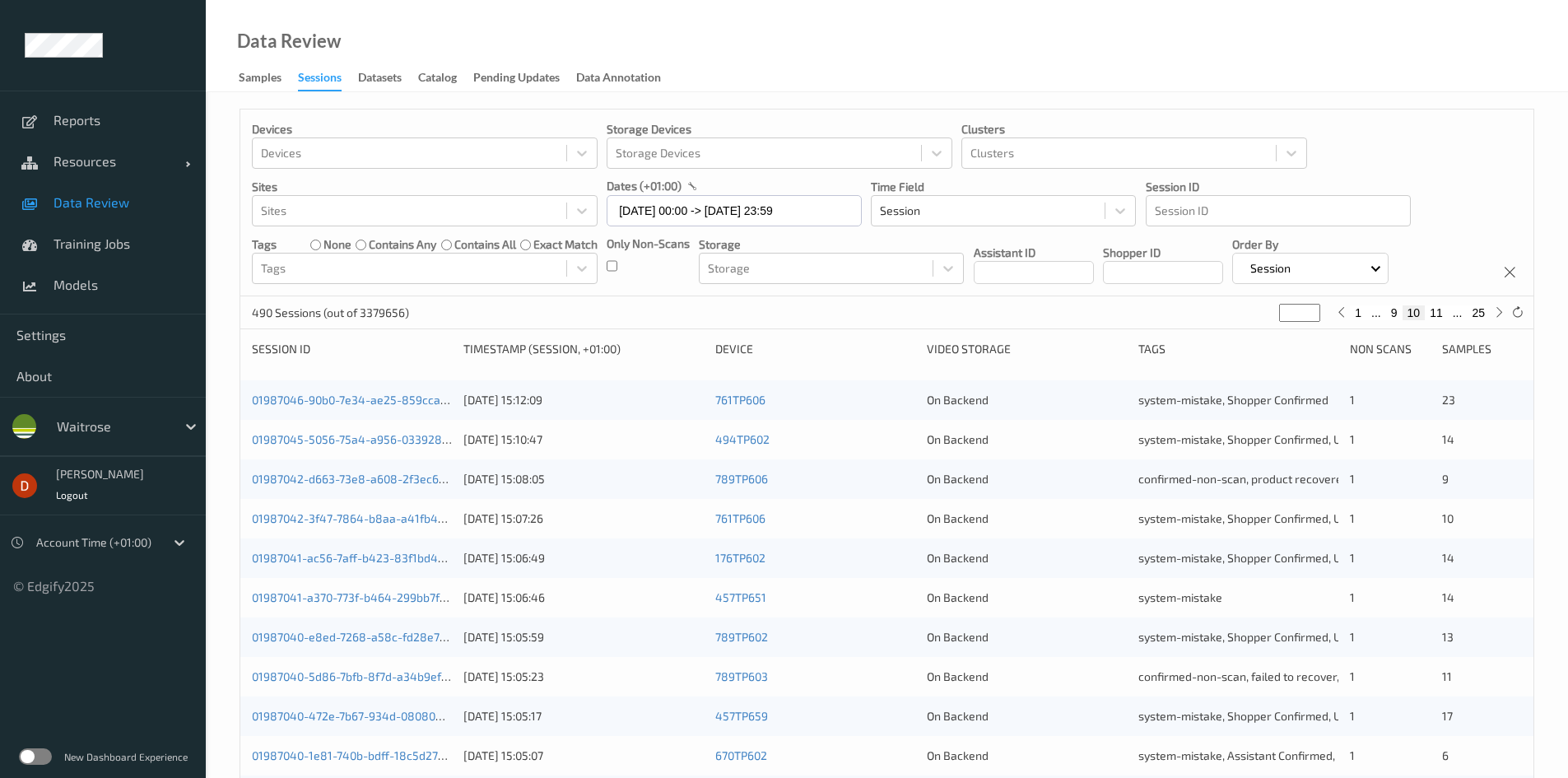
click at [1443, 312] on button "11" at bounding box center [1437, 313] width 23 height 15
type input "**"
click at [1443, 312] on button "12" at bounding box center [1437, 313] width 23 height 15
type input "**"
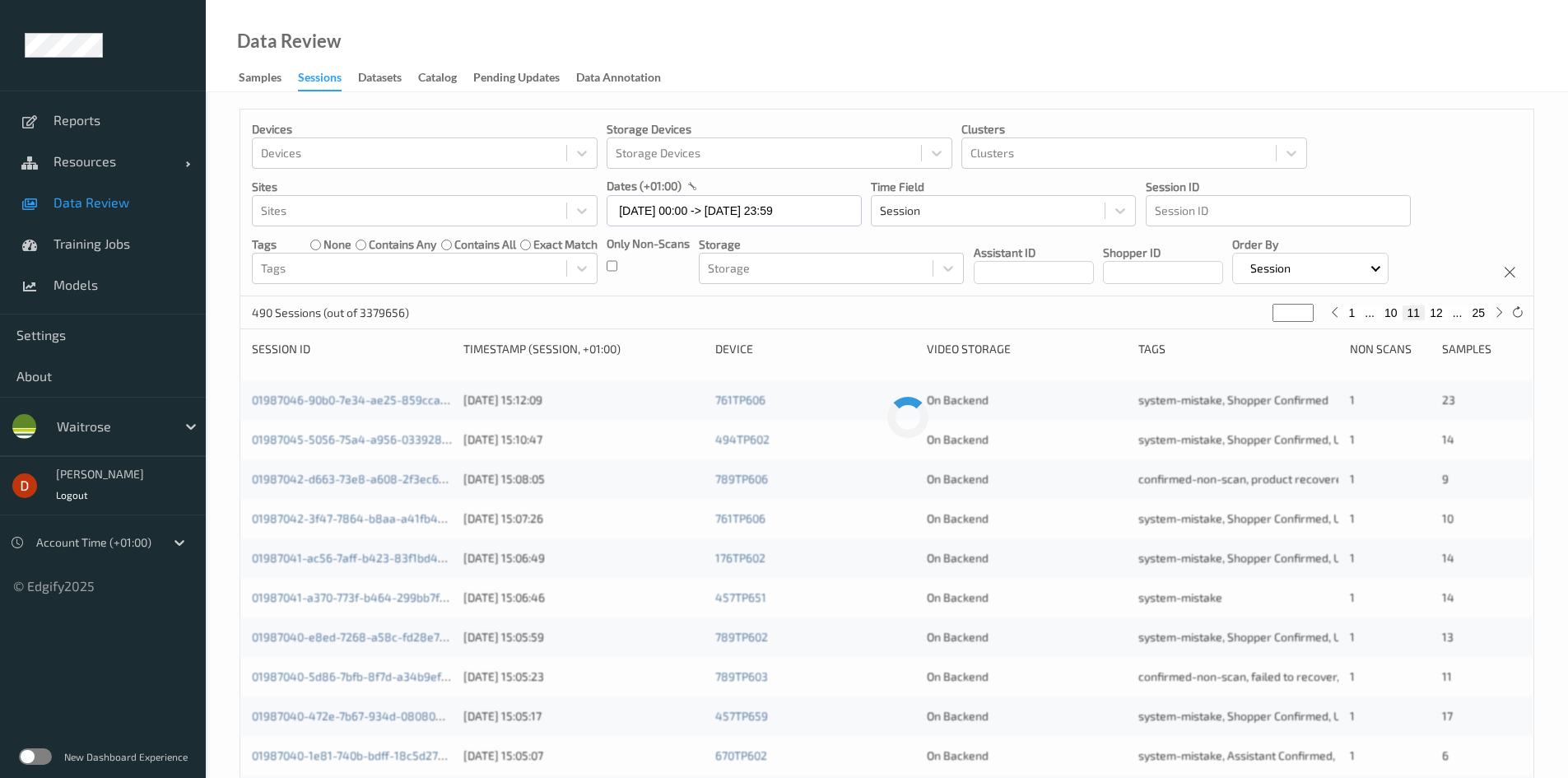
type input "**"
click at [1443, 312] on button "13" at bounding box center [1437, 313] width 23 height 15
type input "**"
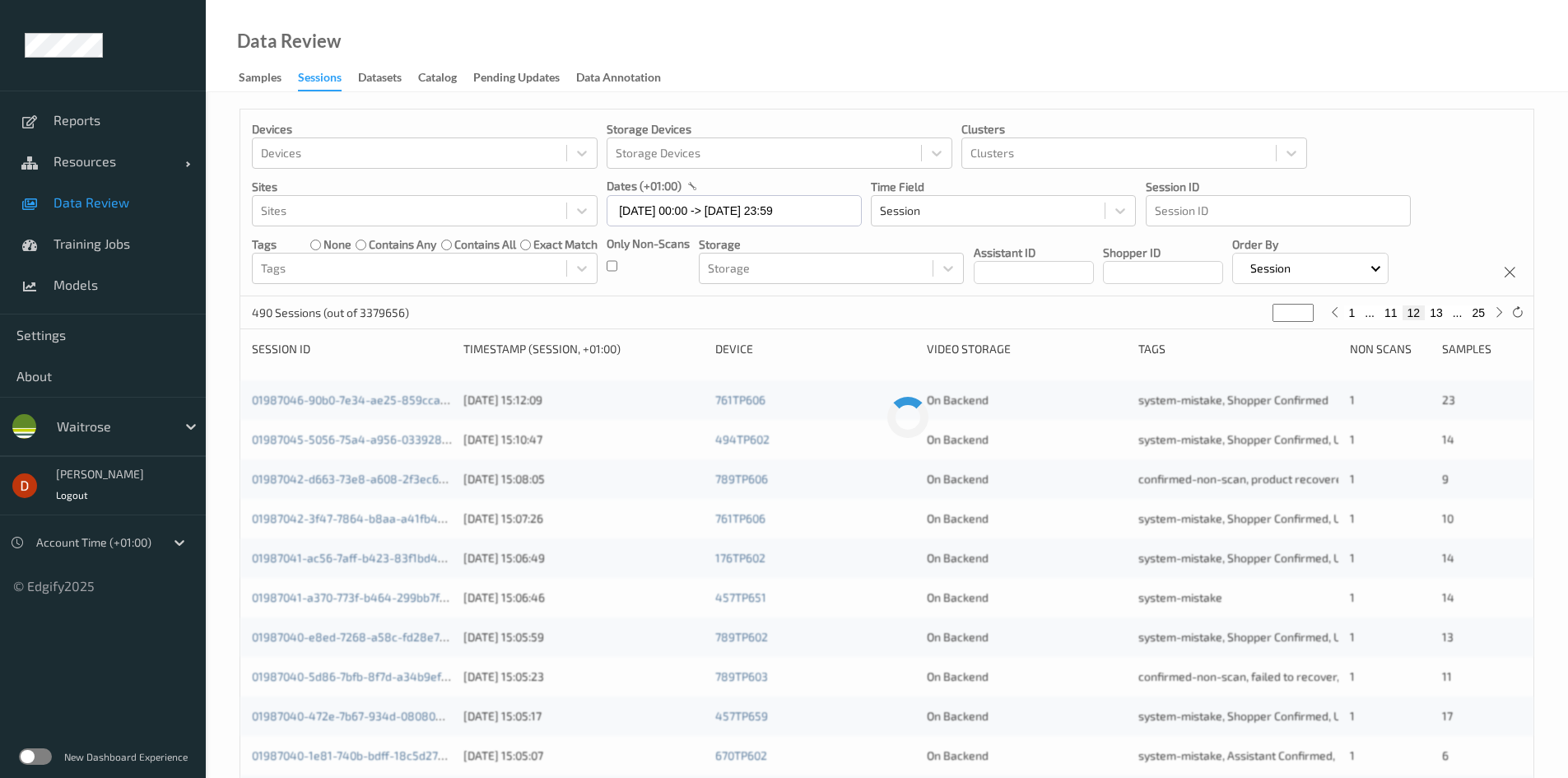
type input "**"
click at [1440, 314] on button "15" at bounding box center [1437, 313] width 23 height 15
type input "**"
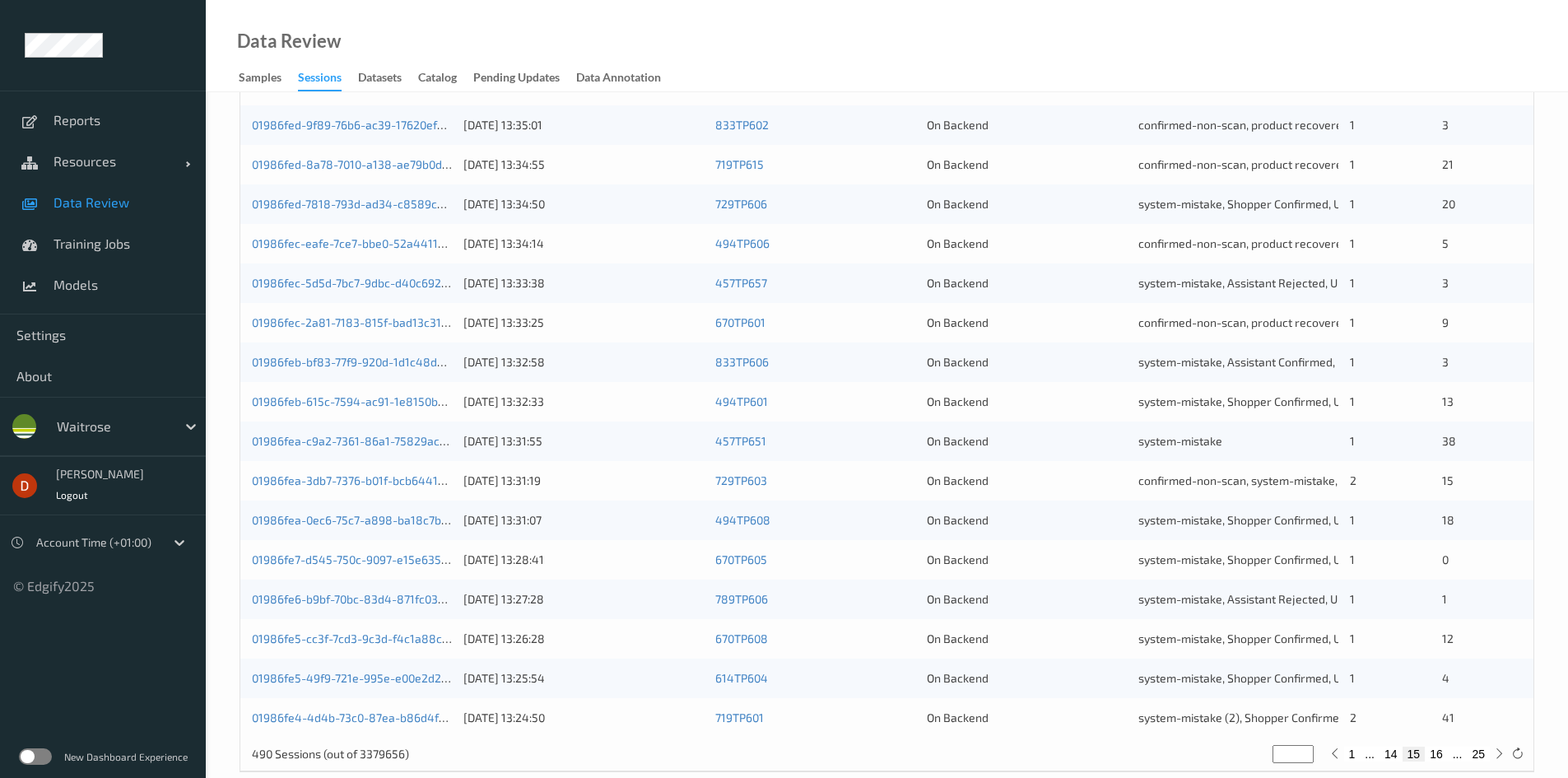
scroll to position [461, 0]
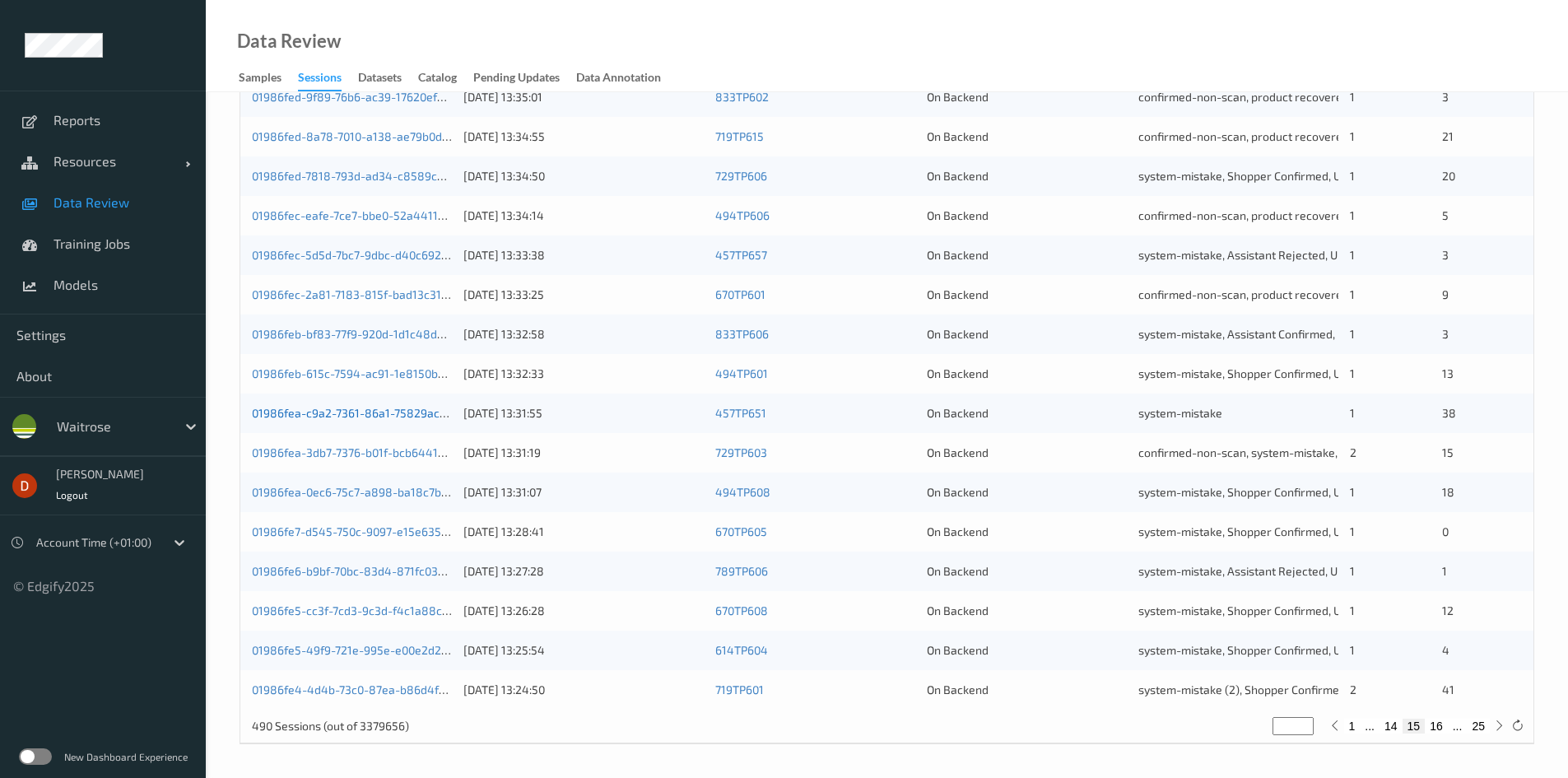
click at [365, 413] on link "01986fea-c9a2-7361-86a1-75829ac42578" at bounding box center [362, 413] width 221 height 14
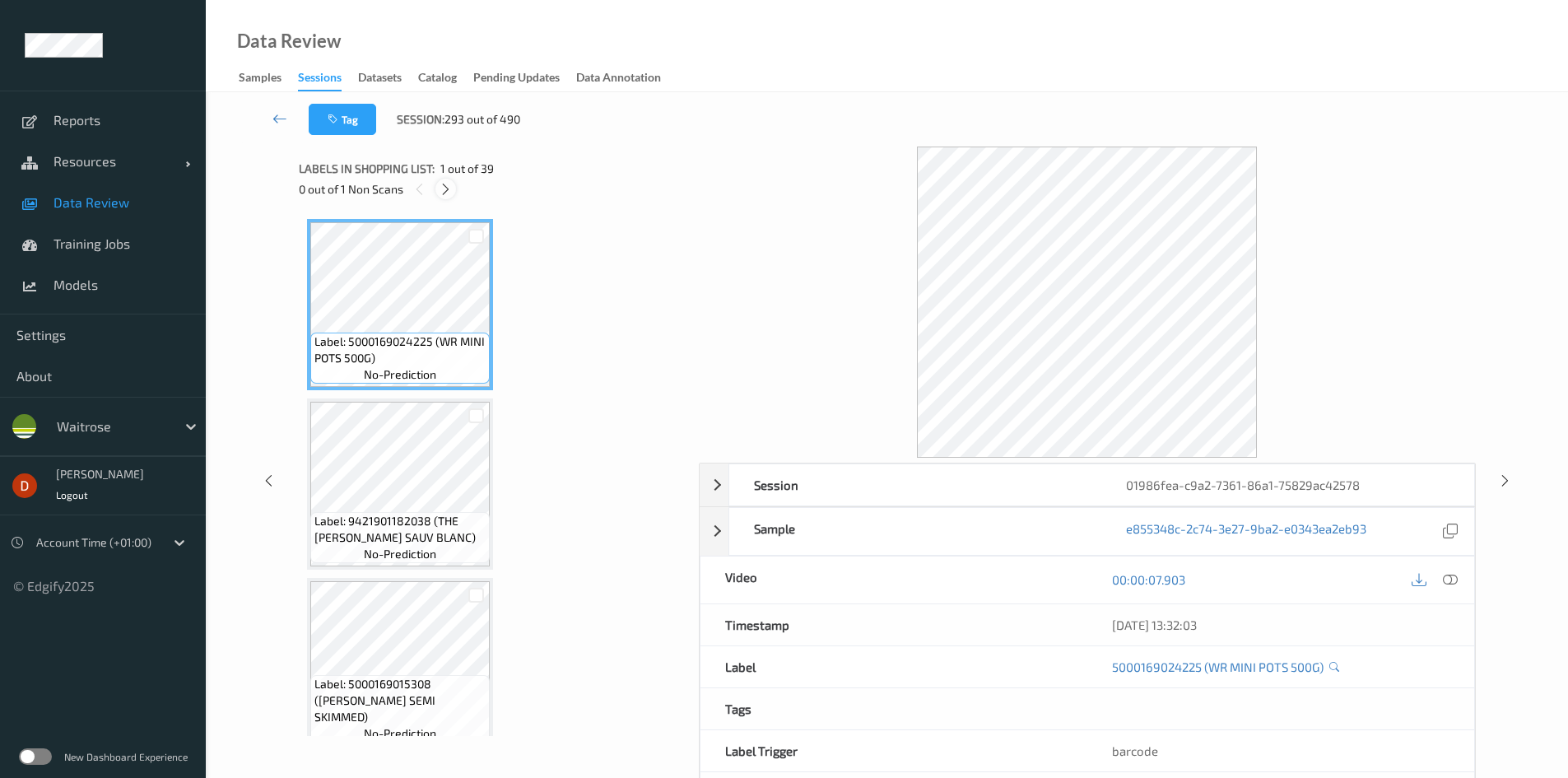
click at [454, 188] on div at bounding box center [445, 188] width 20 height 20
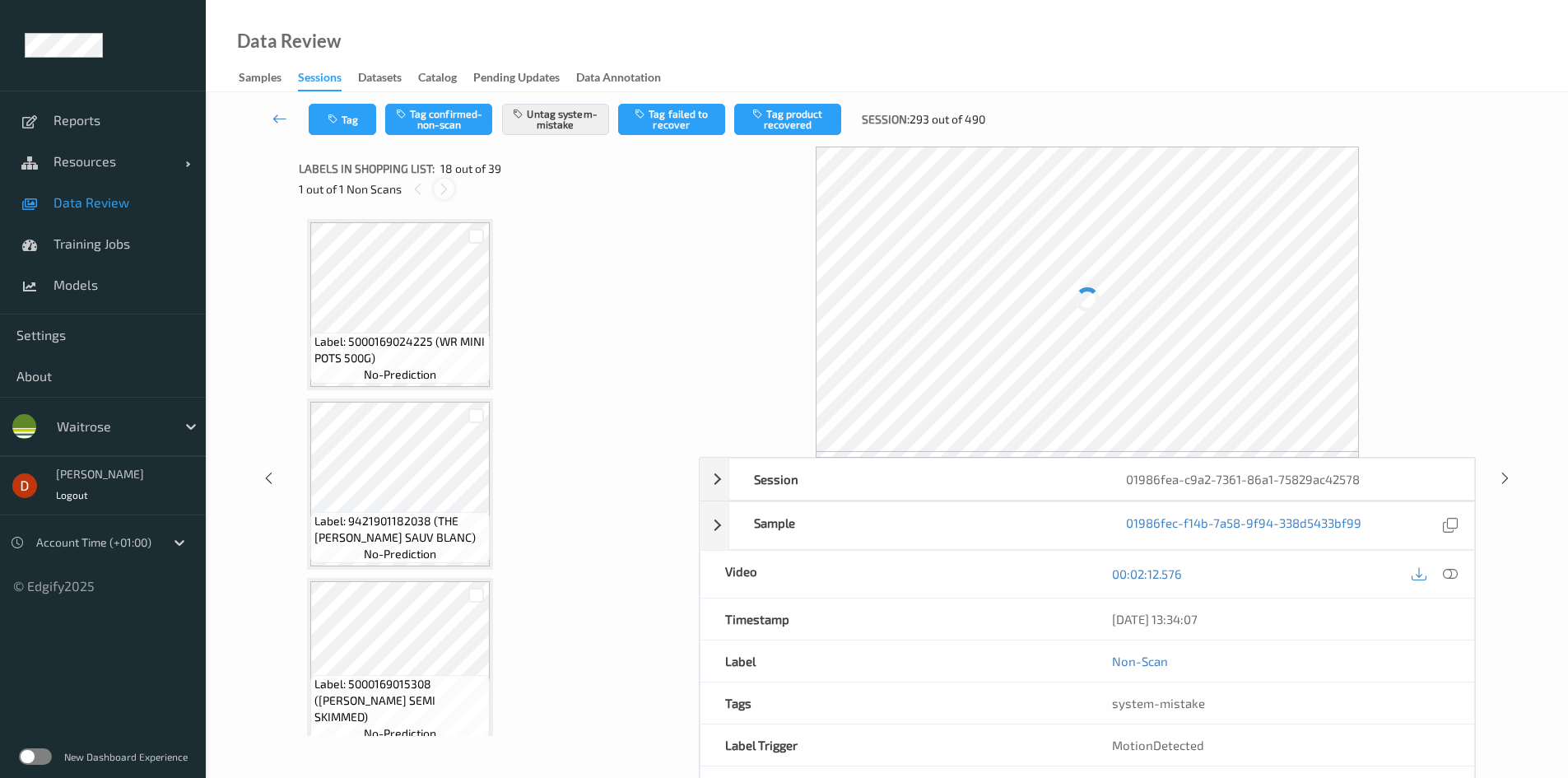
scroll to position [2879, 0]
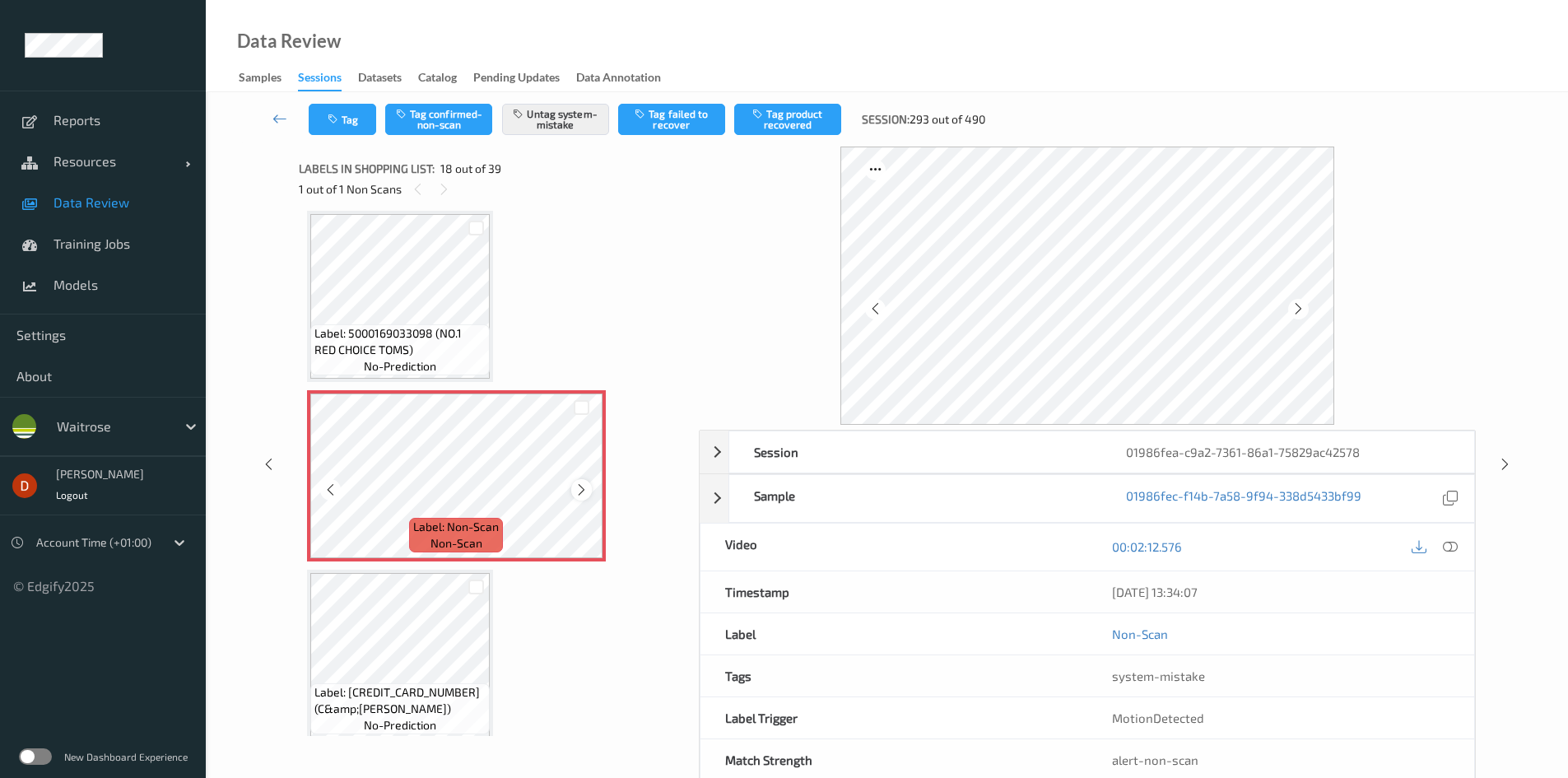
click at [578, 493] on icon at bounding box center [581, 489] width 14 height 15
click at [579, 493] on icon at bounding box center [581, 489] width 14 height 15
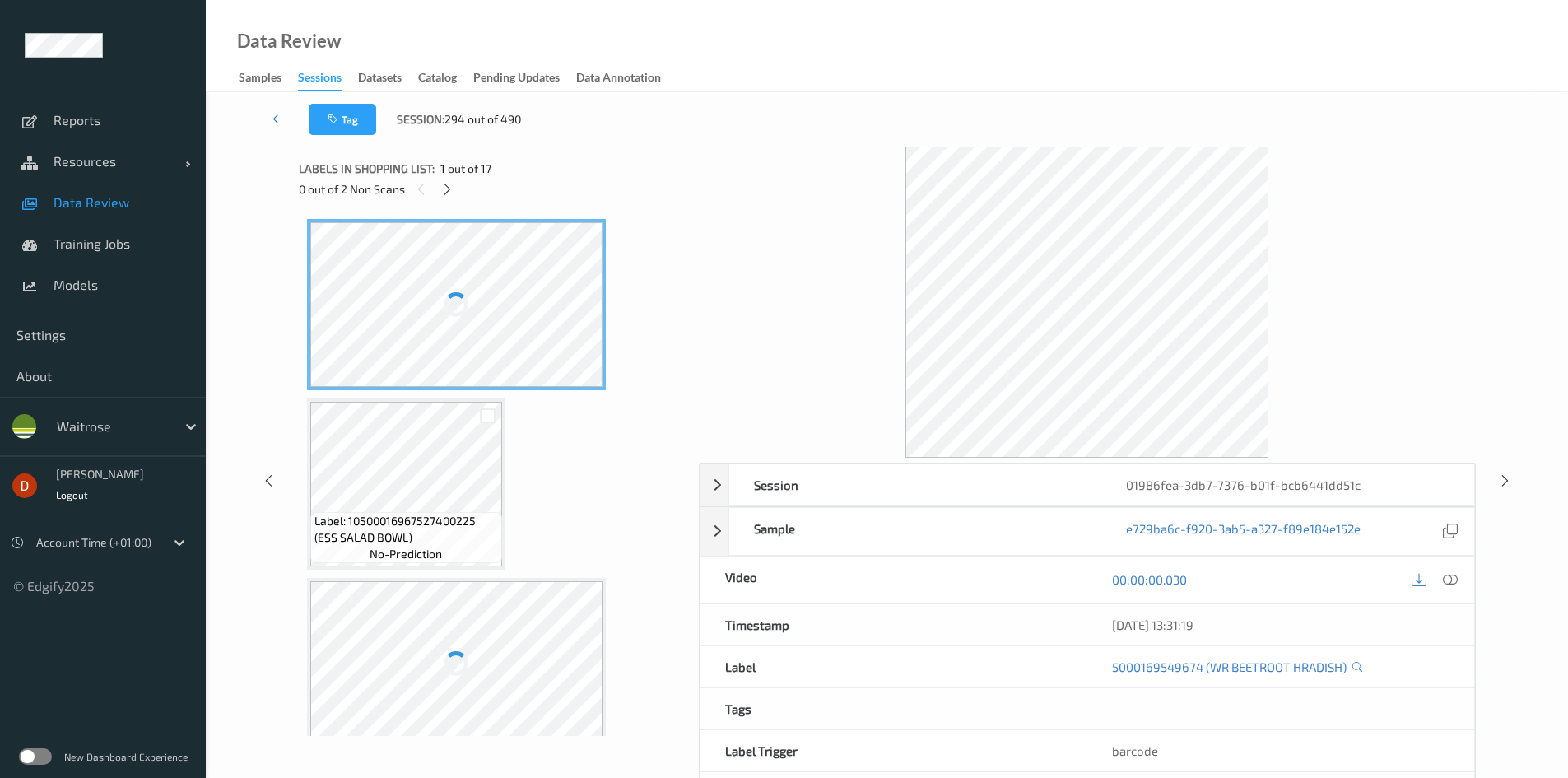
click at [456, 204] on div "Labels in shopping list: 1 out of 17 0 out of 2 Non Scans" at bounding box center [493, 178] width 389 height 64
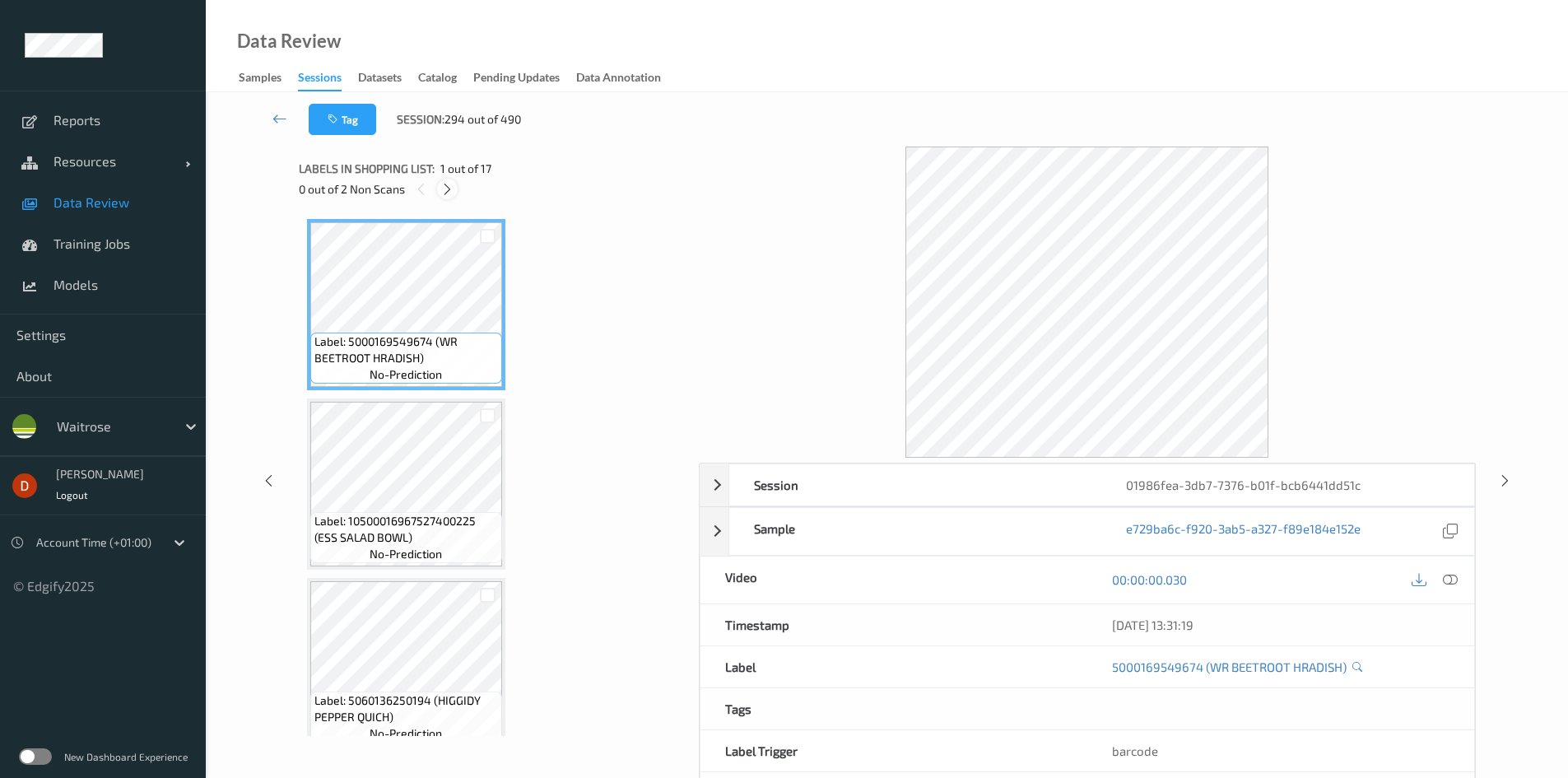
click at [450, 194] on icon at bounding box center [447, 189] width 14 height 15
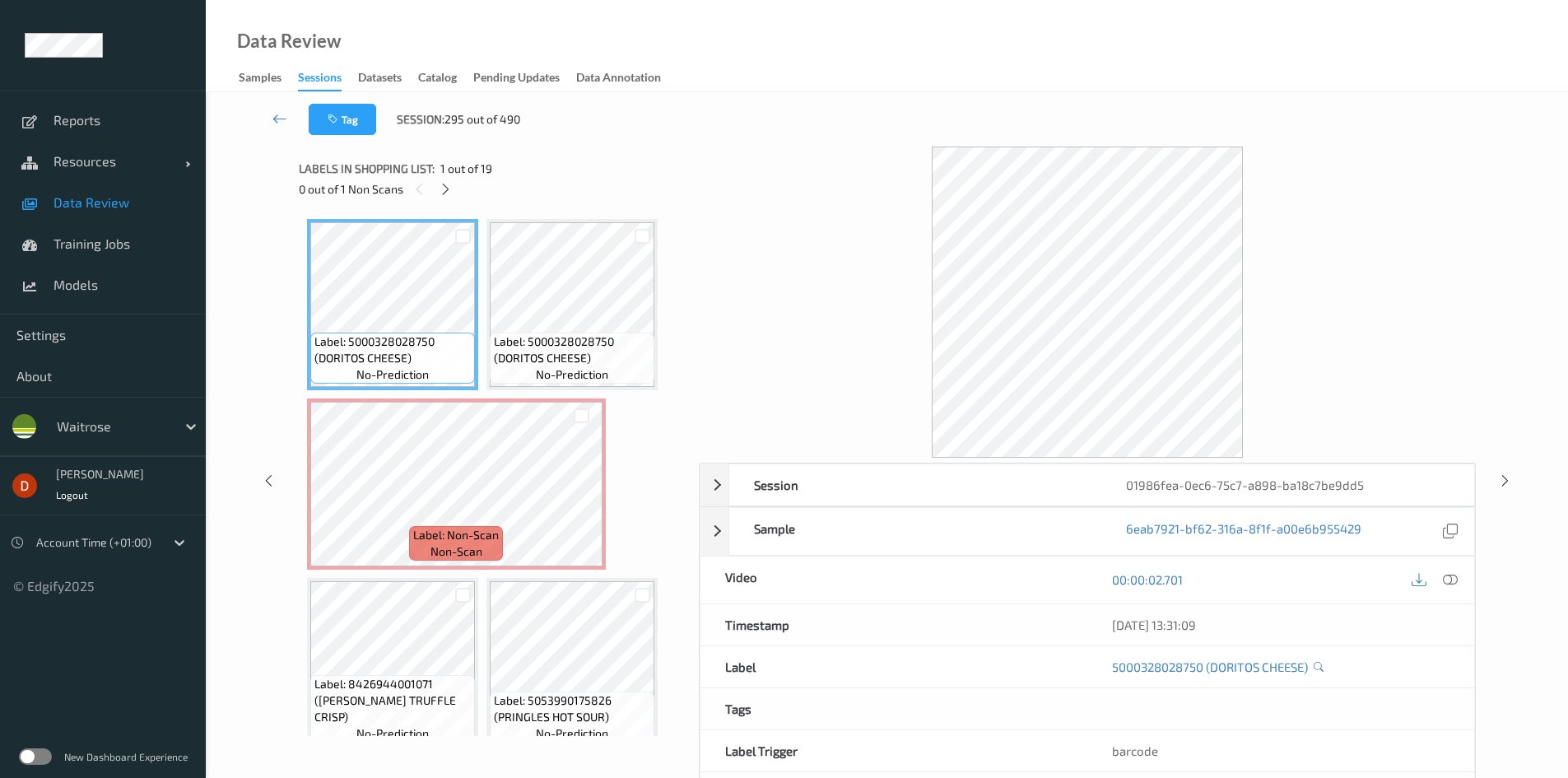
click at [443, 172] on span "1 out of 19" at bounding box center [466, 168] width 52 height 17
click at [449, 188] on icon at bounding box center [446, 189] width 14 height 15
click at [450, 195] on icon at bounding box center [446, 189] width 14 height 15
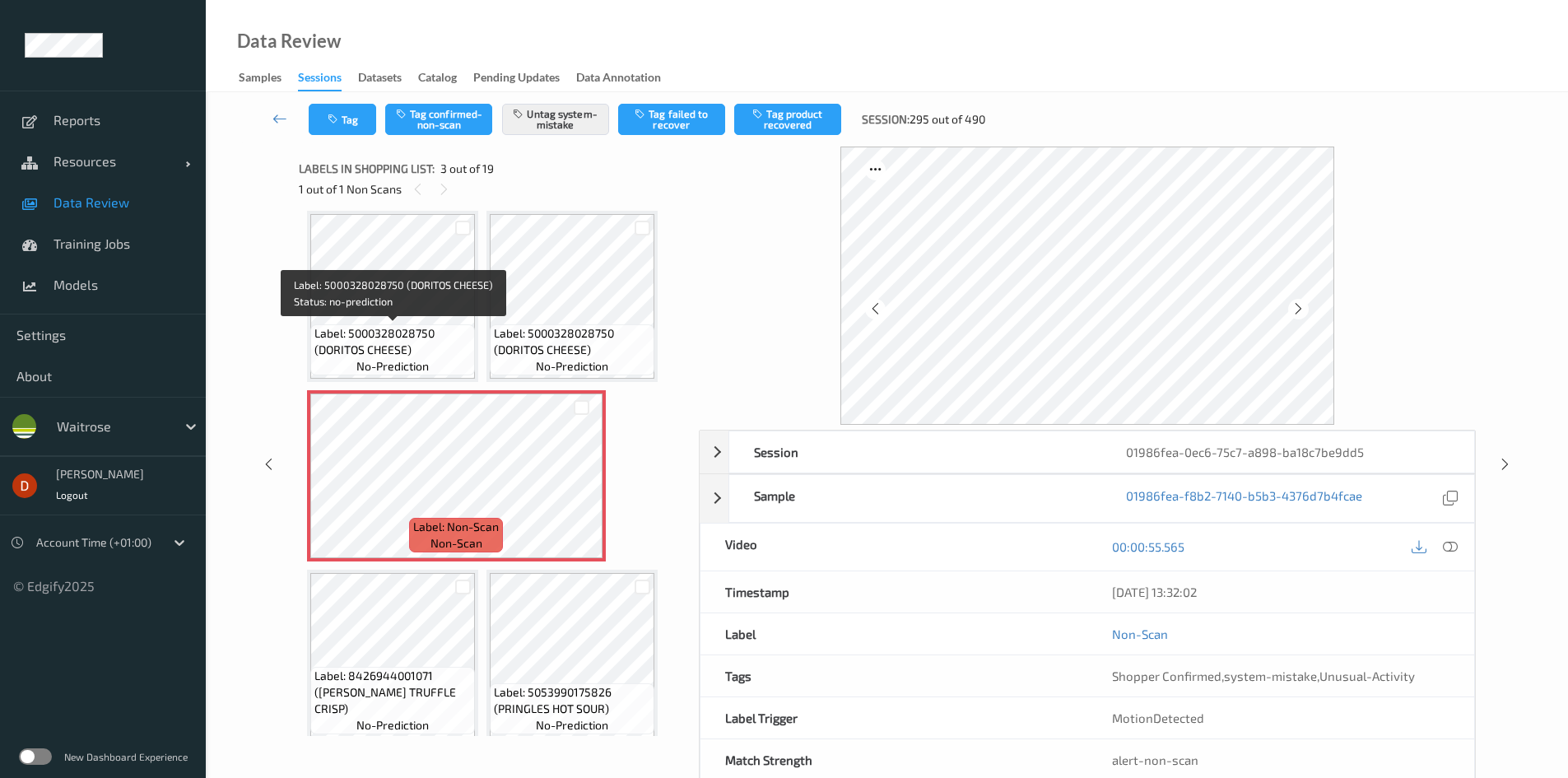
click at [429, 351] on span "Label: 5000328028750 (DORITOS CHEESE)" at bounding box center [392, 342] width 157 height 33
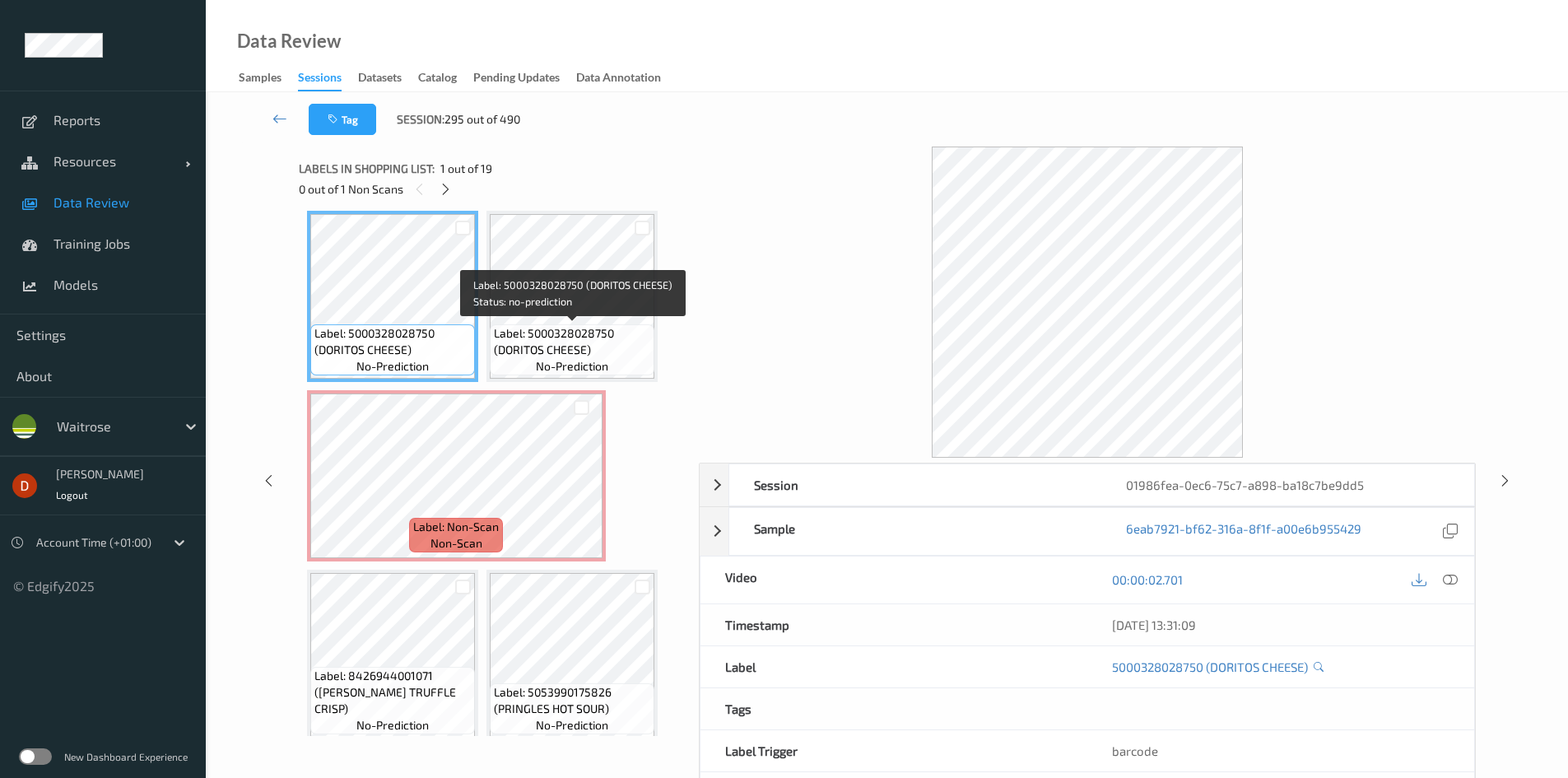
click at [569, 335] on span "Label: 5000328028750 (DORITOS CHEESE)" at bounding box center [572, 342] width 157 height 33
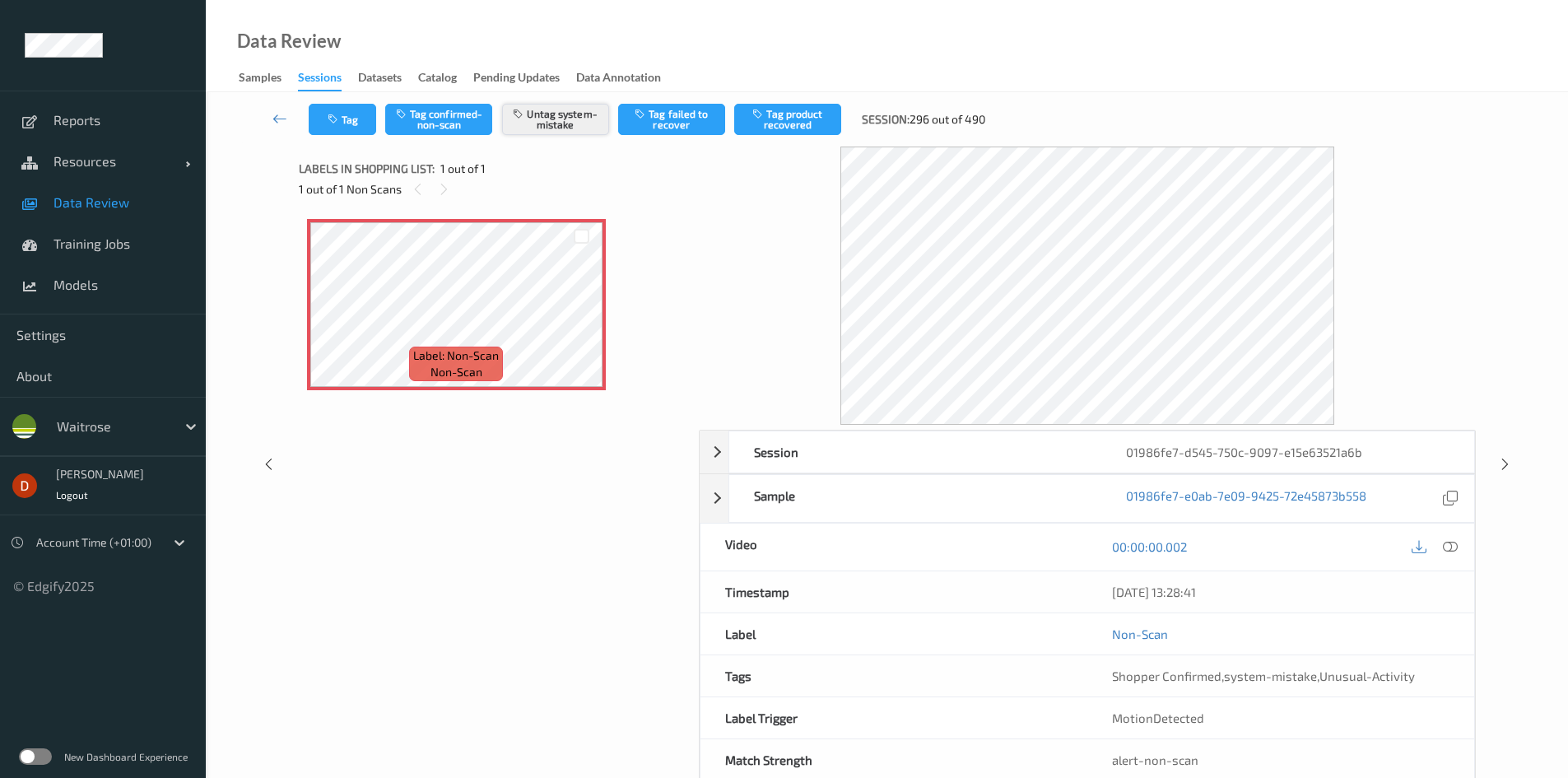
click at [528, 122] on button "Untag system-mistake" at bounding box center [556, 120] width 107 height 31
click at [444, 126] on button "Tag confirmed-non-scan" at bounding box center [439, 120] width 107 height 31
click at [672, 120] on button "Tag failed to recover" at bounding box center [672, 120] width 107 height 31
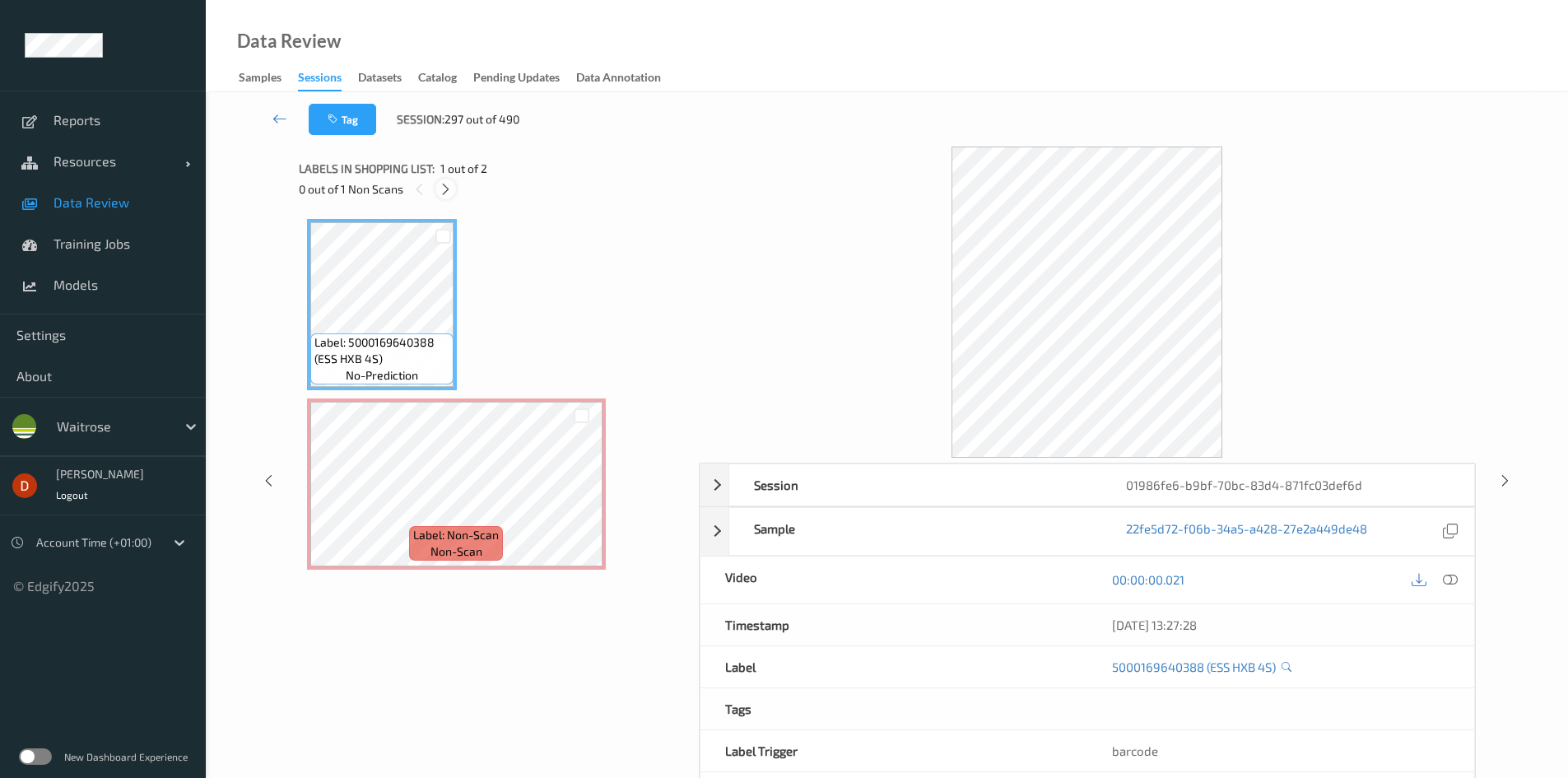
click at [453, 190] on icon at bounding box center [446, 189] width 14 height 15
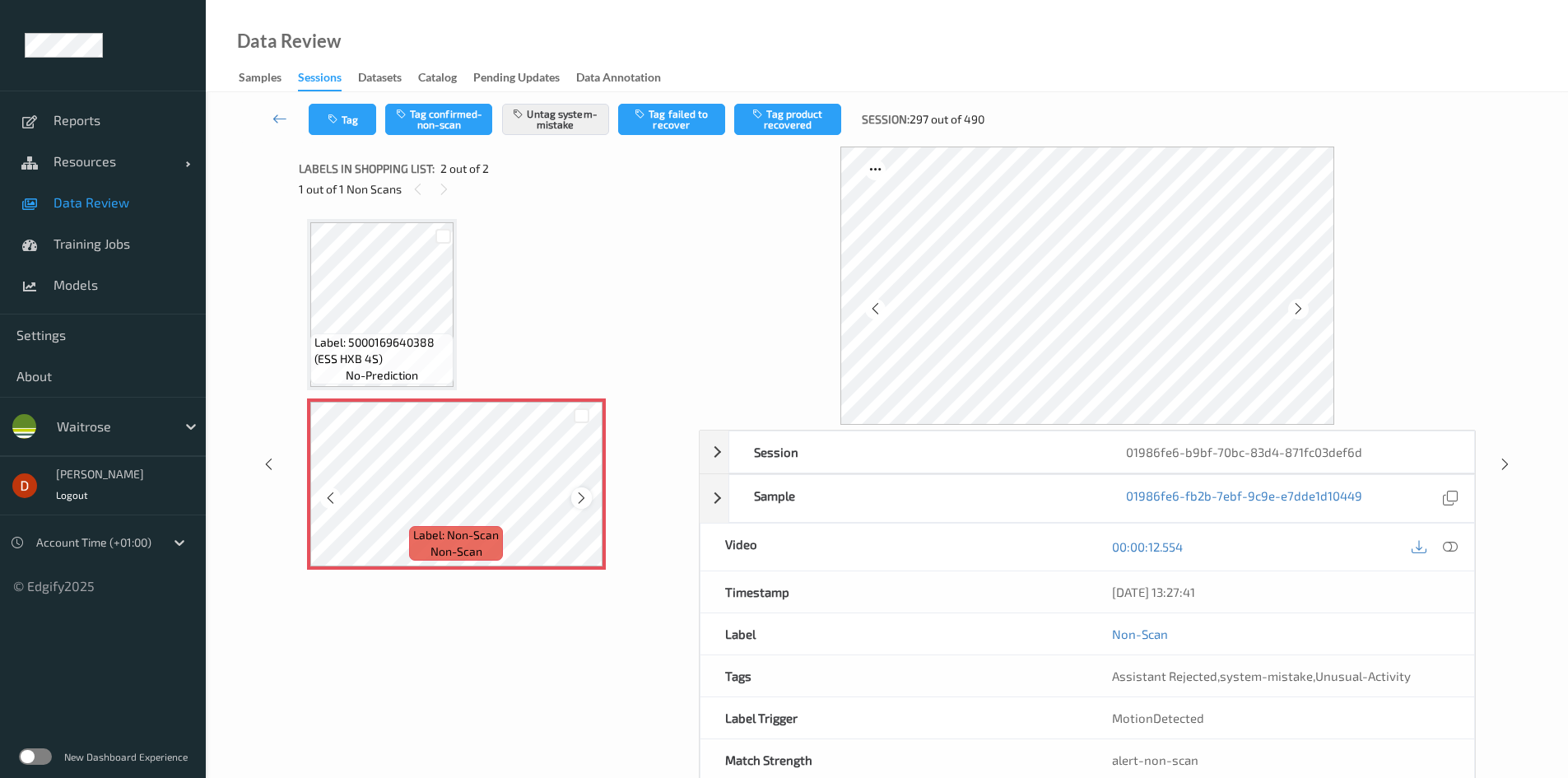
click at [582, 500] on icon at bounding box center [581, 498] width 14 height 15
click at [583, 501] on icon at bounding box center [581, 498] width 14 height 15
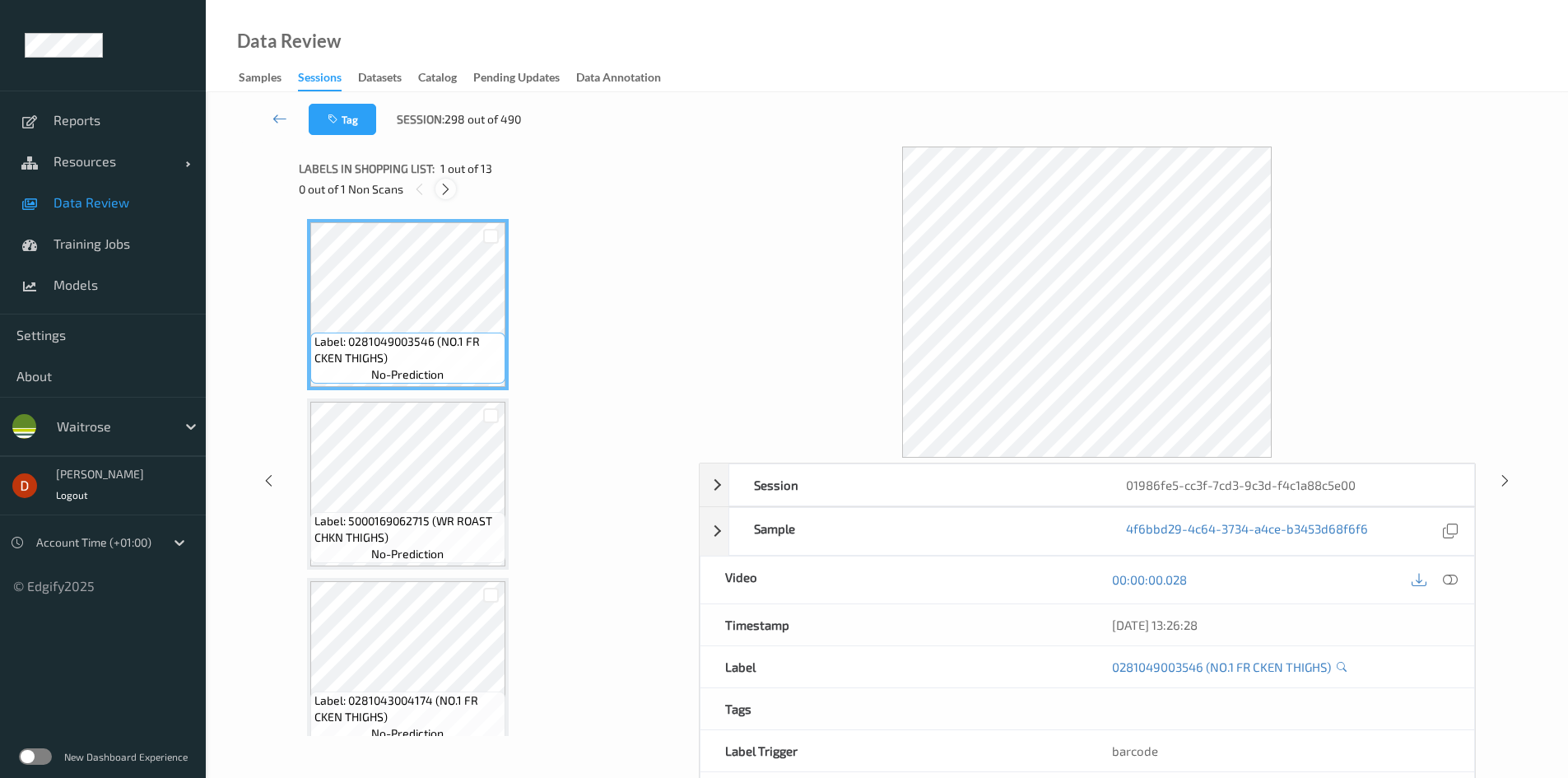
click at [437, 194] on div "0 out of 1 Non Scans" at bounding box center [493, 188] width 389 height 20
click at [438, 194] on div at bounding box center [445, 188] width 20 height 20
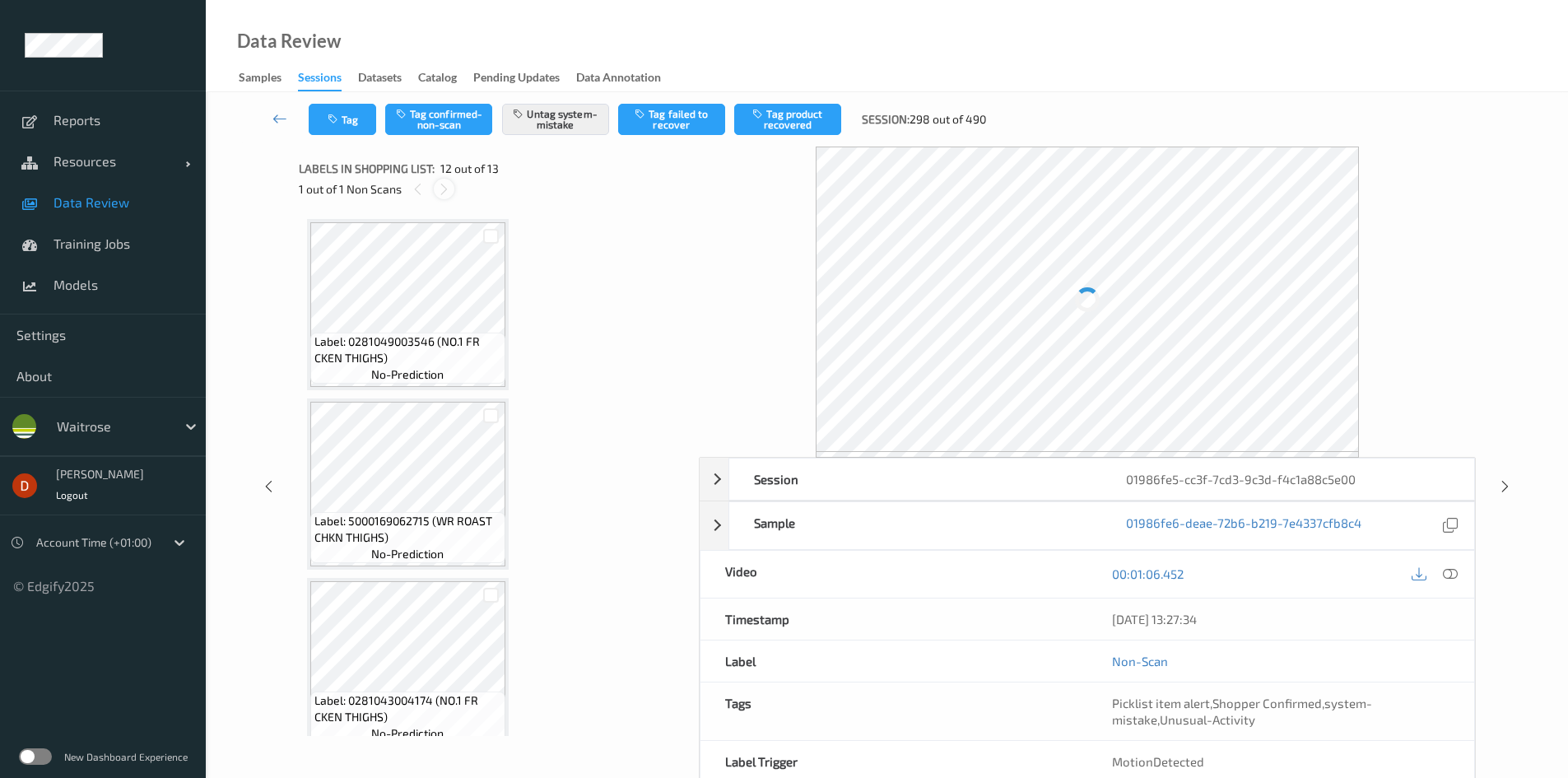
scroll to position [1802, 0]
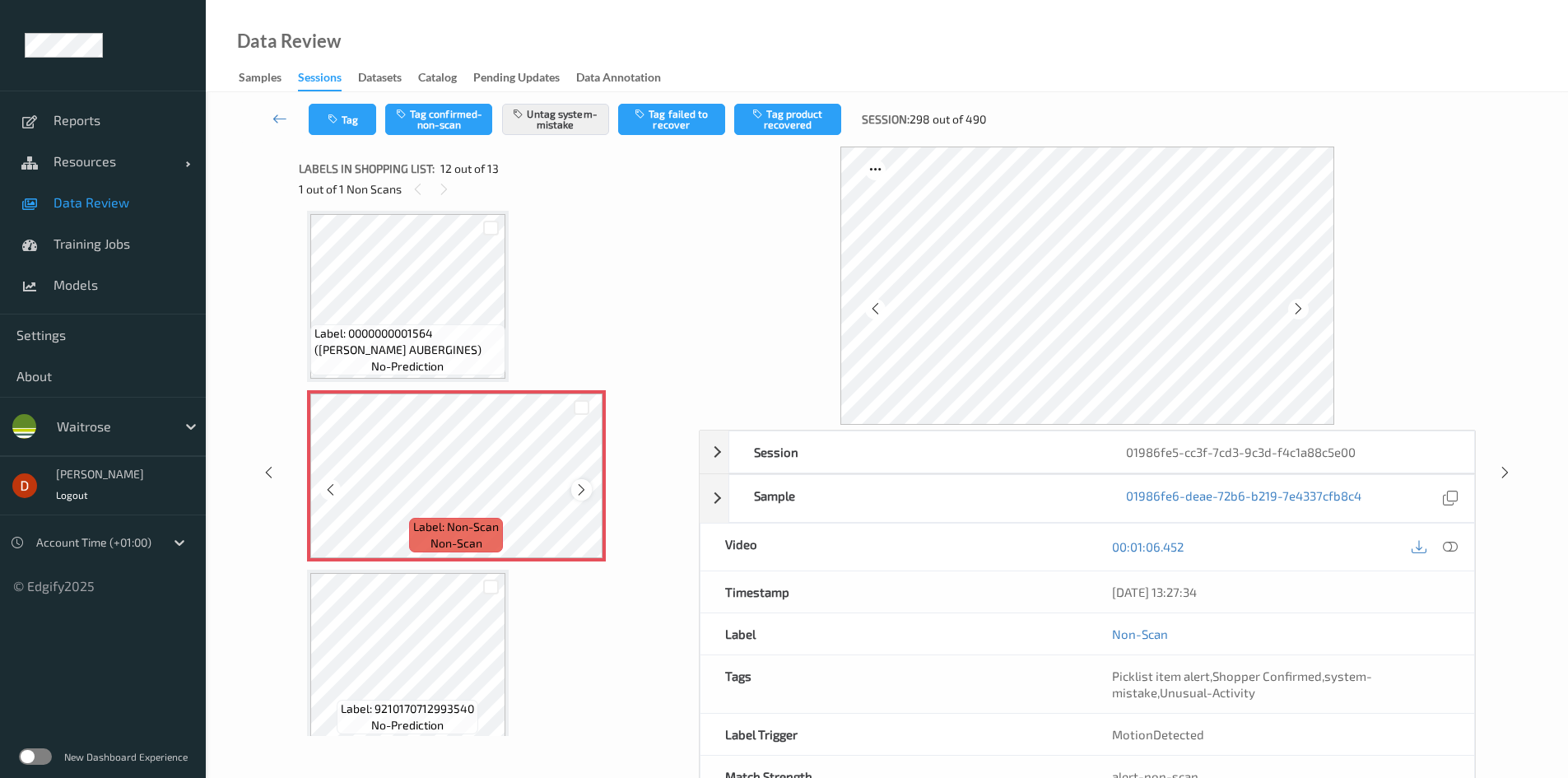
click at [580, 489] on icon at bounding box center [581, 489] width 14 height 15
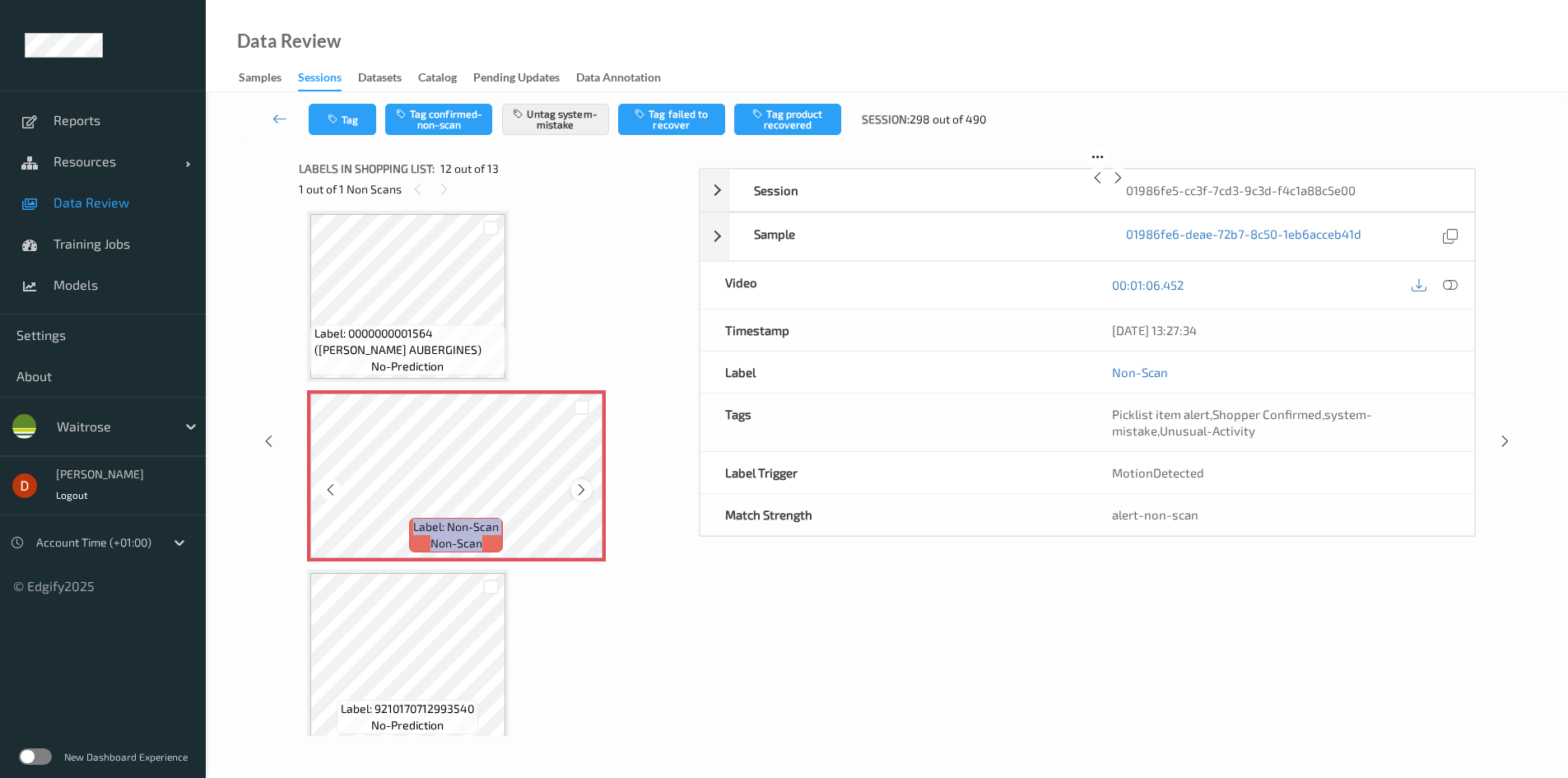
click at [580, 490] on icon at bounding box center [581, 489] width 14 height 15
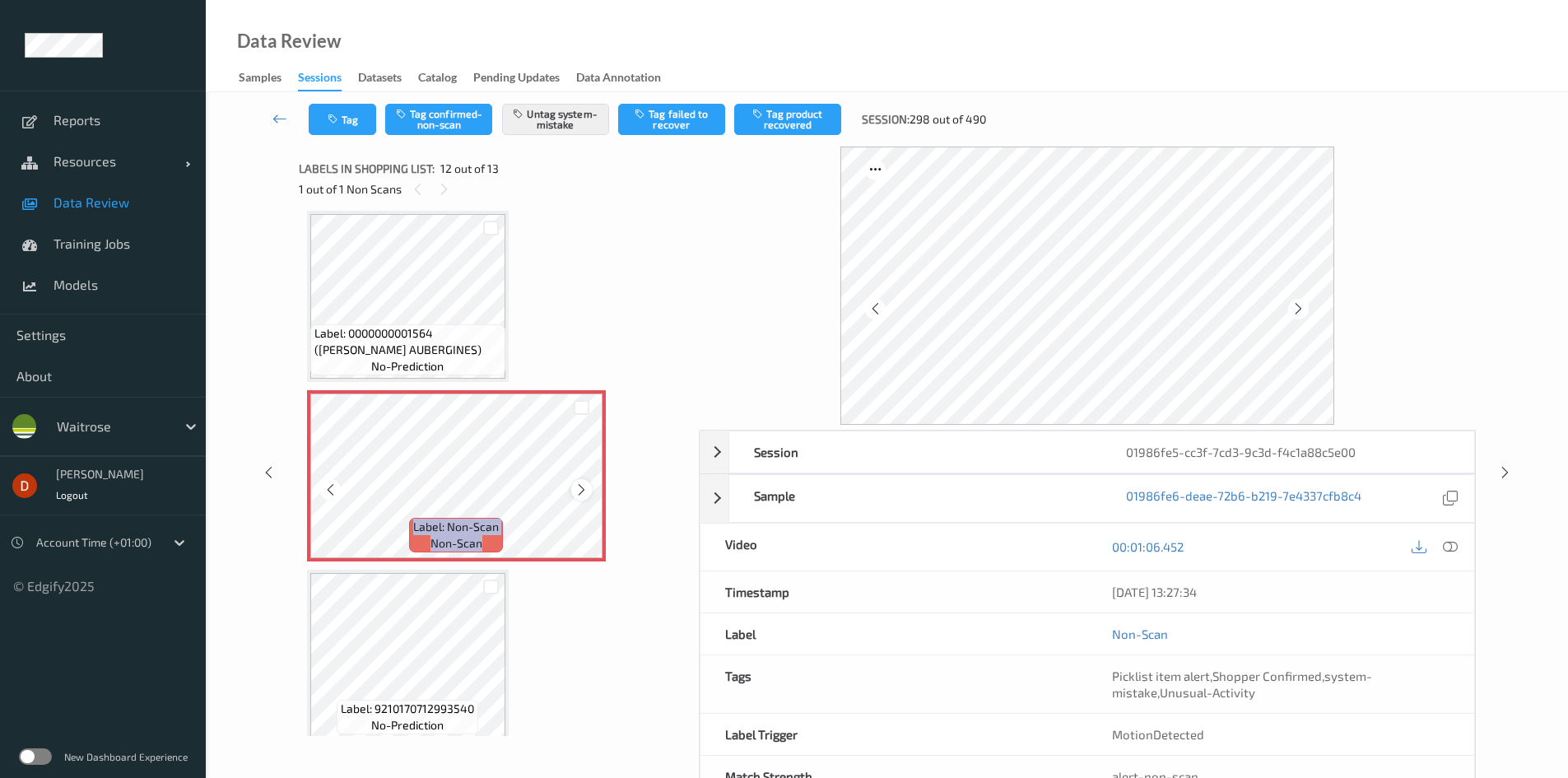
click at [581, 490] on icon at bounding box center [581, 489] width 14 height 15
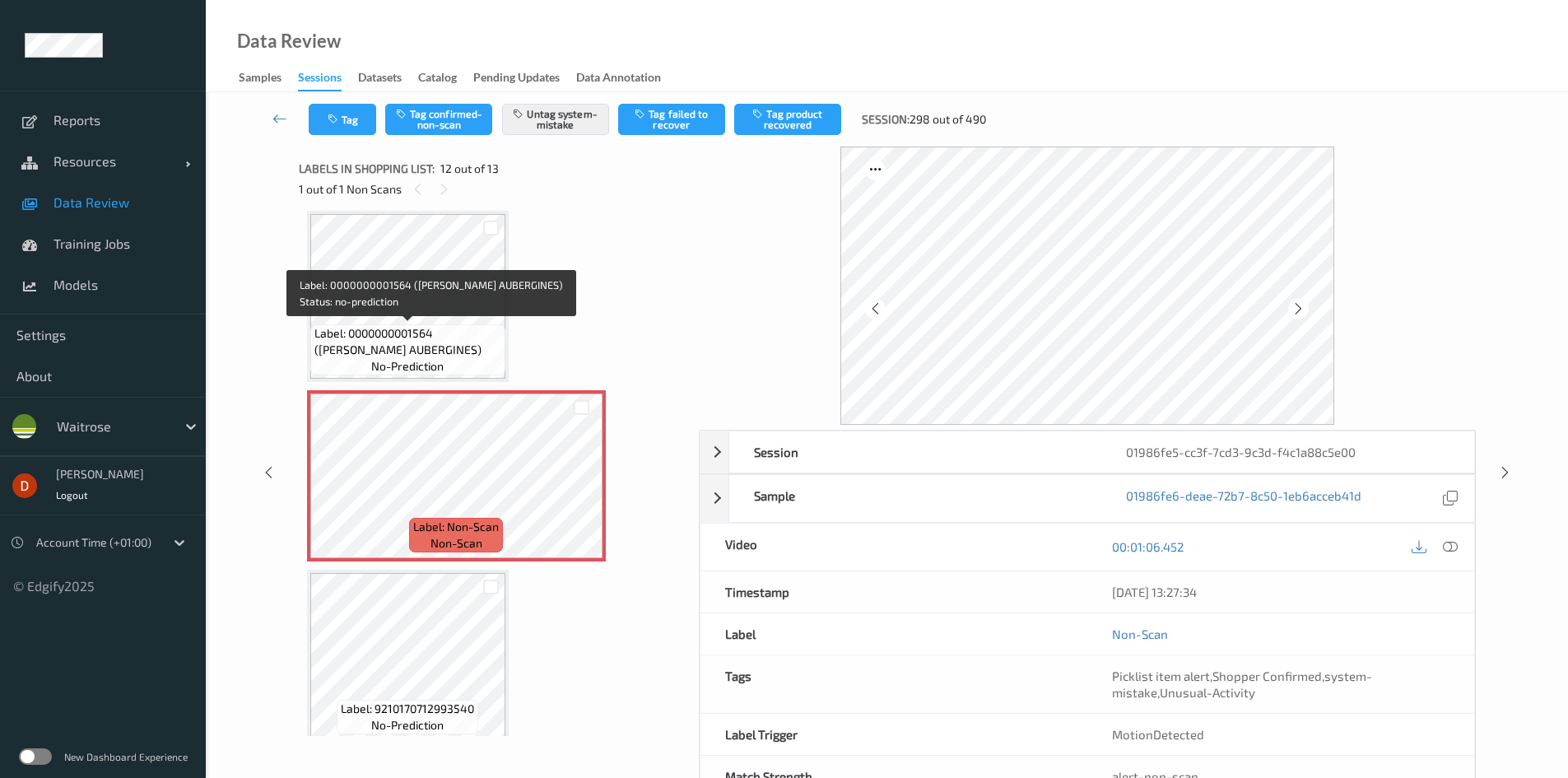
click at [470, 330] on span "Label: 0000000001564 ([PERSON_NAME] AUBERGINES)" at bounding box center [408, 342] width 187 height 33
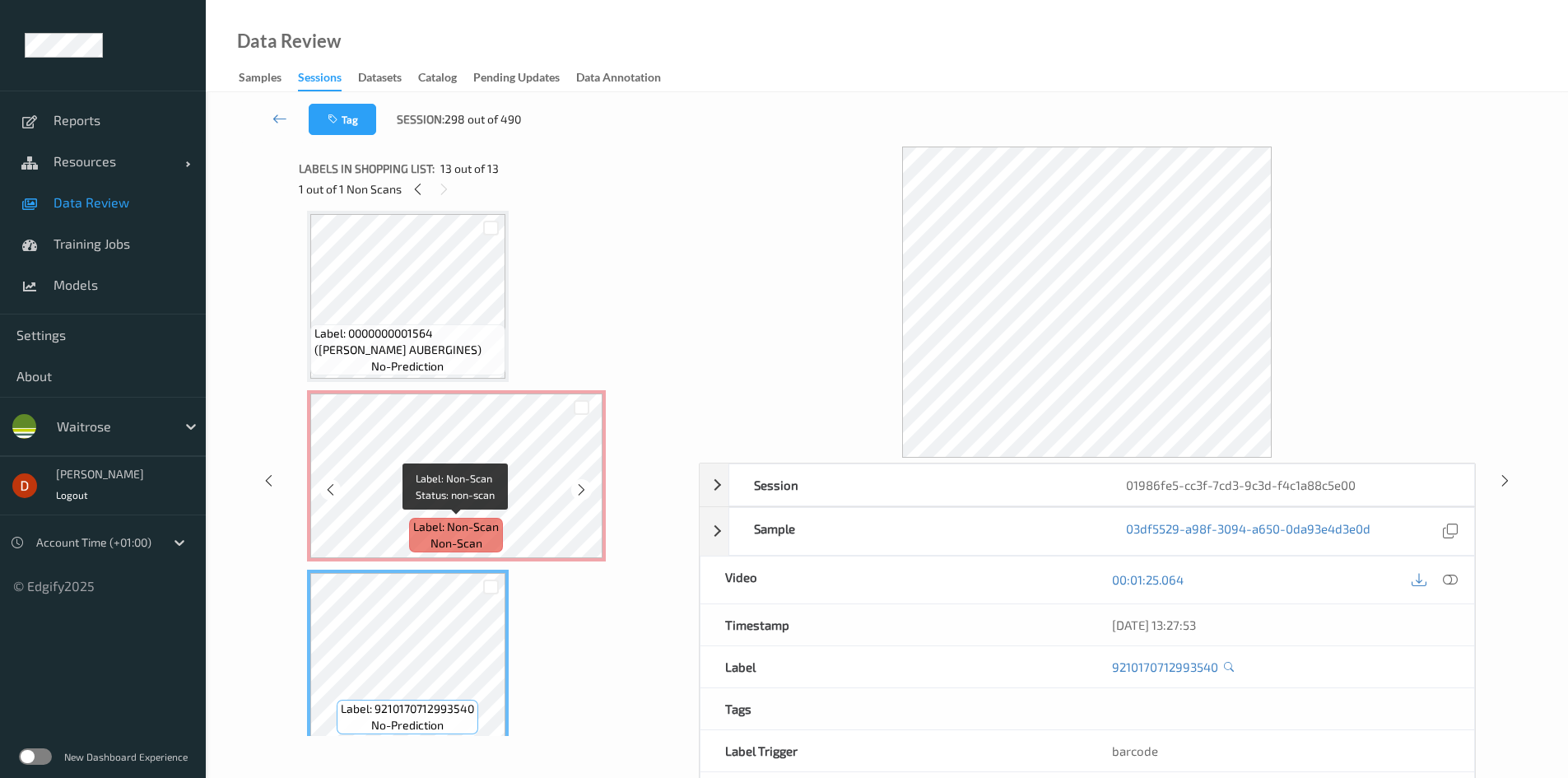
click at [438, 520] on span "Label: Non-Scan" at bounding box center [456, 527] width 86 height 17
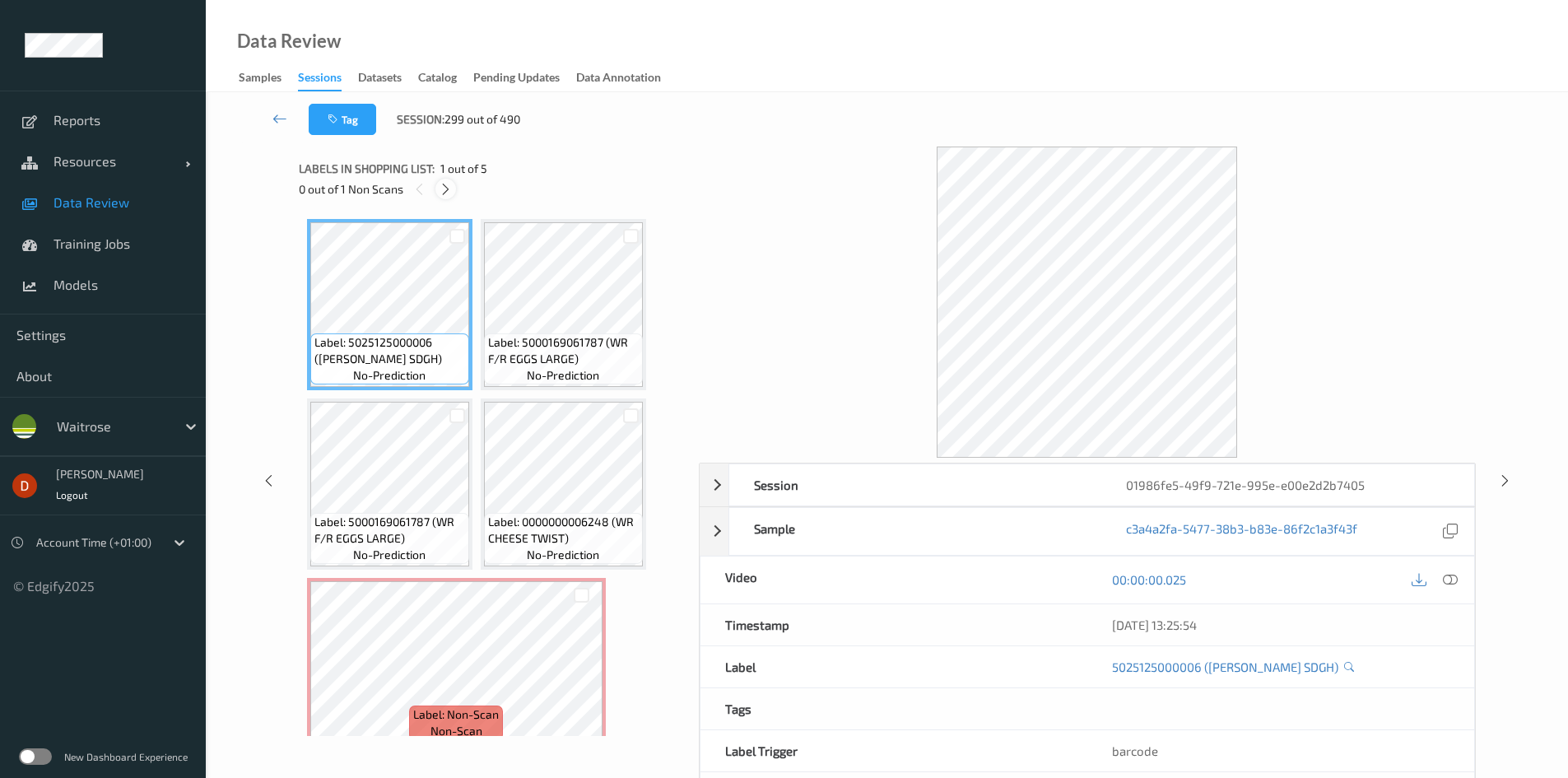
drag, startPoint x: 460, startPoint y: 193, endPoint x: 450, endPoint y: 182, distance: 14.9
click at [453, 183] on div "0 out of 1 Non Scans" at bounding box center [493, 188] width 389 height 20
click at [450, 182] on icon at bounding box center [446, 189] width 14 height 15
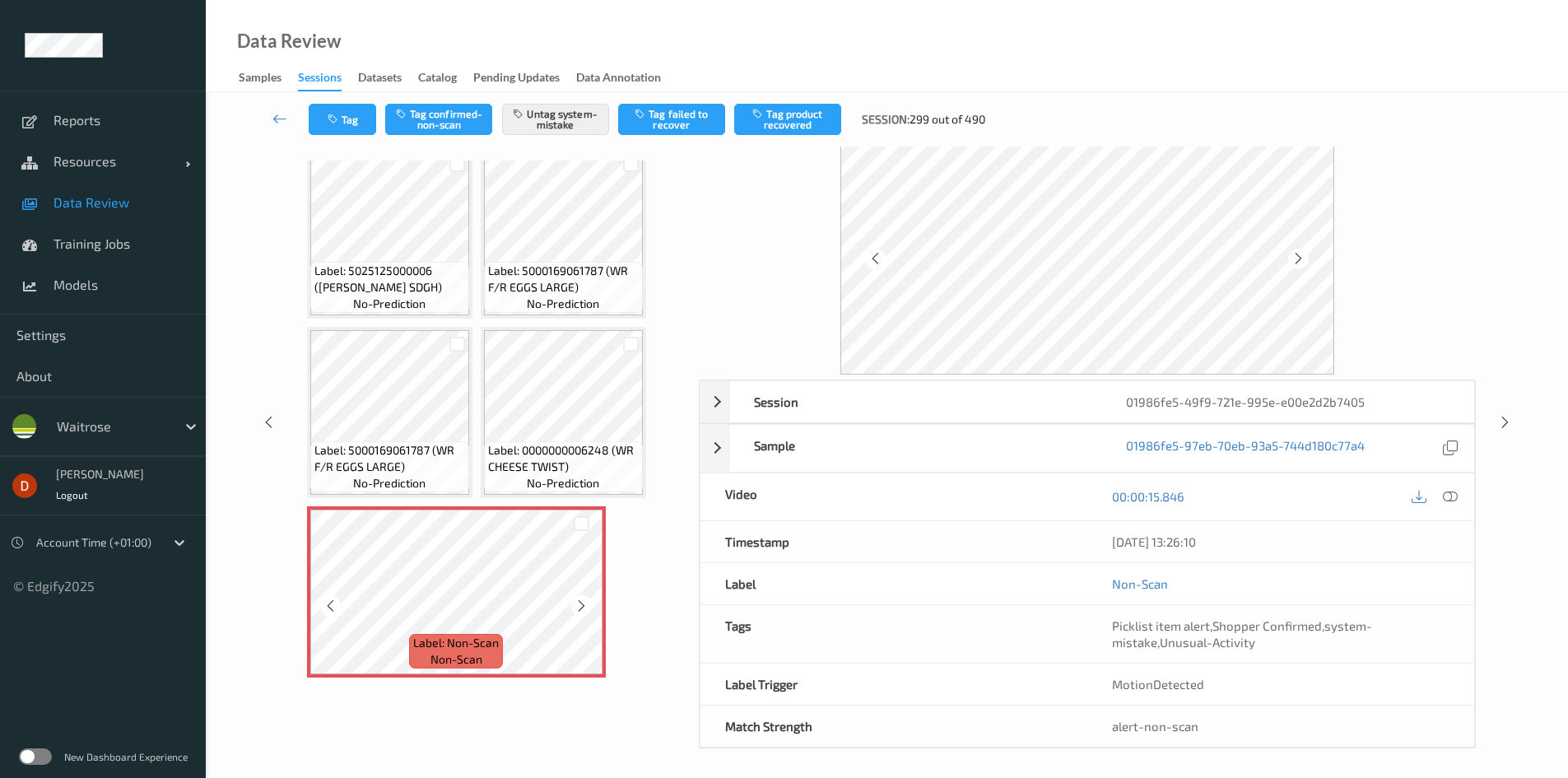
scroll to position [55, 0]
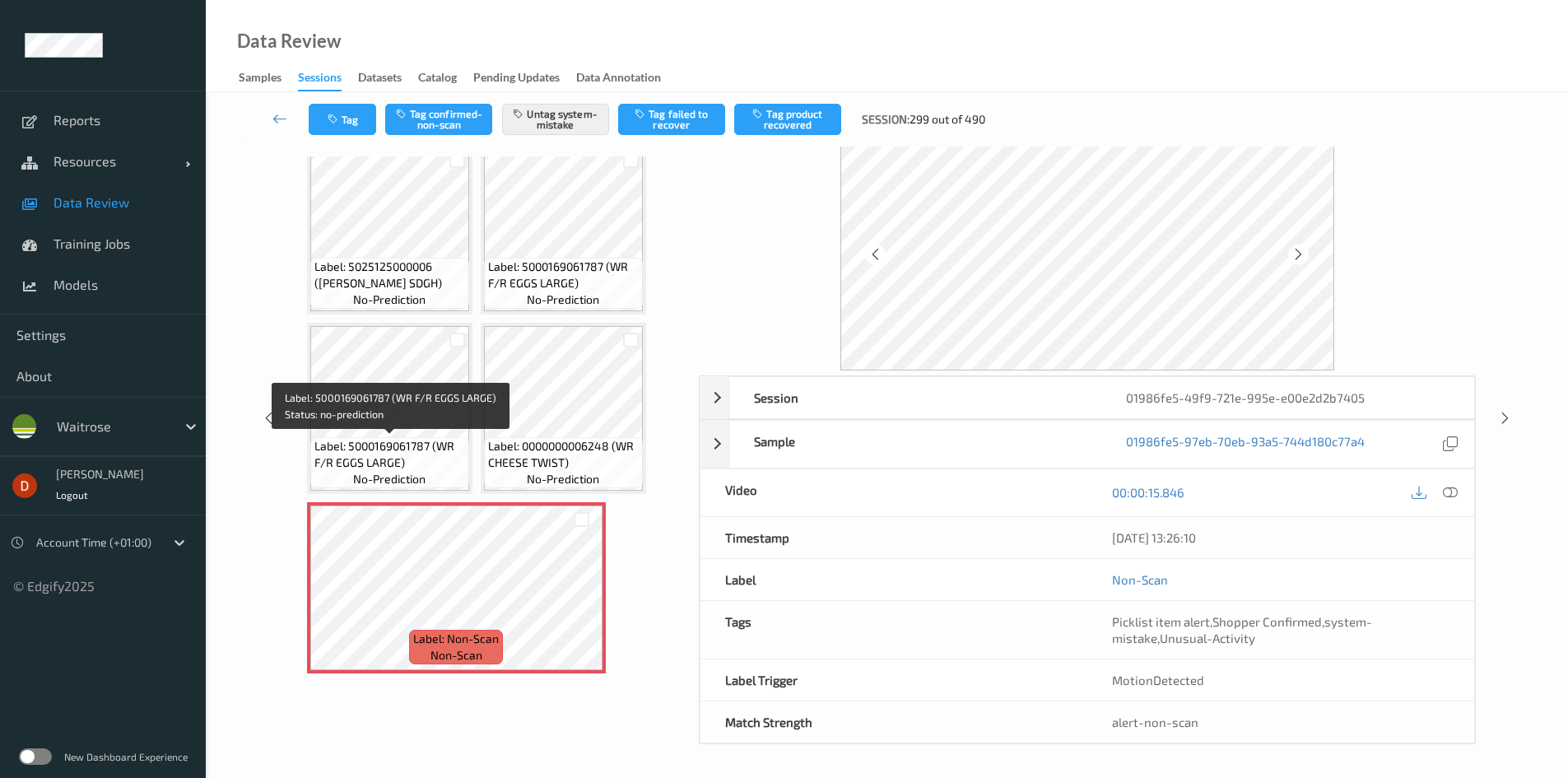
click at [447, 465] on span "Label: 5000169061787 (WR F/R EGGS LARGE)" at bounding box center [390, 455] width 151 height 33
click at [530, 119] on button "Untag system-mistake" at bounding box center [556, 120] width 107 height 31
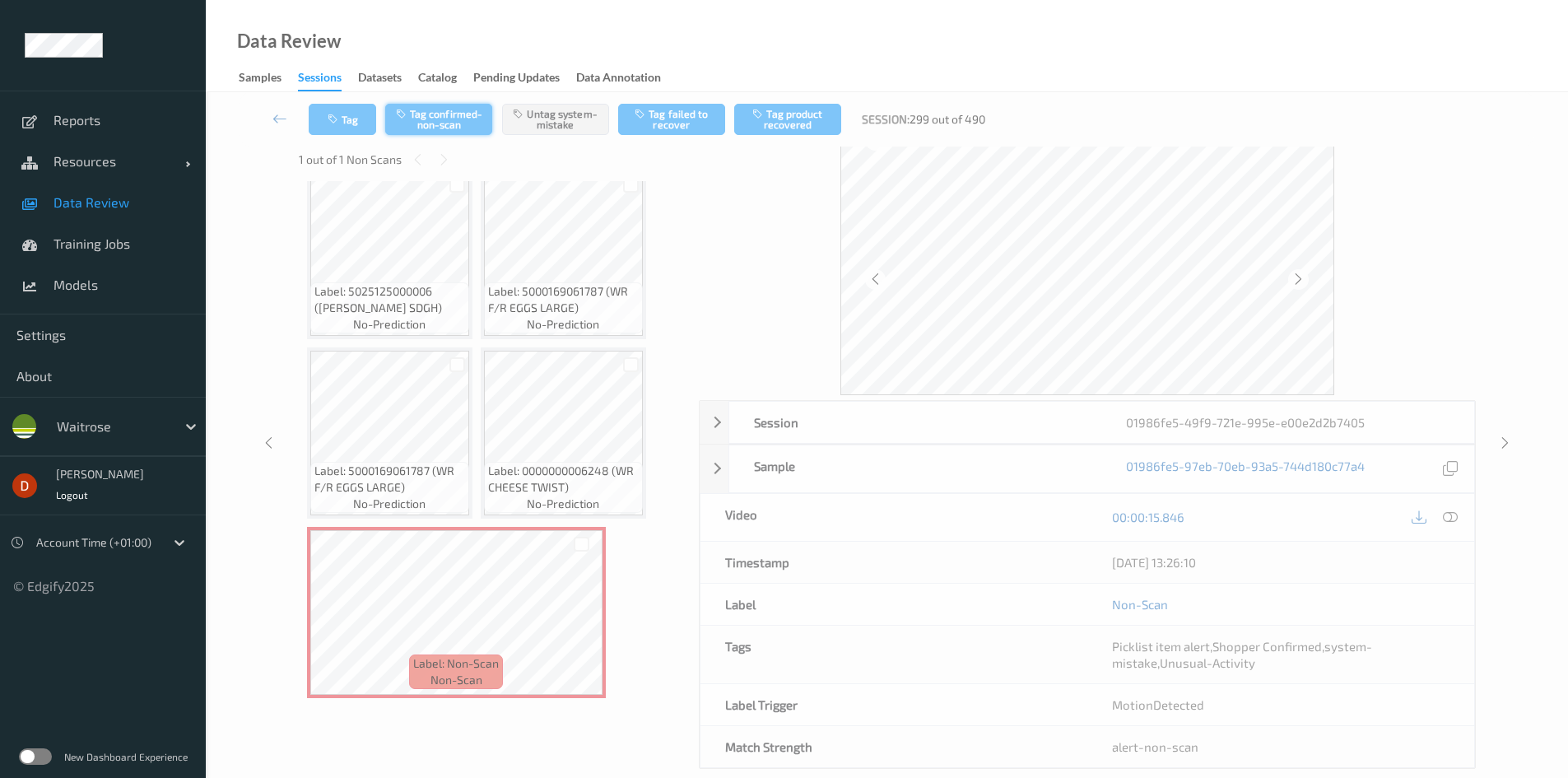
scroll to position [38, 0]
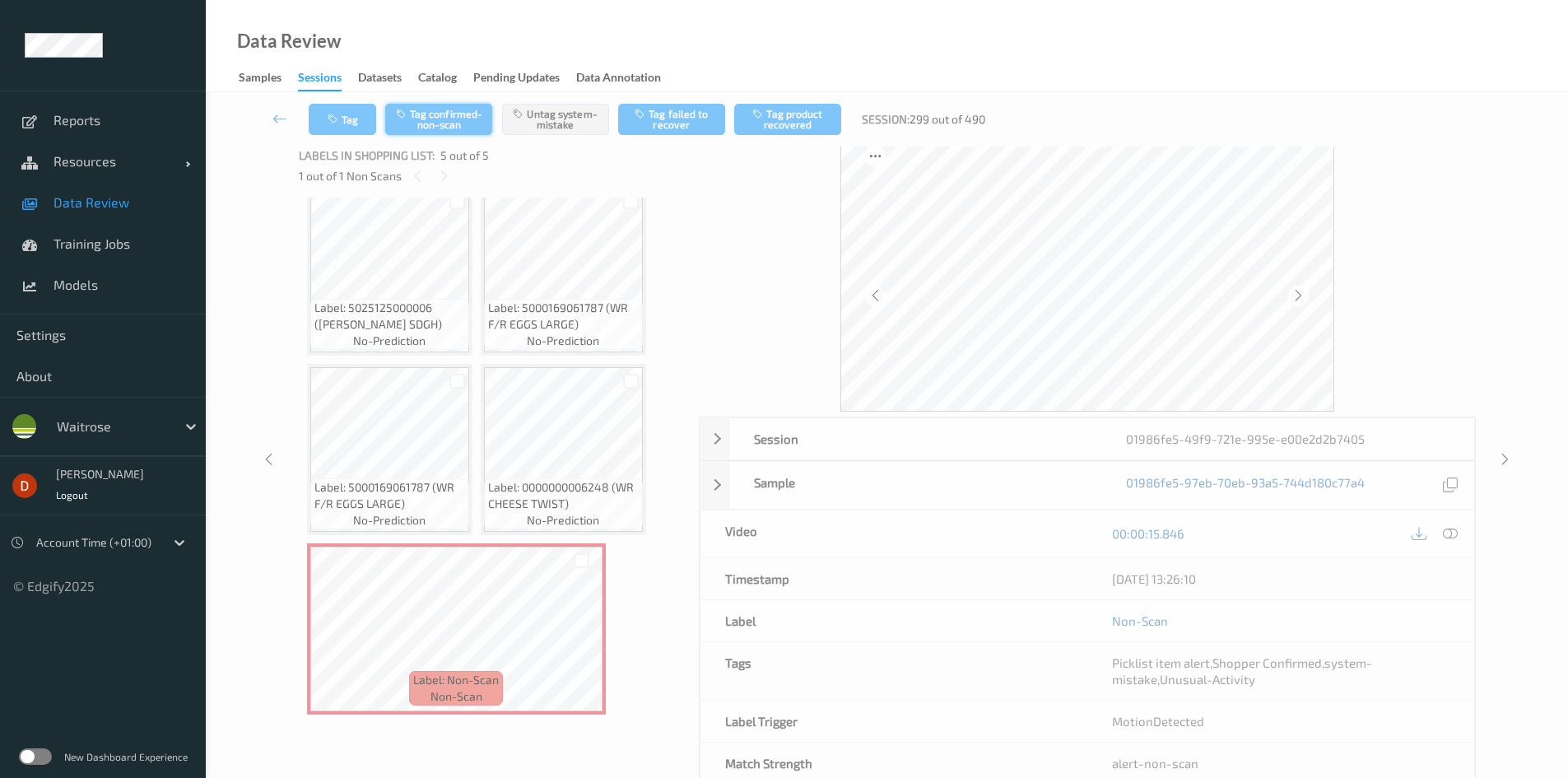
click at [466, 128] on button "Tag confirmed-non-scan" at bounding box center [439, 120] width 107 height 31
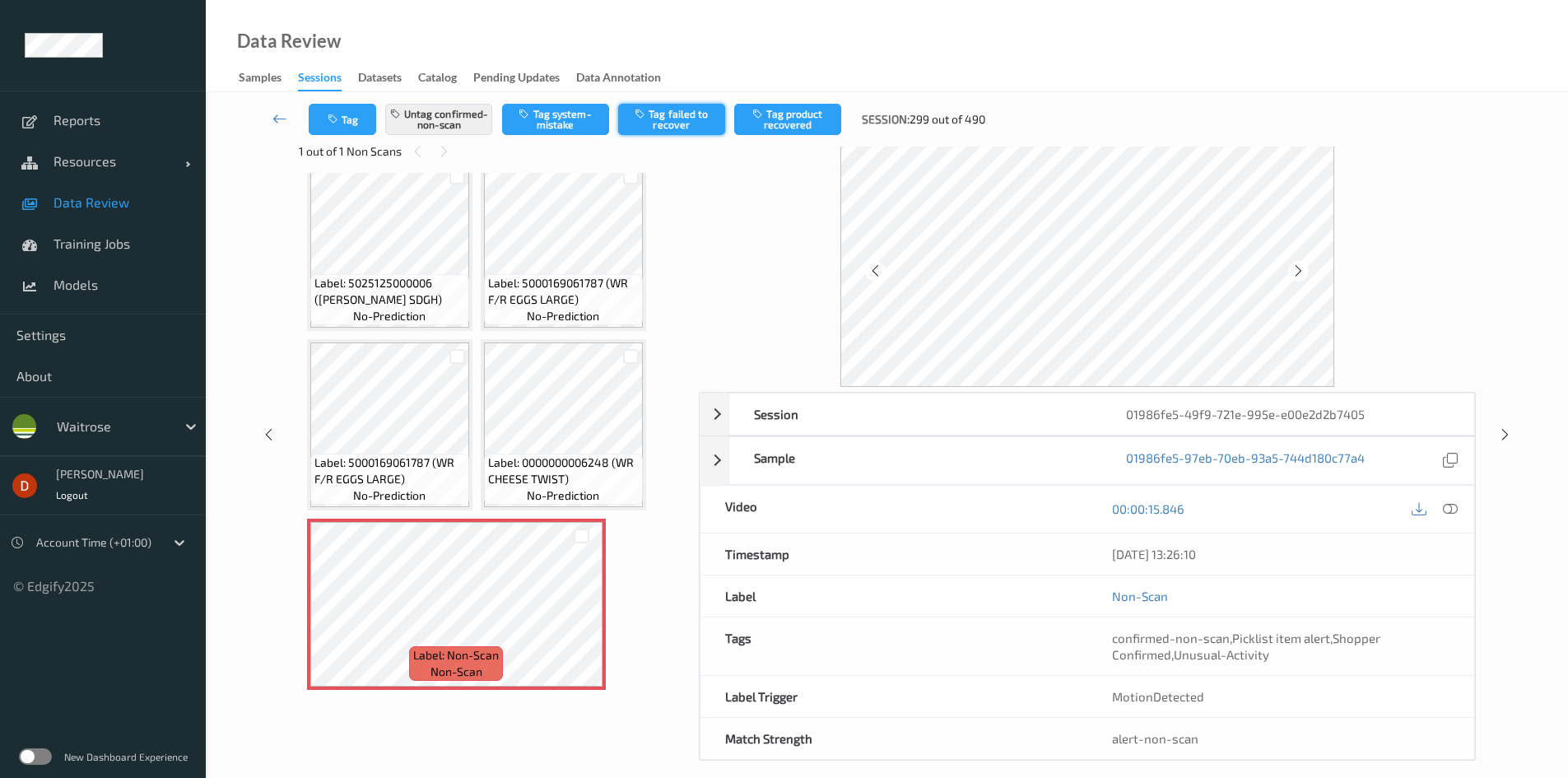
click at [705, 123] on button "Tag failed to recover" at bounding box center [672, 120] width 107 height 31
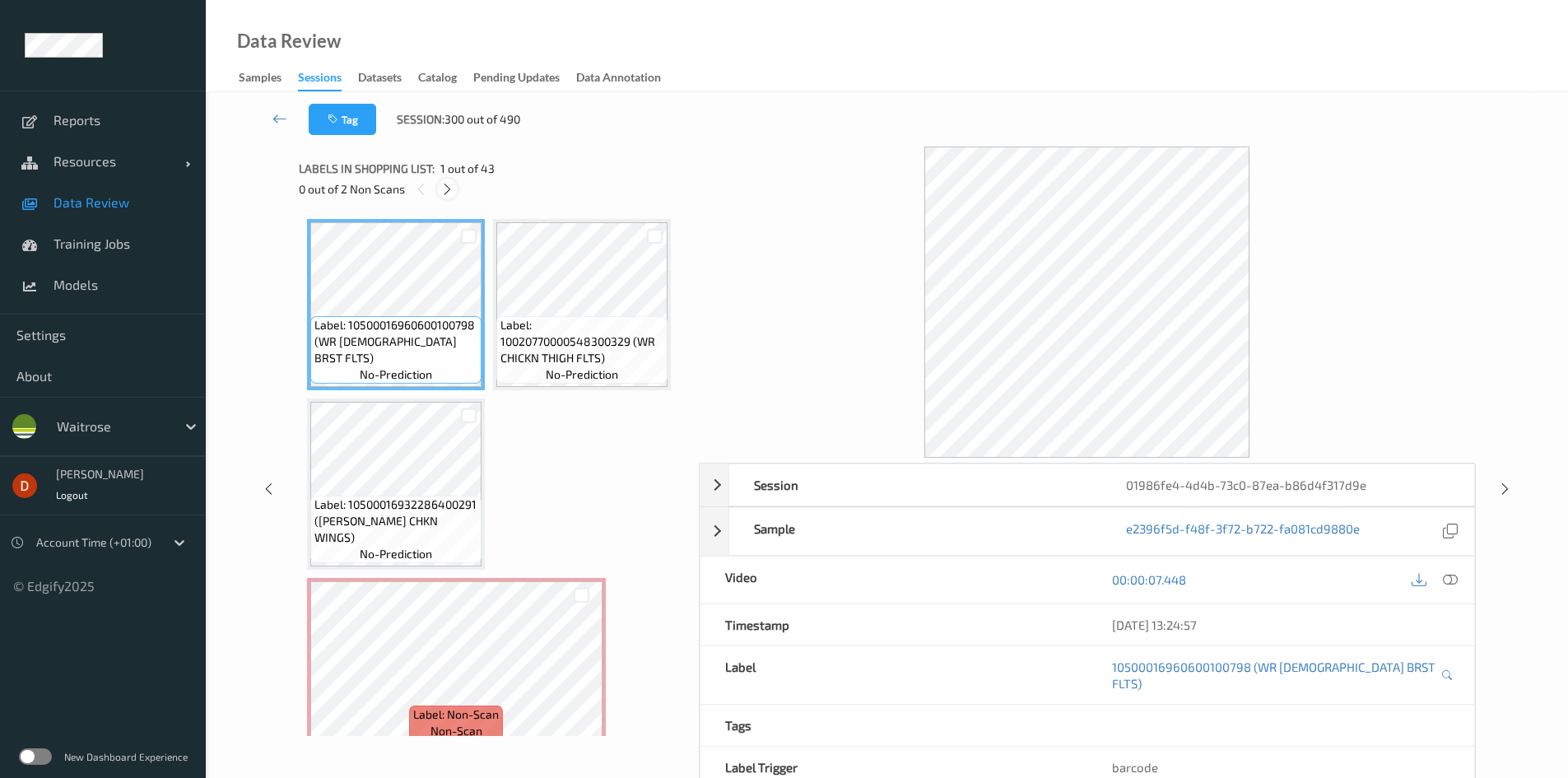
click at [448, 187] on icon at bounding box center [447, 189] width 14 height 15
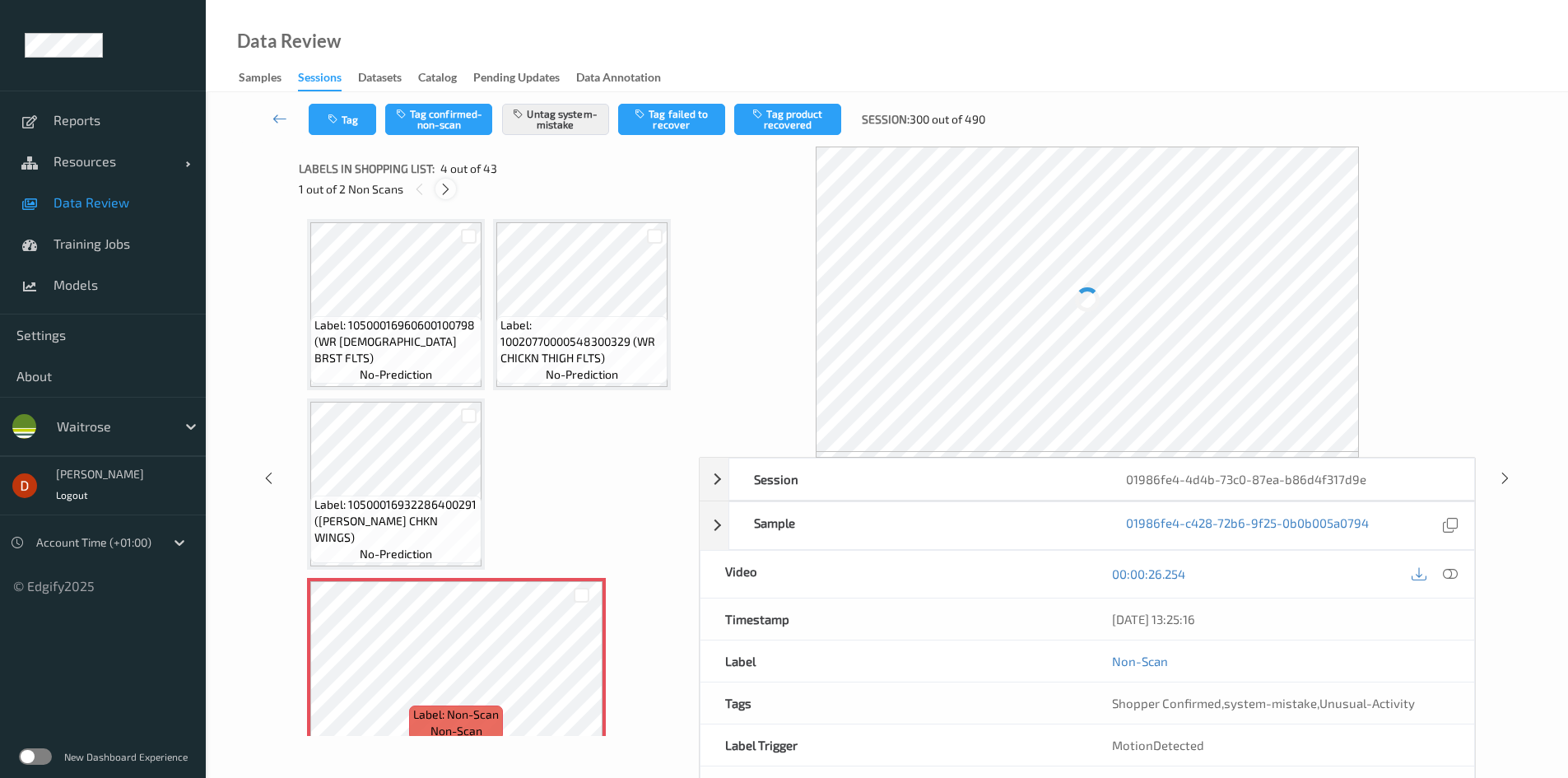
scroll to position [188, 0]
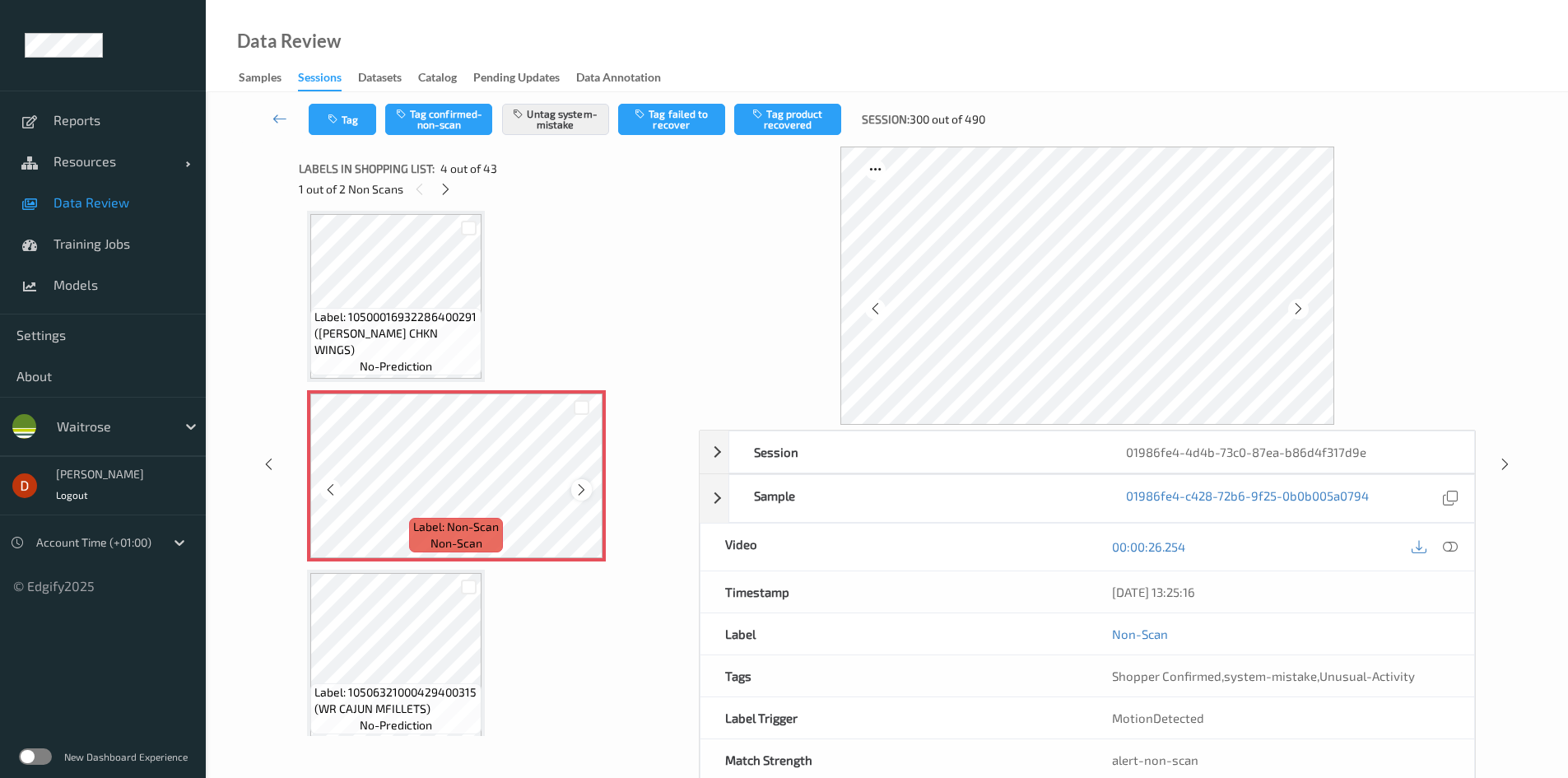
click at [579, 492] on icon at bounding box center [581, 489] width 14 height 15
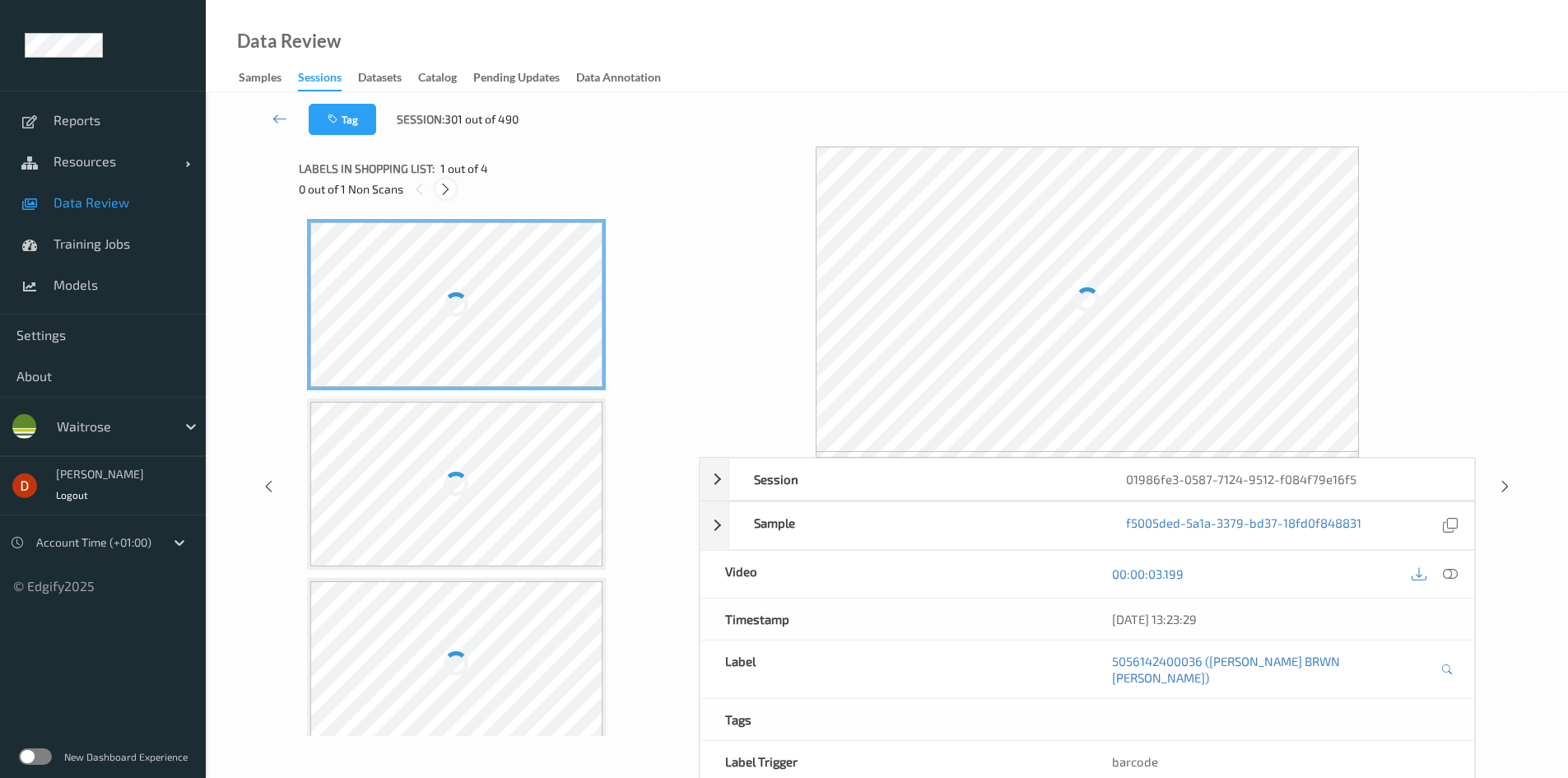
click at [453, 187] on icon at bounding box center [446, 189] width 14 height 15
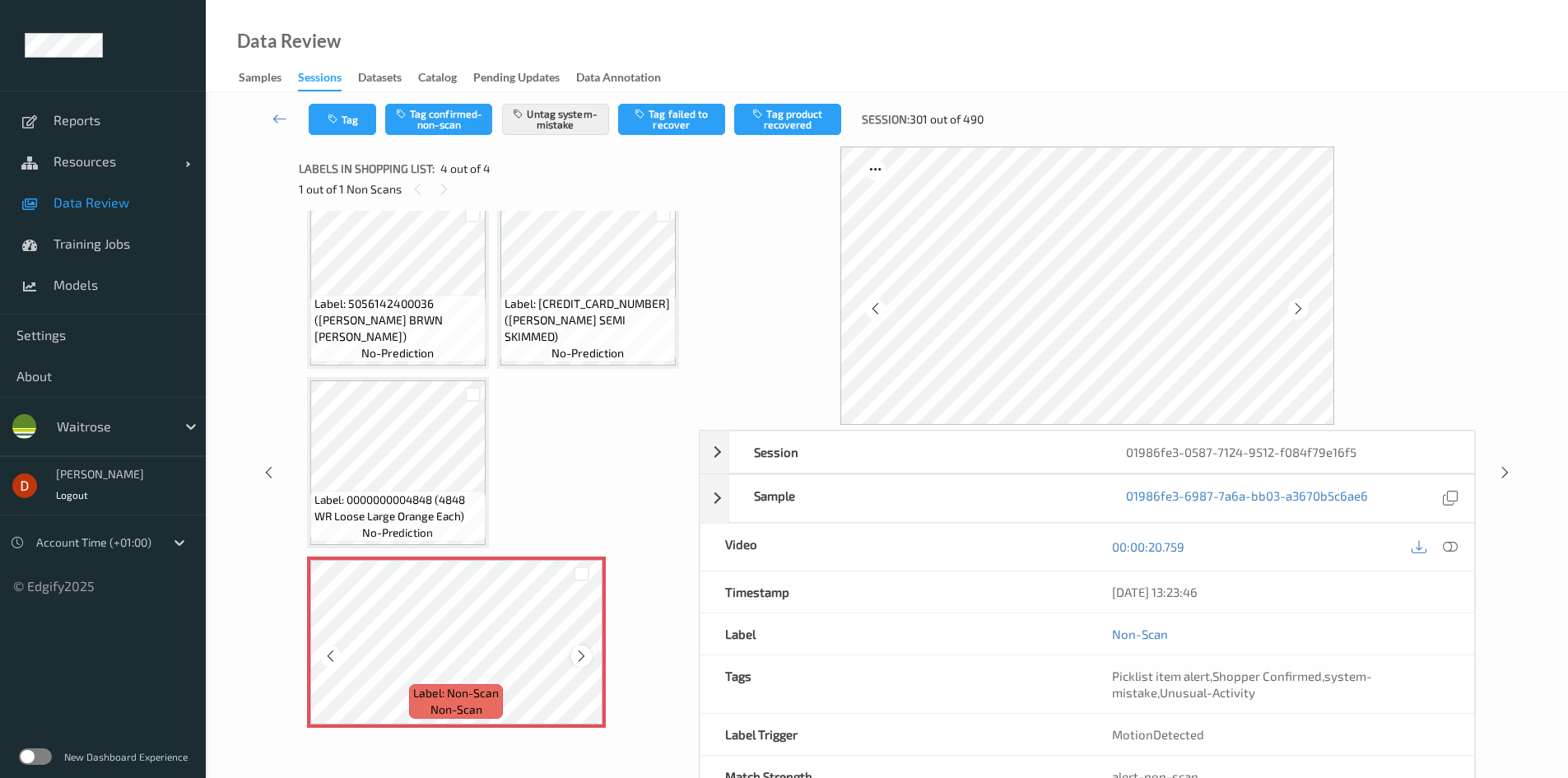
click at [583, 663] on icon at bounding box center [581, 655] width 14 height 15
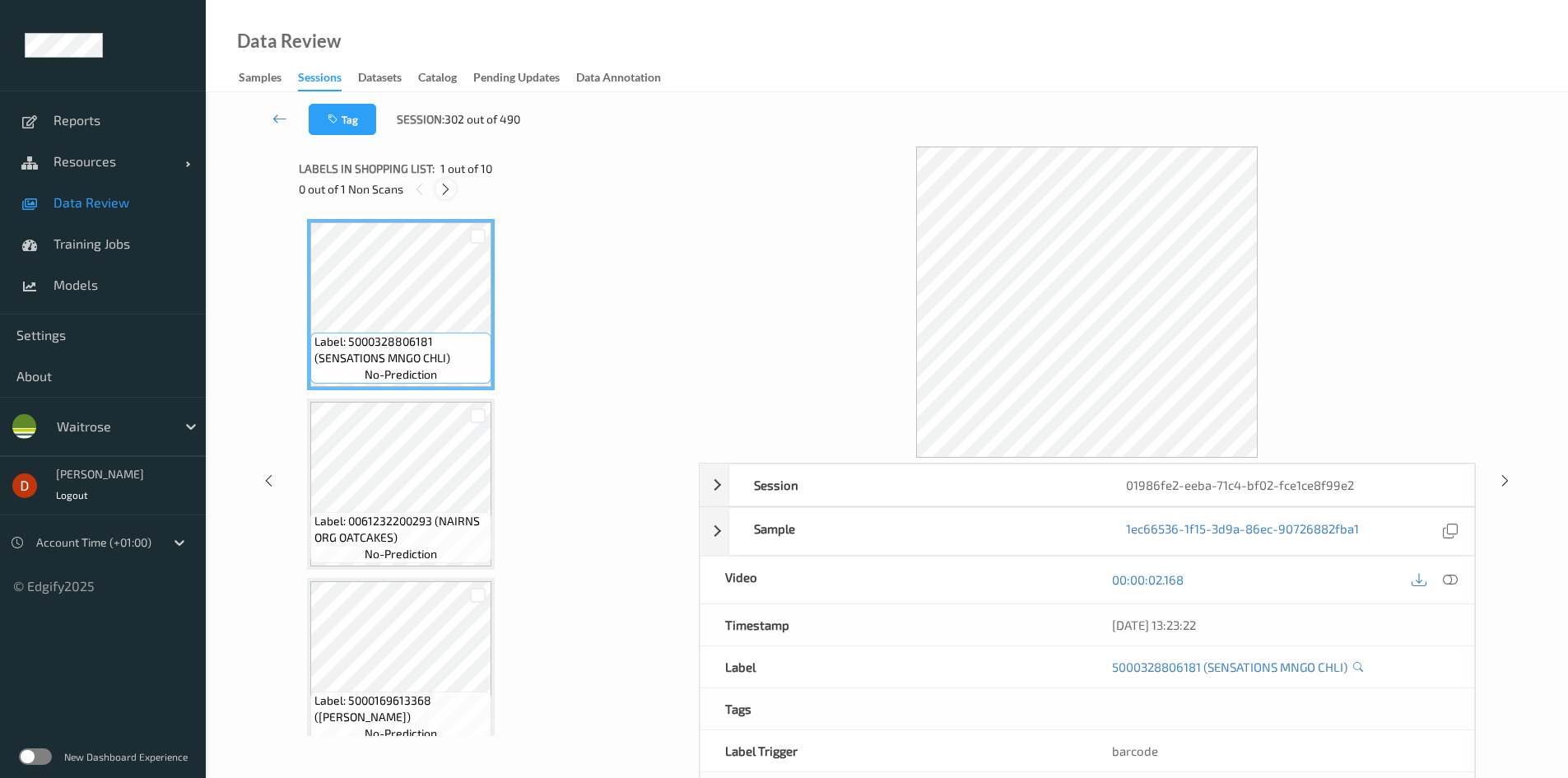
click at [453, 183] on icon at bounding box center [446, 189] width 14 height 15
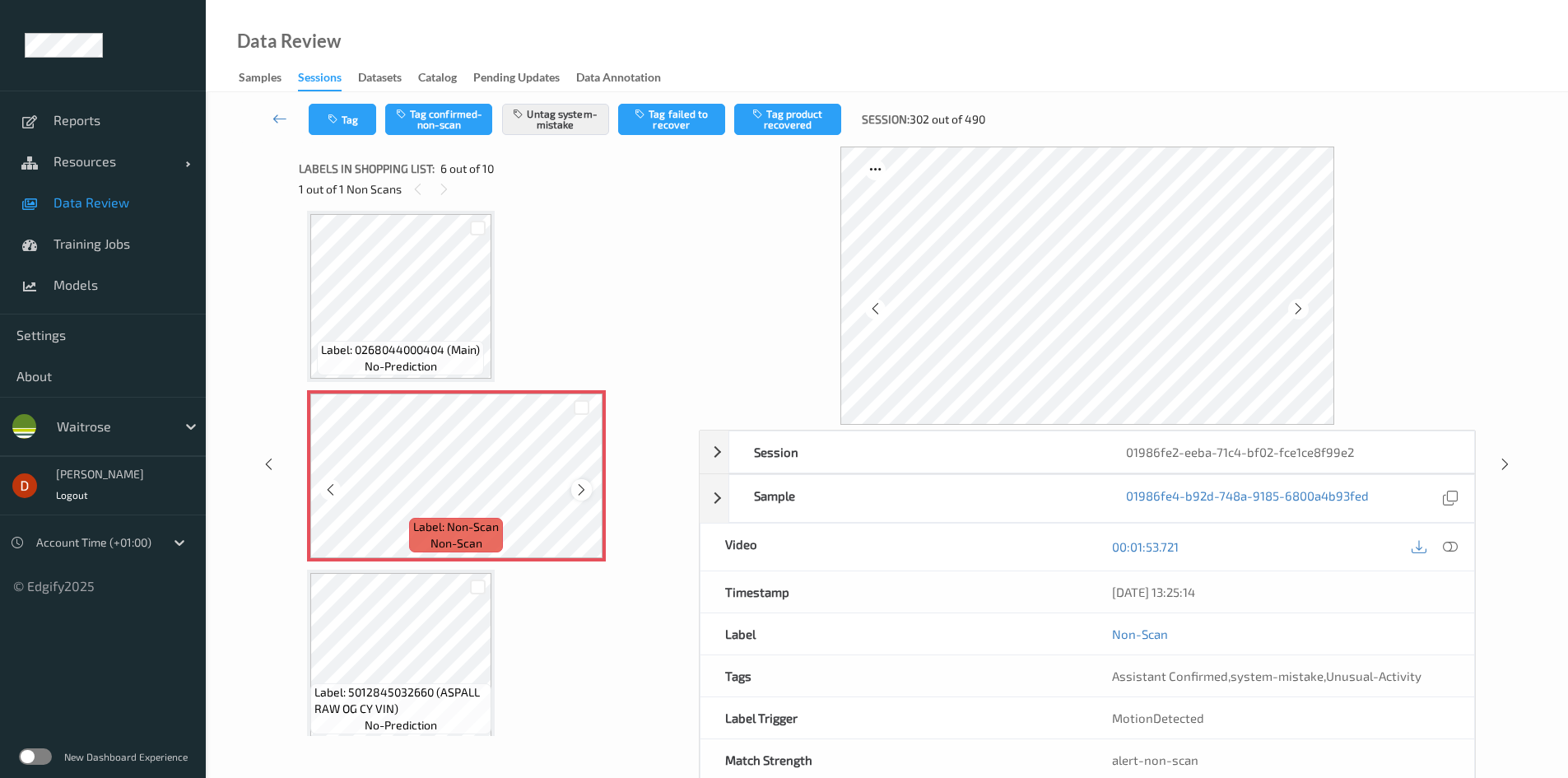
click at [575, 483] on icon at bounding box center [581, 489] width 14 height 15
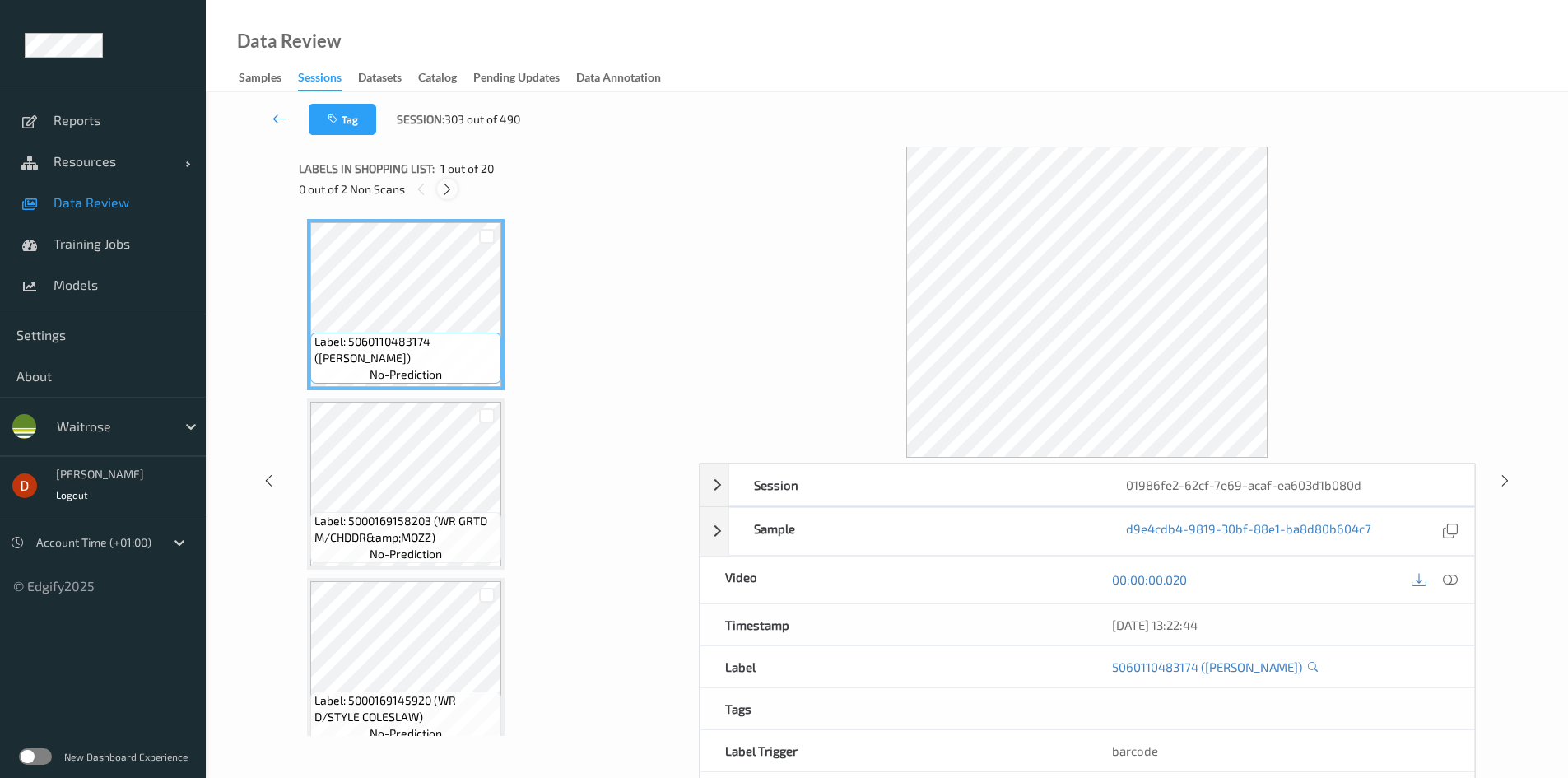
click at [448, 185] on icon at bounding box center [447, 189] width 14 height 15
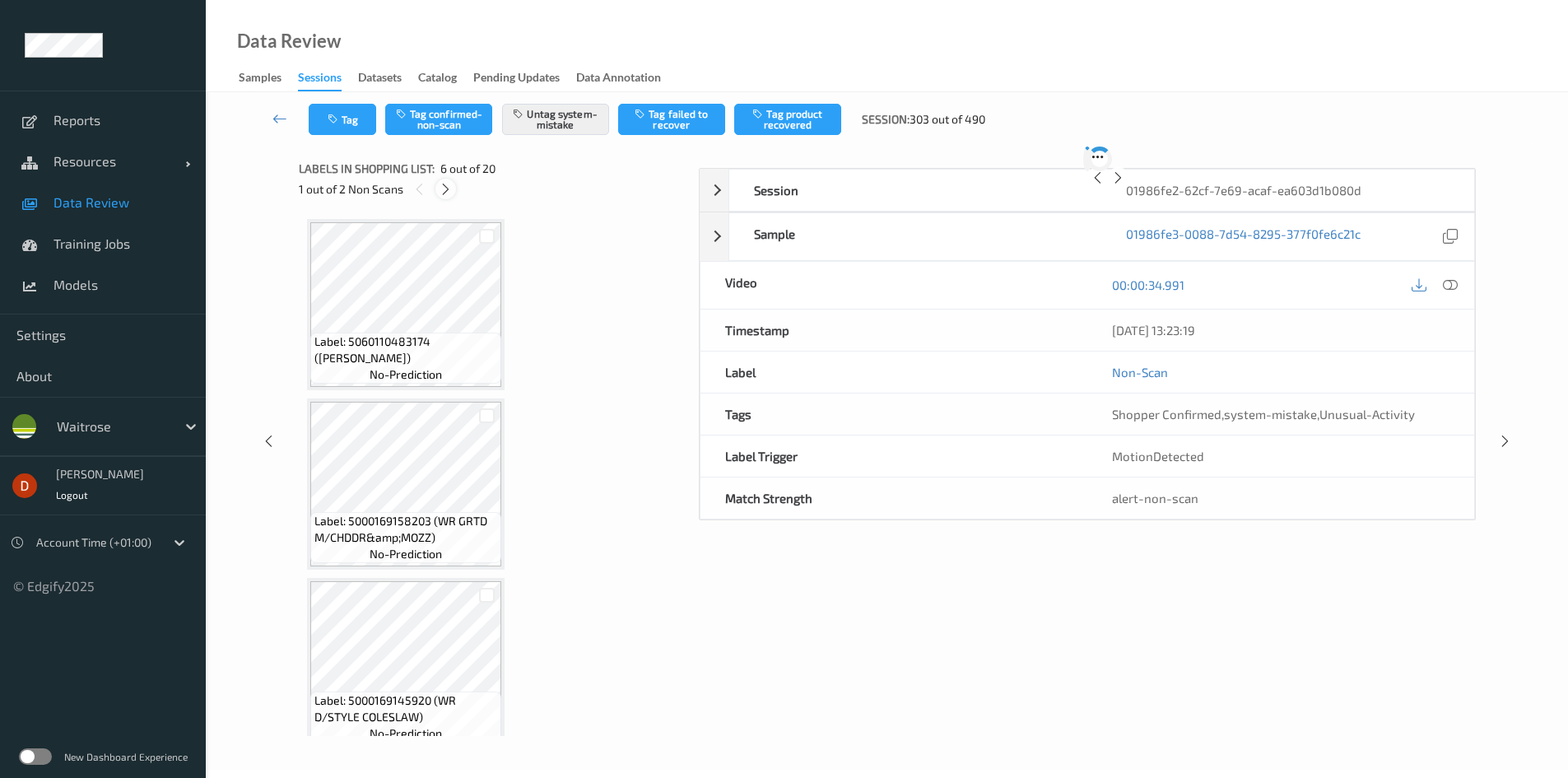
scroll to position [726, 0]
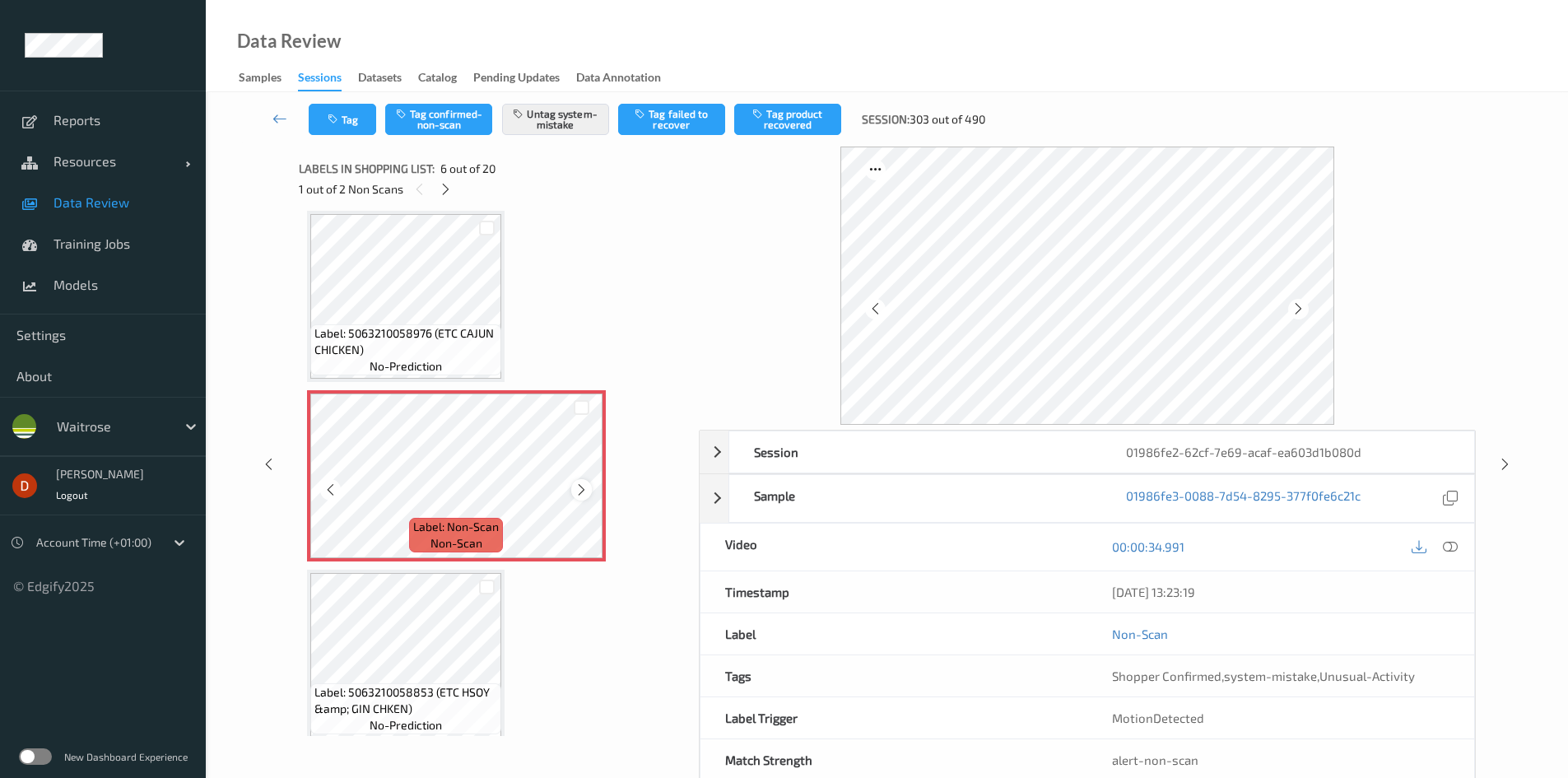
click at [580, 494] on icon at bounding box center [581, 489] width 14 height 15
click at [580, 493] on icon at bounding box center [581, 489] width 14 height 15
click at [582, 491] on icon at bounding box center [581, 489] width 14 height 15
click at [581, 491] on icon at bounding box center [581, 489] width 14 height 15
click at [581, 490] on icon at bounding box center [581, 489] width 14 height 15
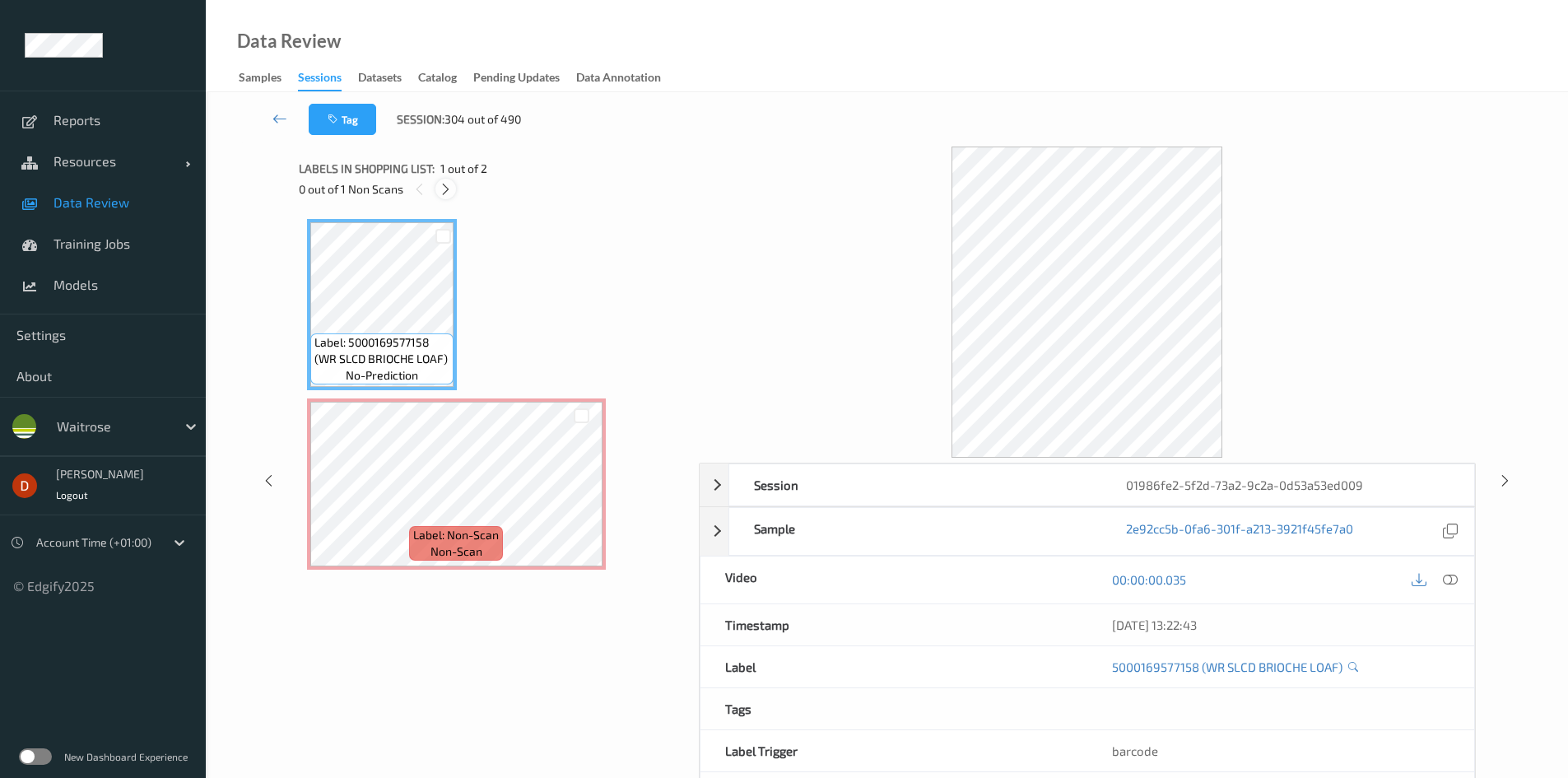
click at [439, 191] on icon at bounding box center [446, 189] width 14 height 15
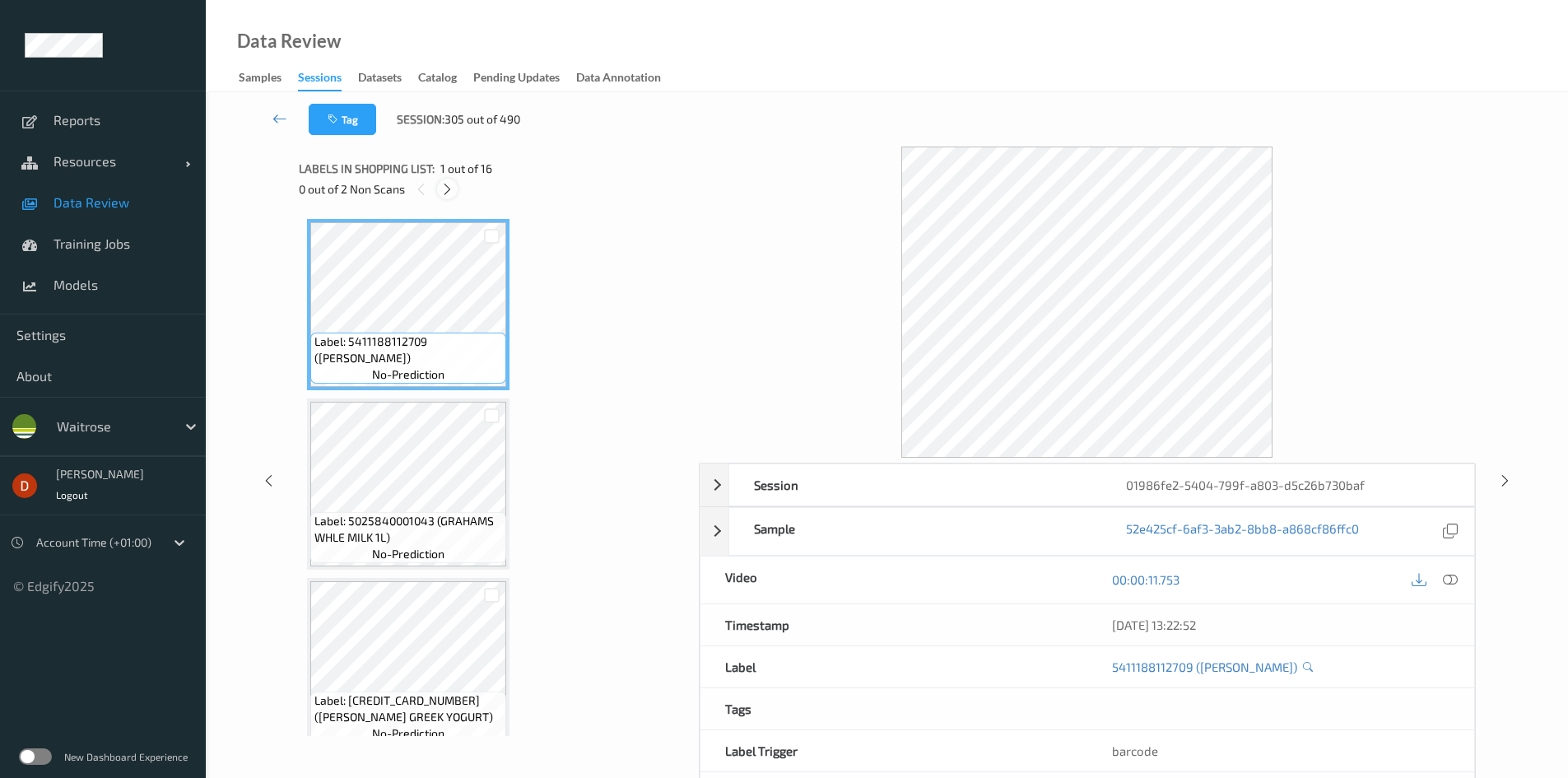
click at [444, 180] on div at bounding box center [447, 188] width 20 height 20
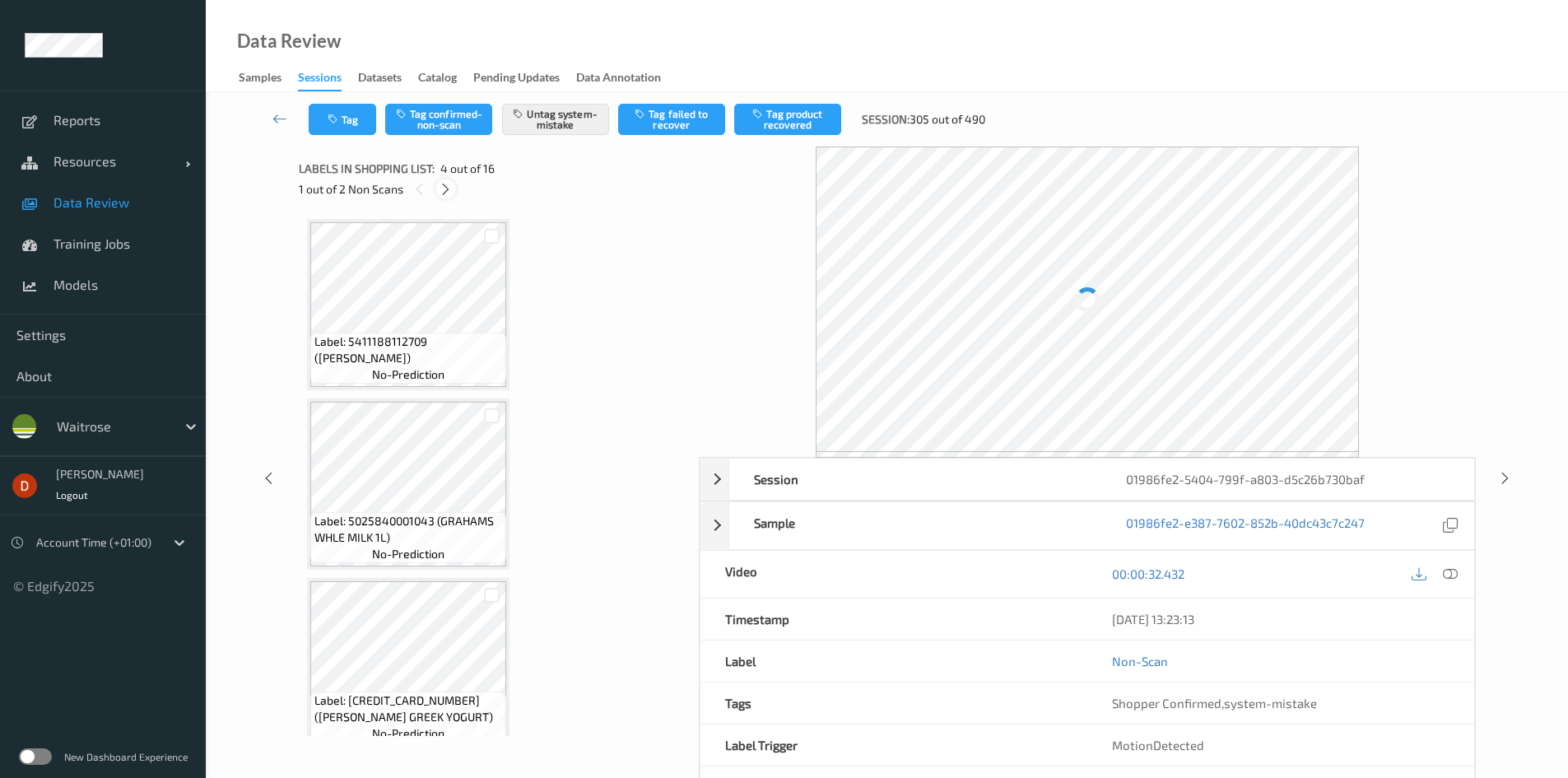
scroll to position [367, 0]
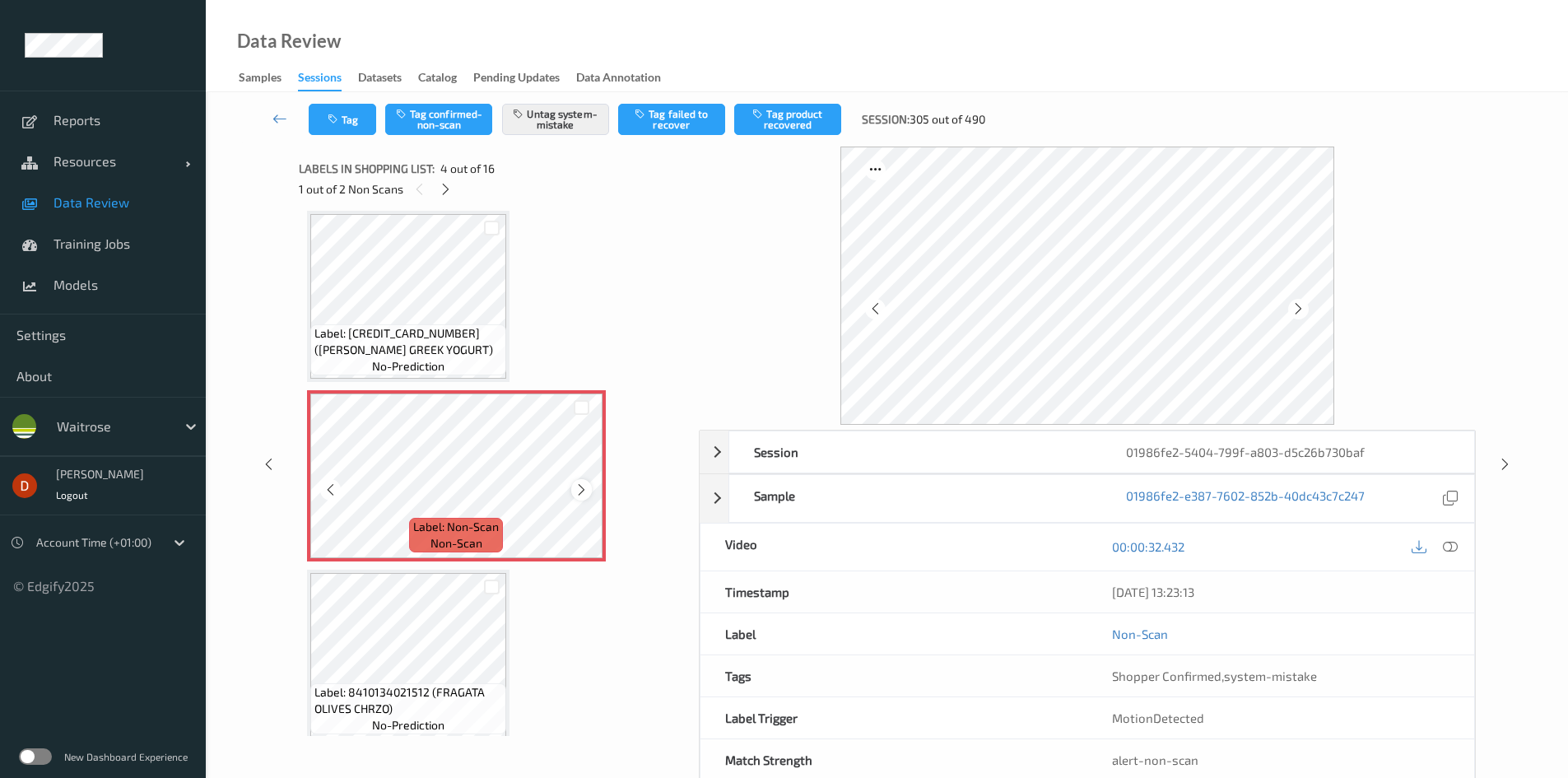
click at [579, 492] on icon at bounding box center [581, 489] width 14 height 15
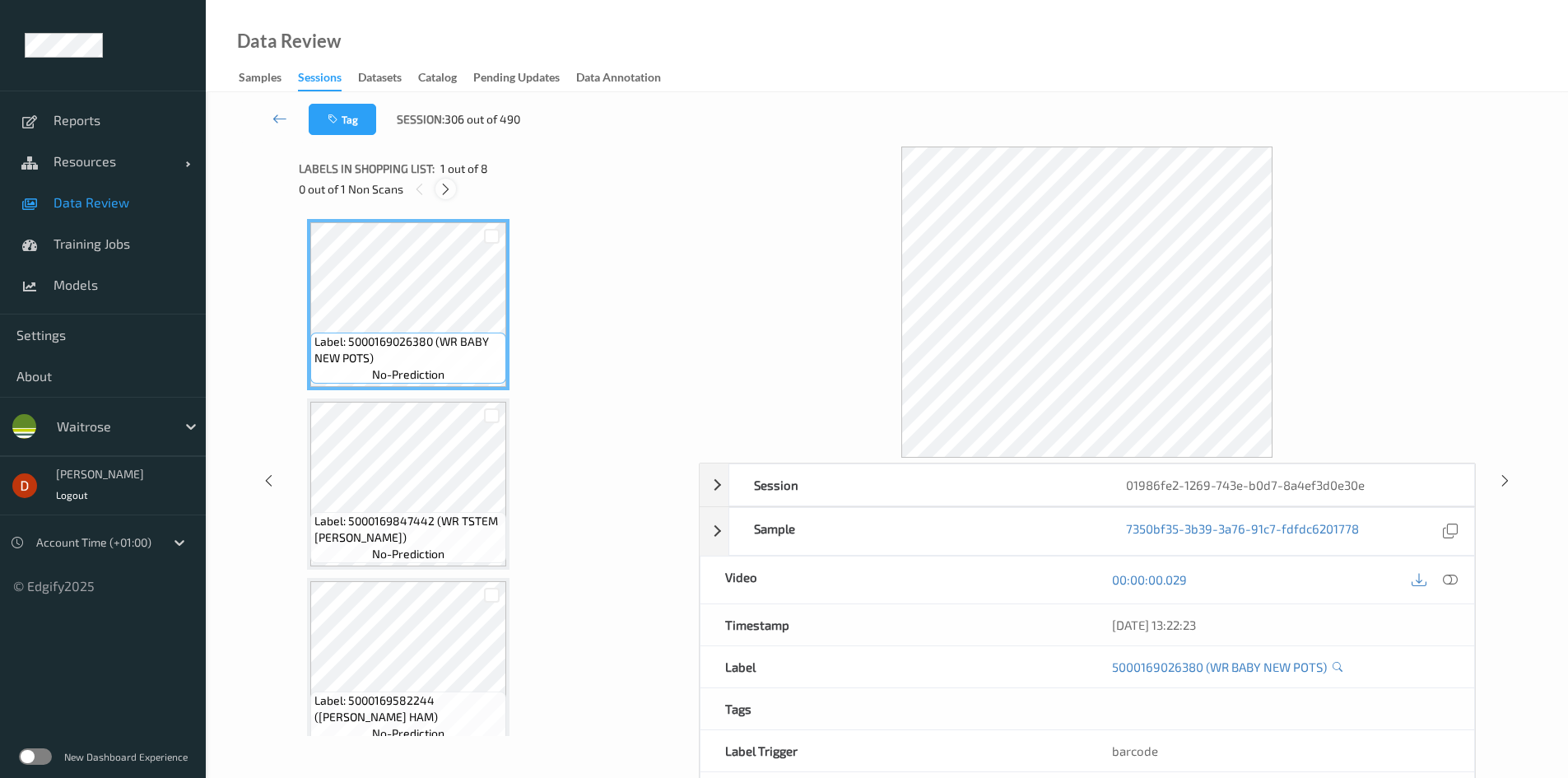
click at [446, 186] on icon at bounding box center [446, 189] width 14 height 15
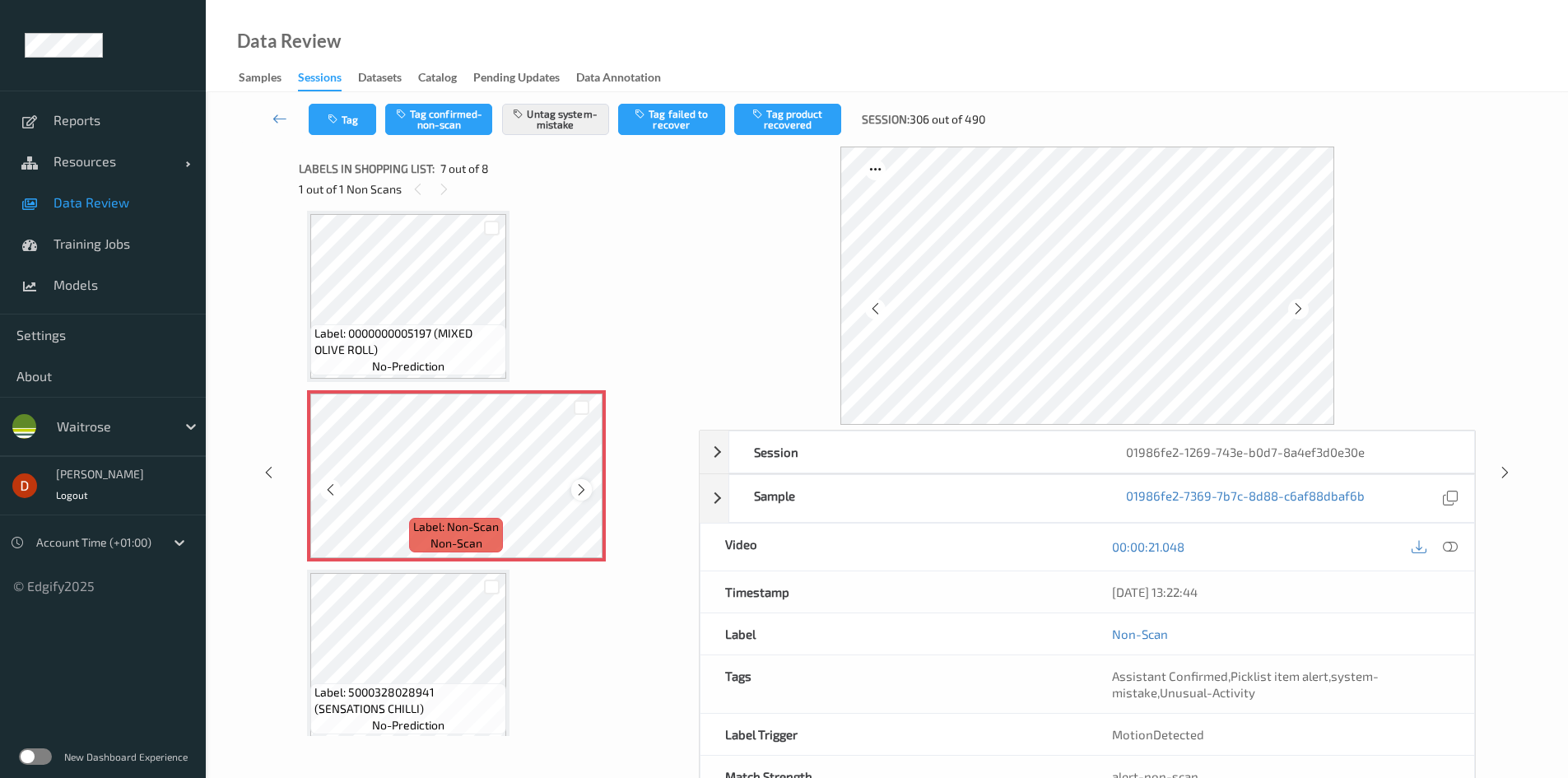
click at [588, 493] on icon at bounding box center [581, 489] width 14 height 15
click at [588, 492] on icon at bounding box center [581, 489] width 14 height 15
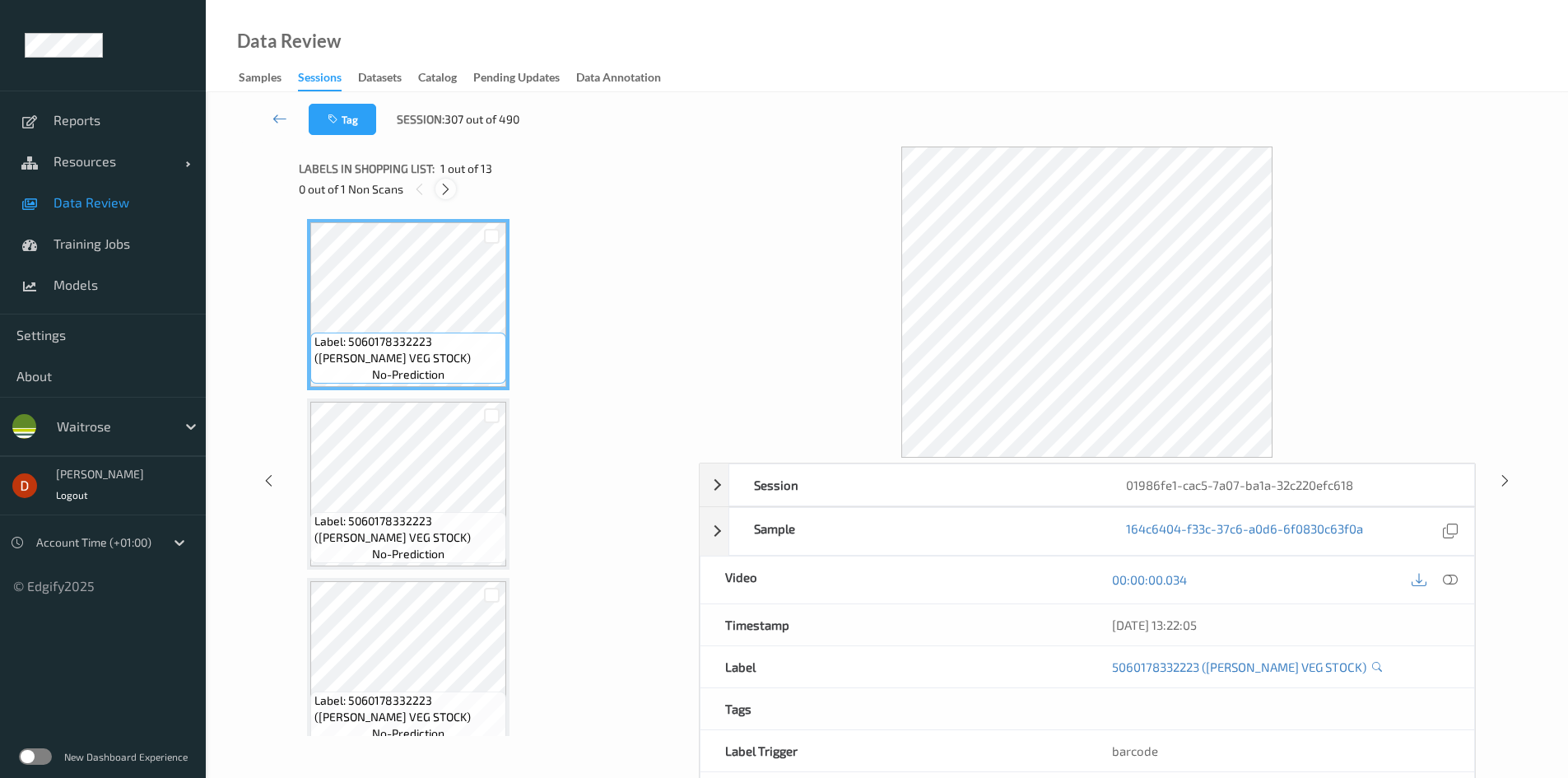
click at [440, 195] on icon at bounding box center [446, 189] width 14 height 15
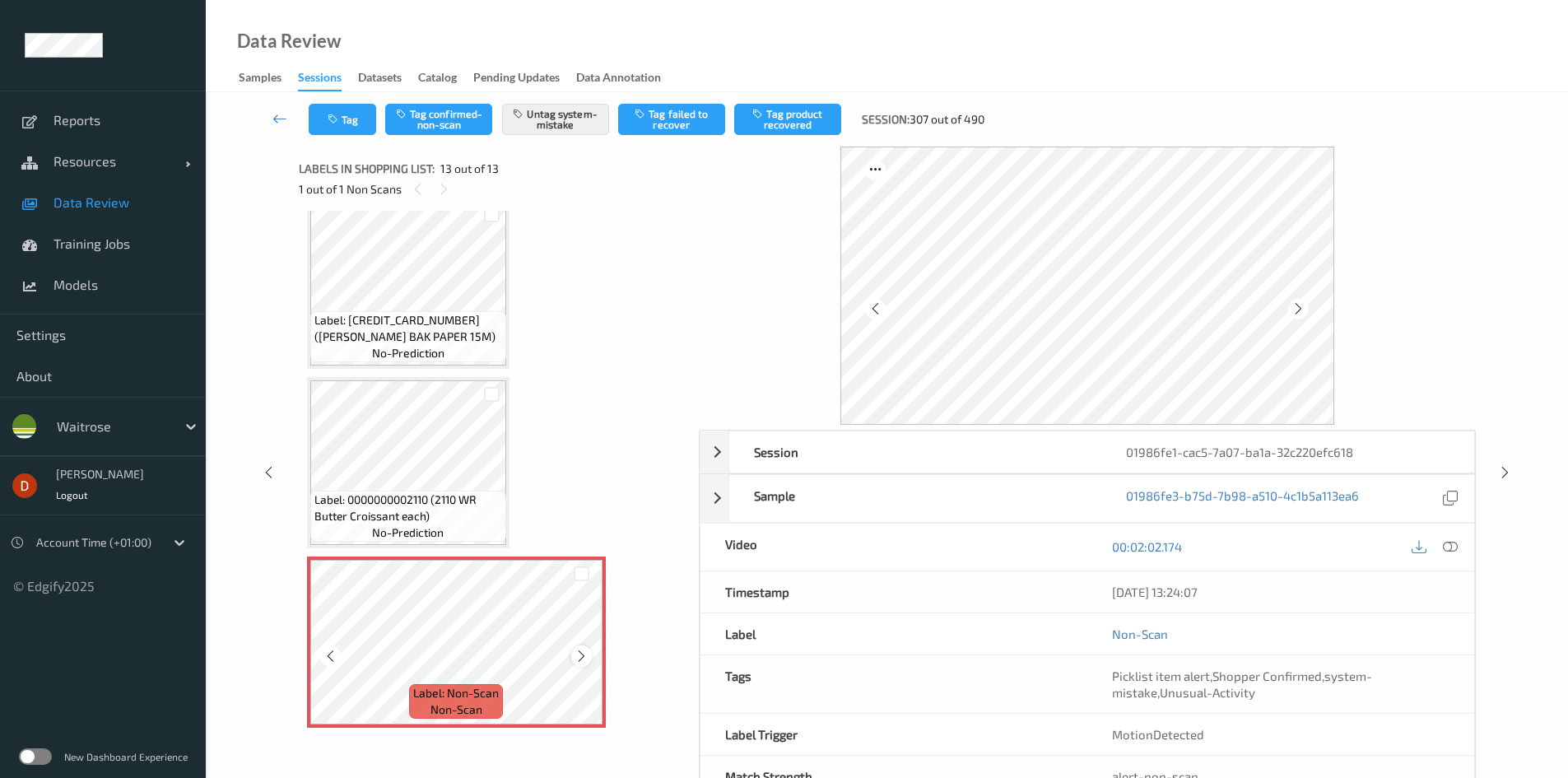
click at [584, 664] on div at bounding box center [581, 655] width 20 height 20
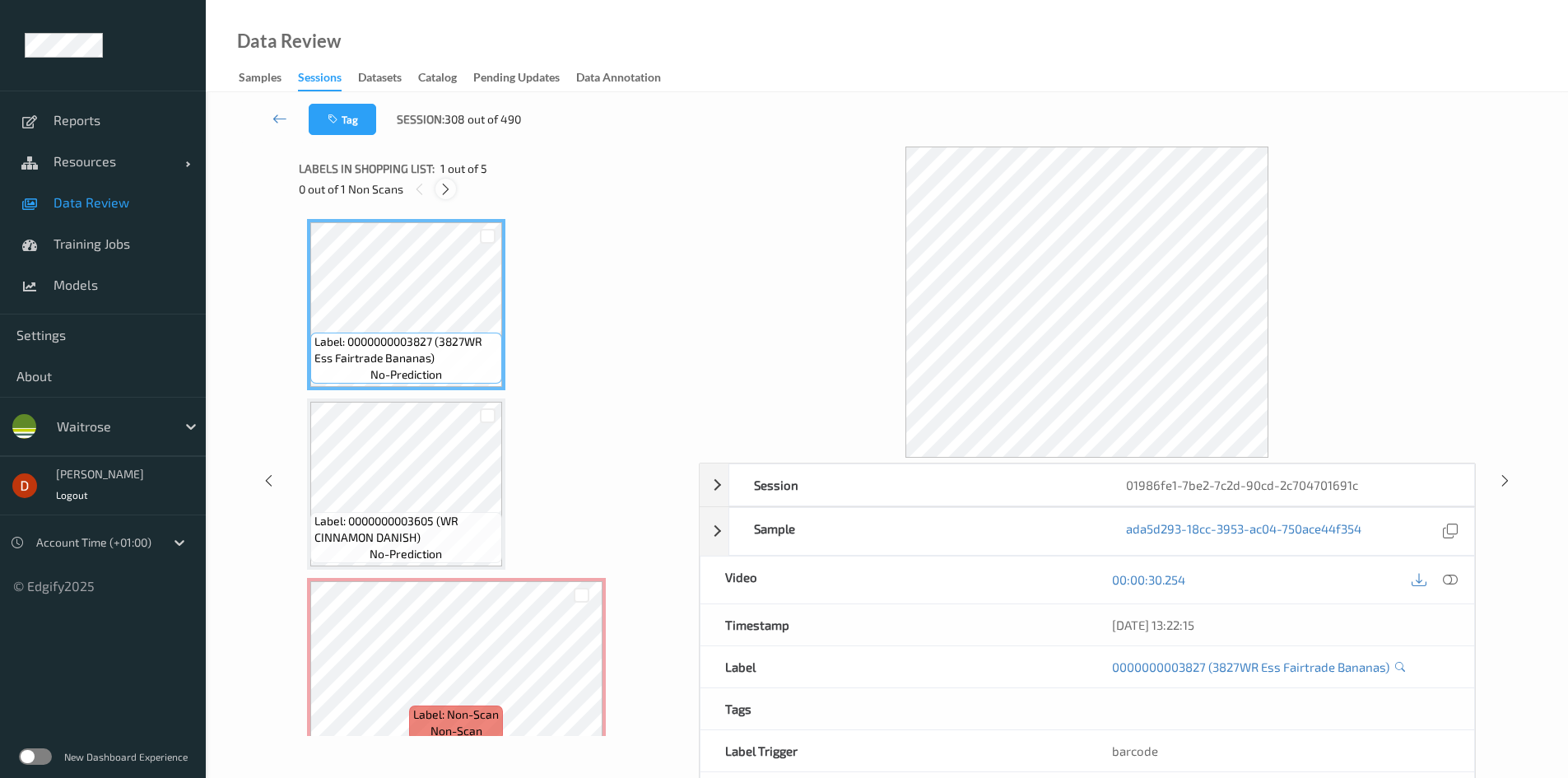
click at [444, 192] on icon at bounding box center [446, 189] width 14 height 15
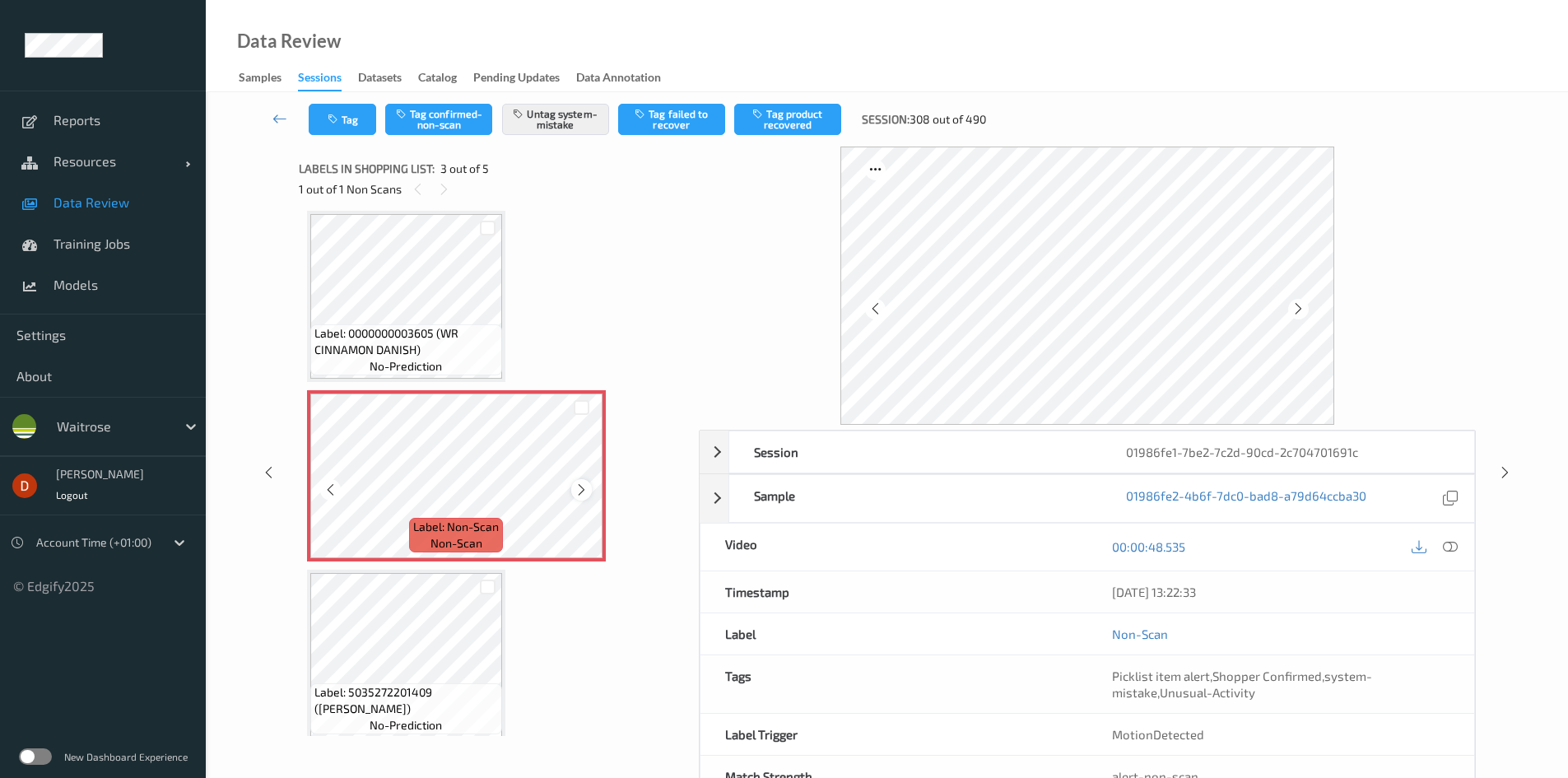
click at [586, 496] on icon at bounding box center [581, 489] width 14 height 15
click at [455, 336] on span "Label: 0000000003605 (WR CINNAMON DANISH)" at bounding box center [406, 342] width 184 height 33
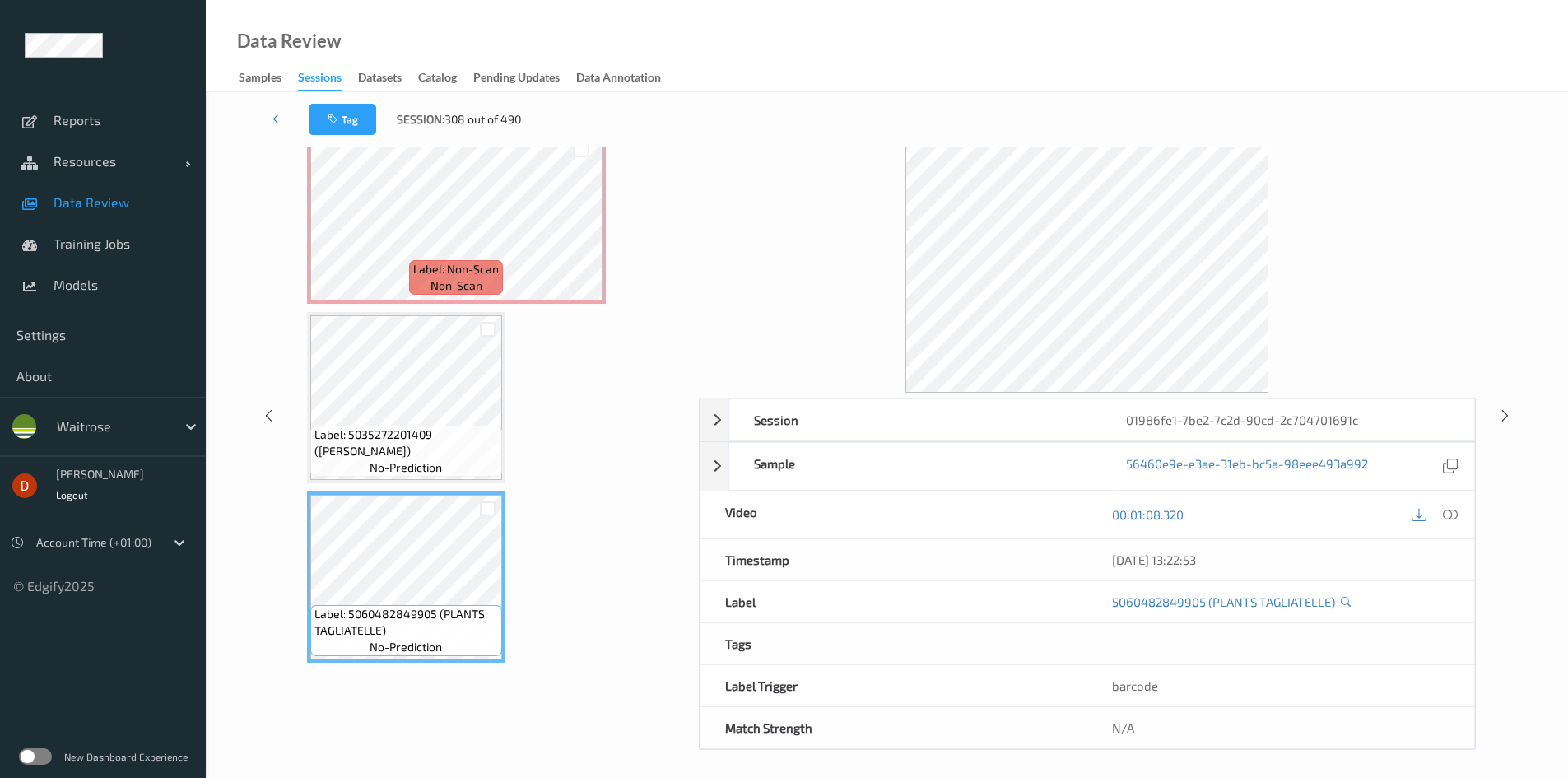
scroll to position [71, 0]
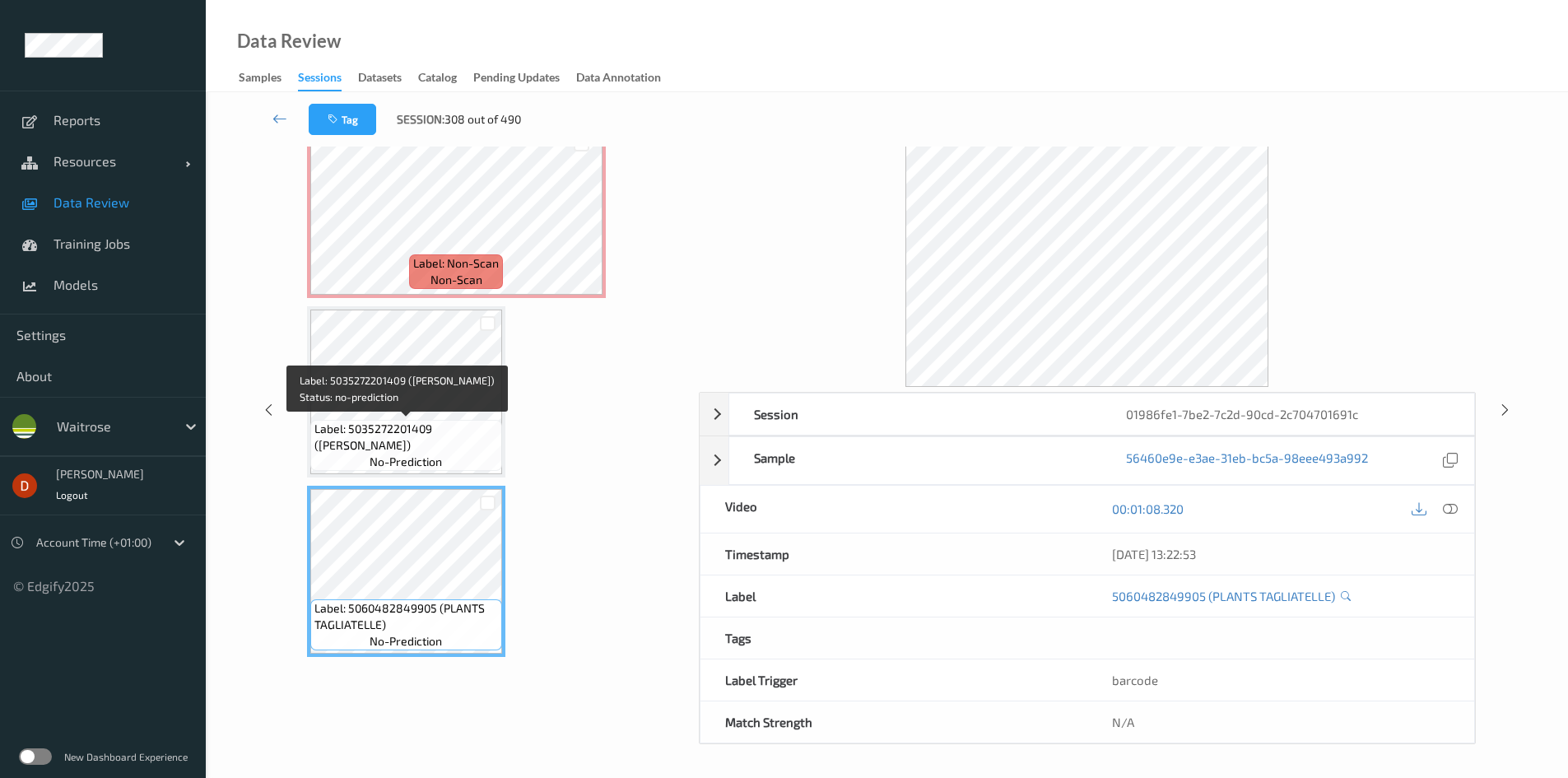
click at [471, 429] on span "Label: 5035272201409 ([PERSON_NAME])" at bounding box center [406, 437] width 184 height 33
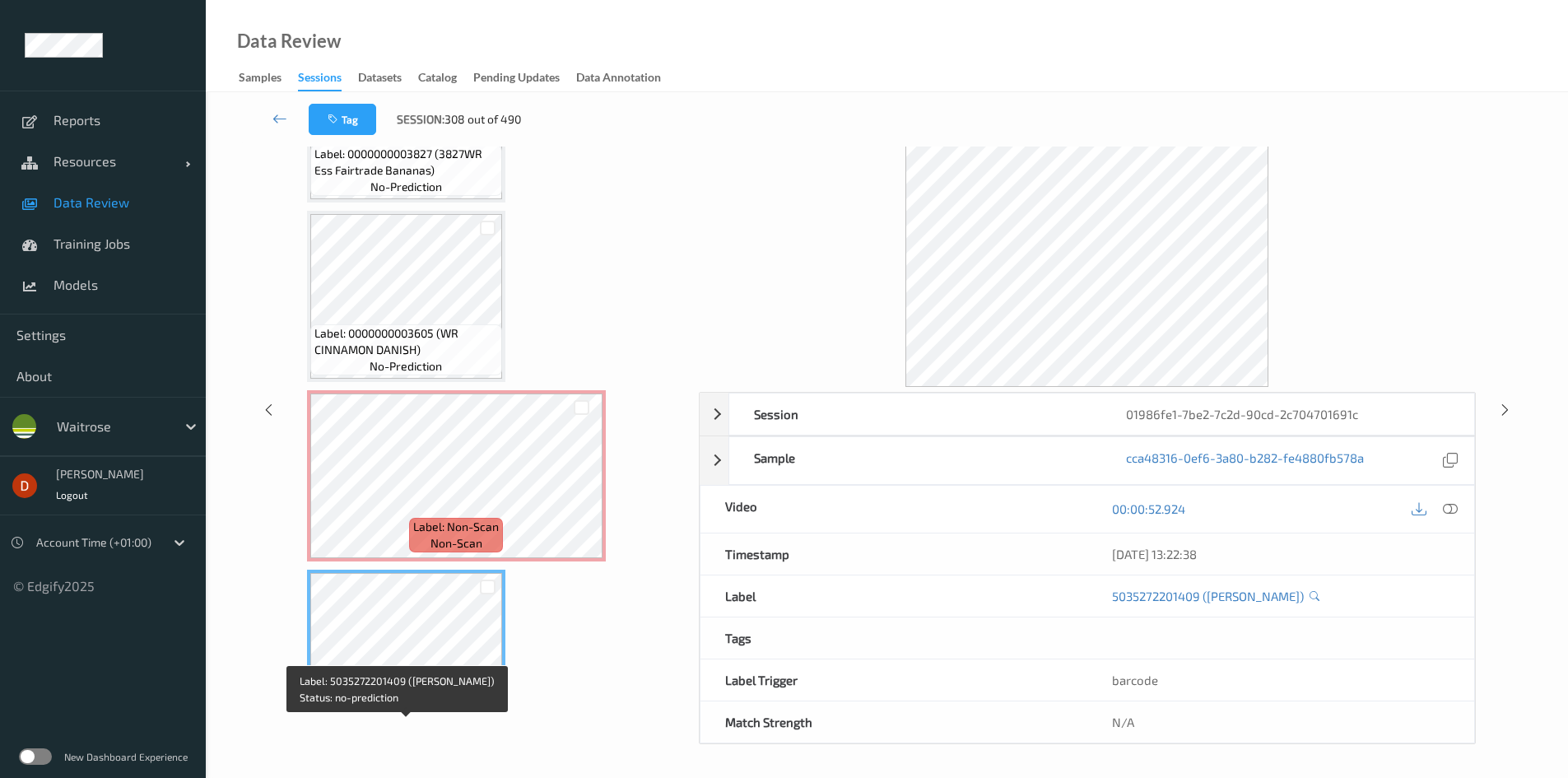
scroll to position [51, 0]
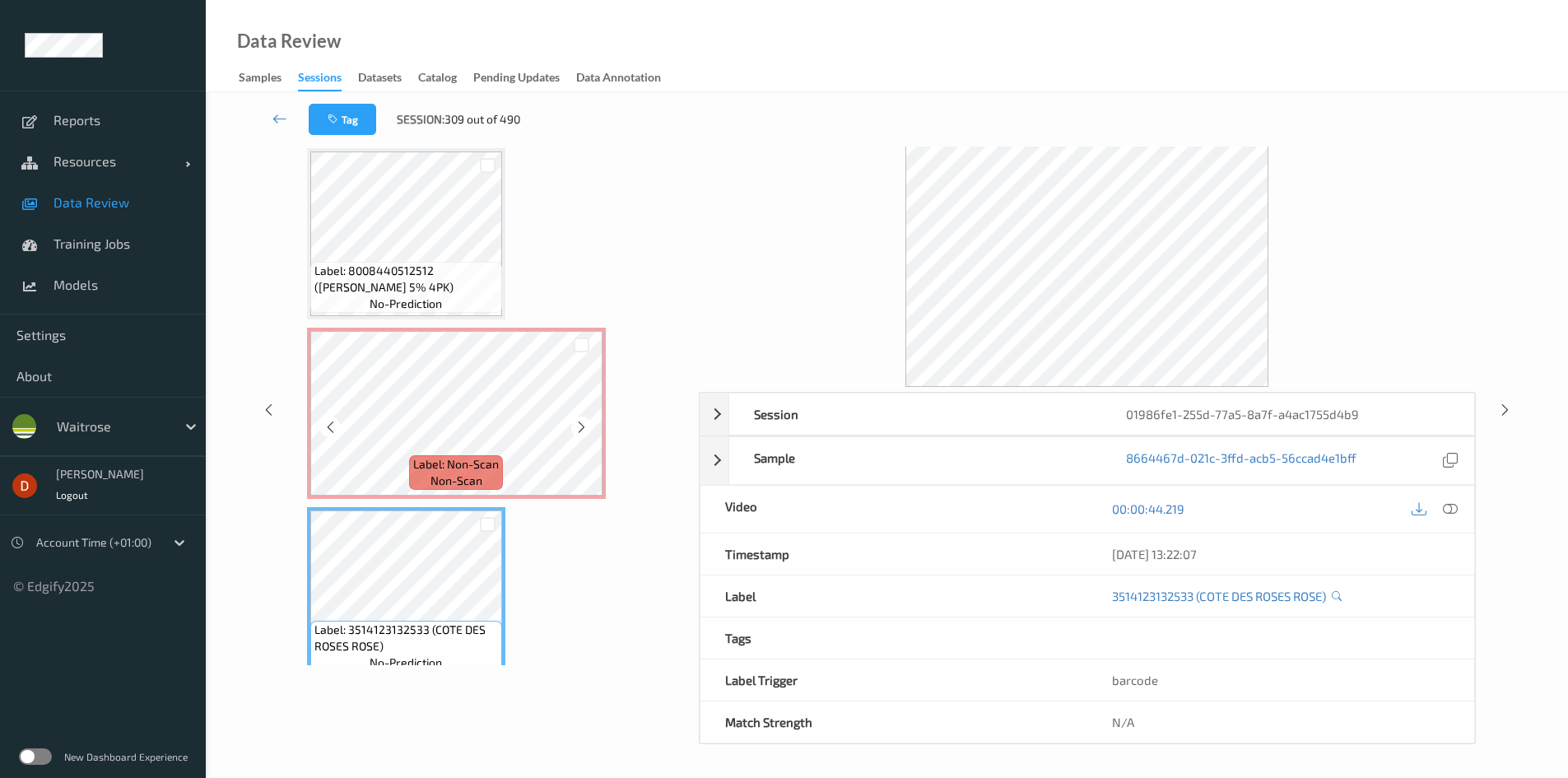
scroll to position [38, 0]
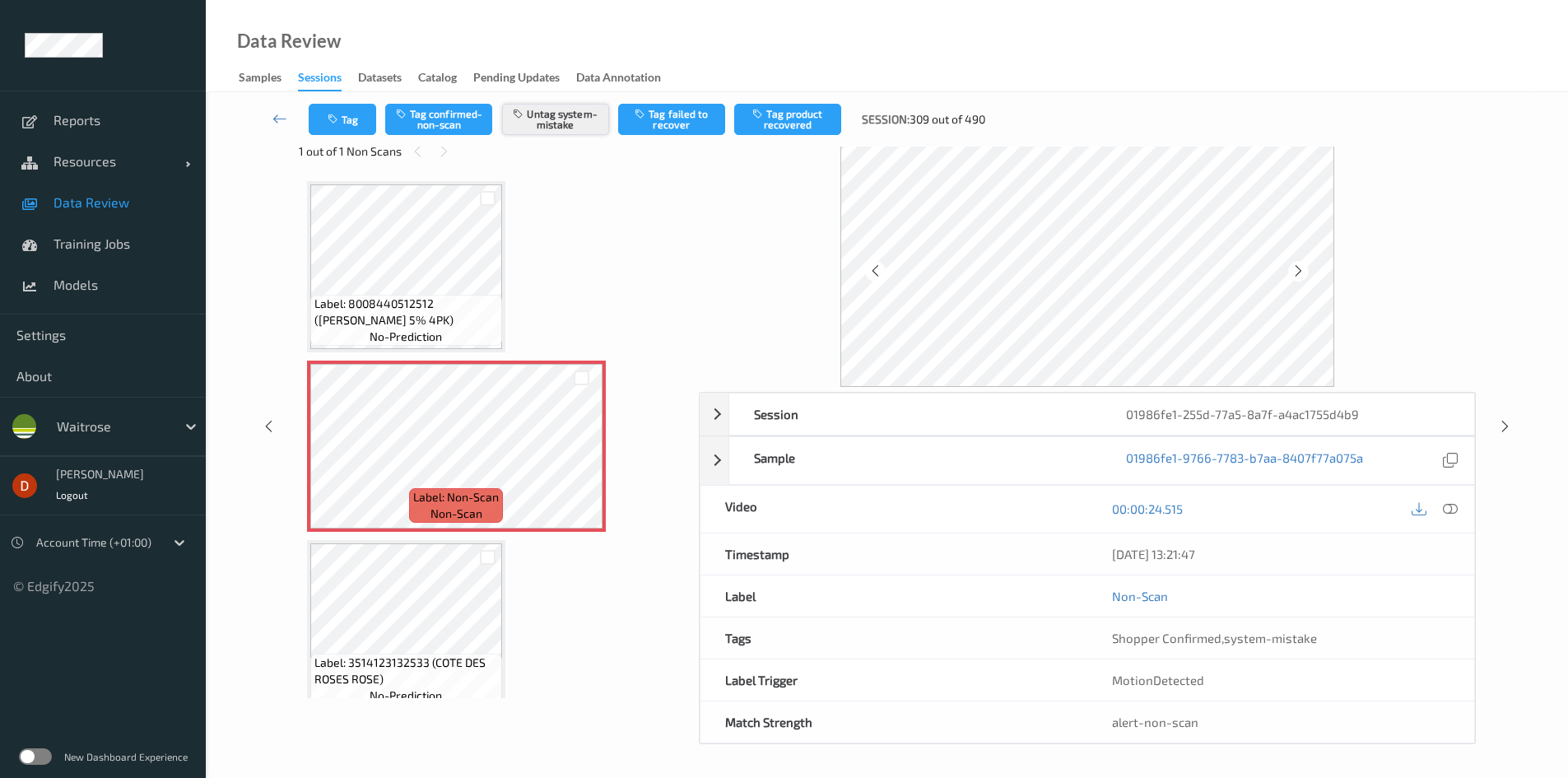
click at [517, 120] on button "Untag system-mistake" at bounding box center [556, 120] width 107 height 31
click at [452, 112] on button "Tag confirmed-non-scan" at bounding box center [439, 120] width 107 height 31
click at [754, 114] on icon "button" at bounding box center [760, 114] width 14 height 12
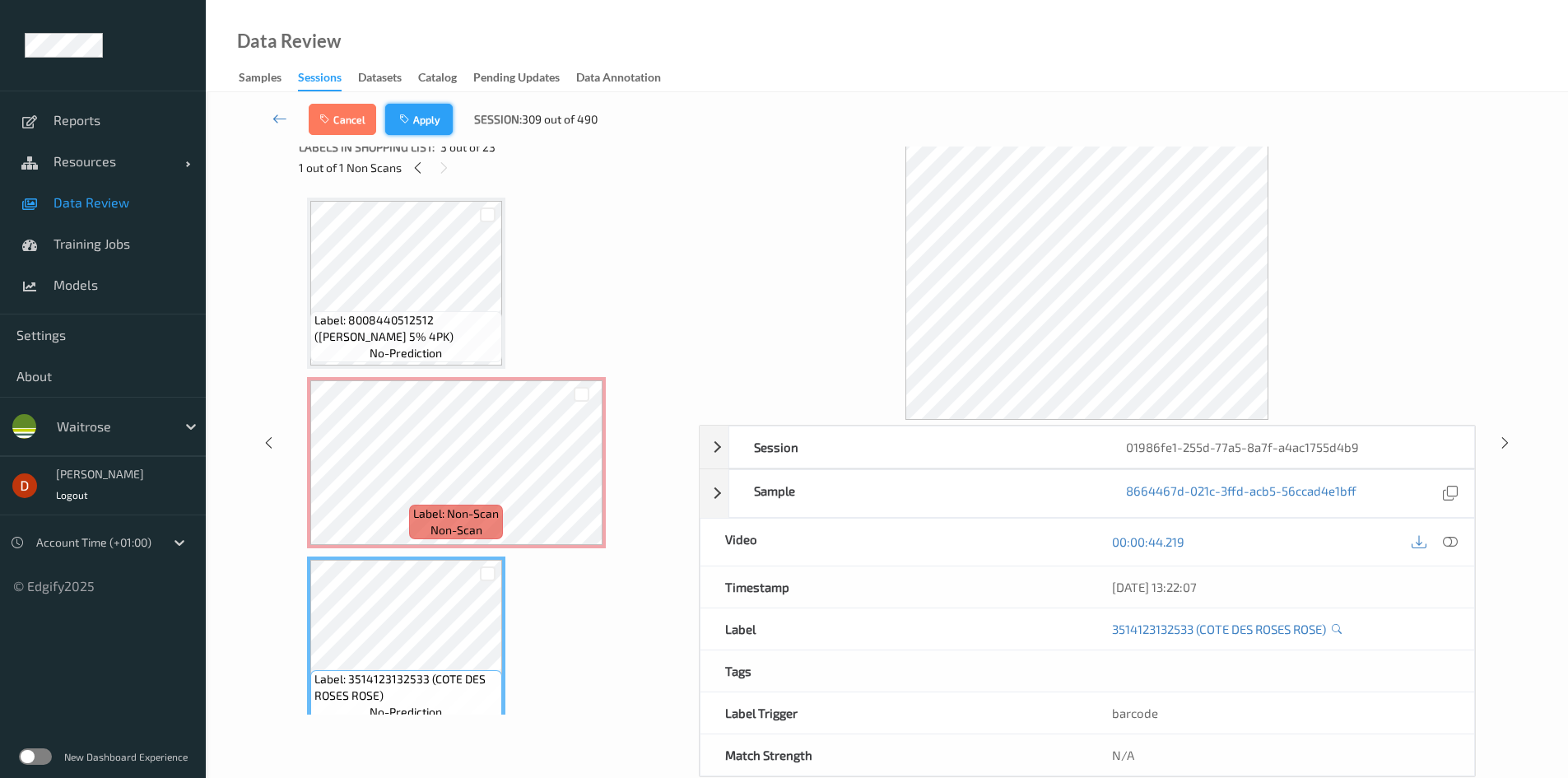
click at [437, 115] on button "Apply" at bounding box center [419, 120] width 67 height 31
